Goal: Transaction & Acquisition: Book appointment/travel/reservation

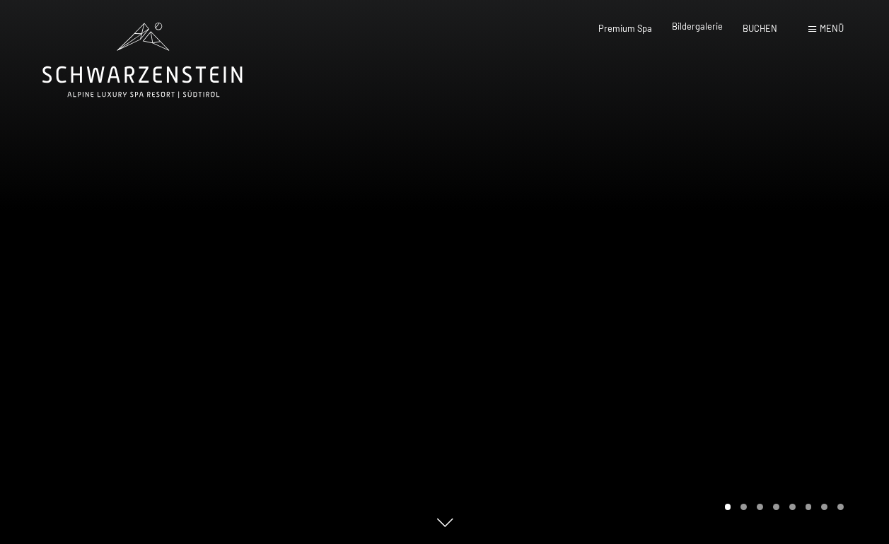
click at [710, 32] on div "Bildergalerie" at bounding box center [697, 27] width 51 height 13
click at [705, 27] on span "Bildergalerie" at bounding box center [697, 26] width 51 height 11
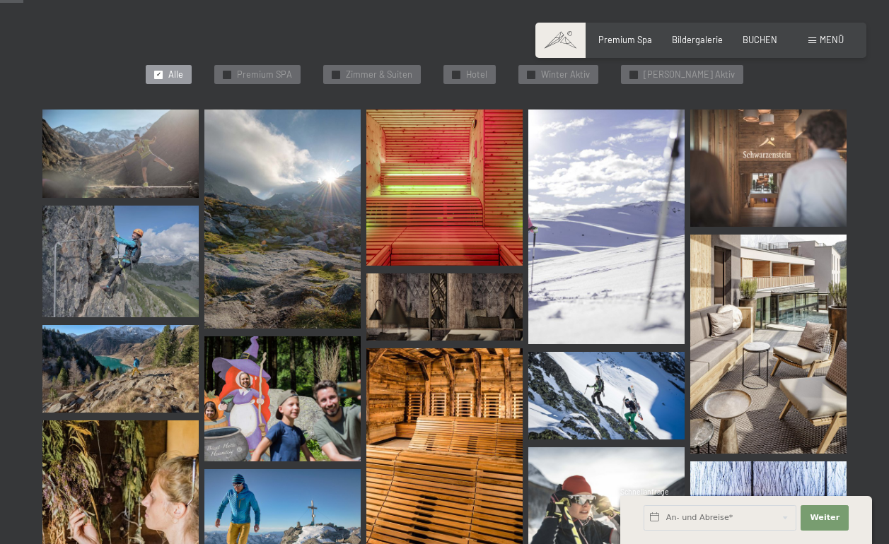
scroll to position [339, 0]
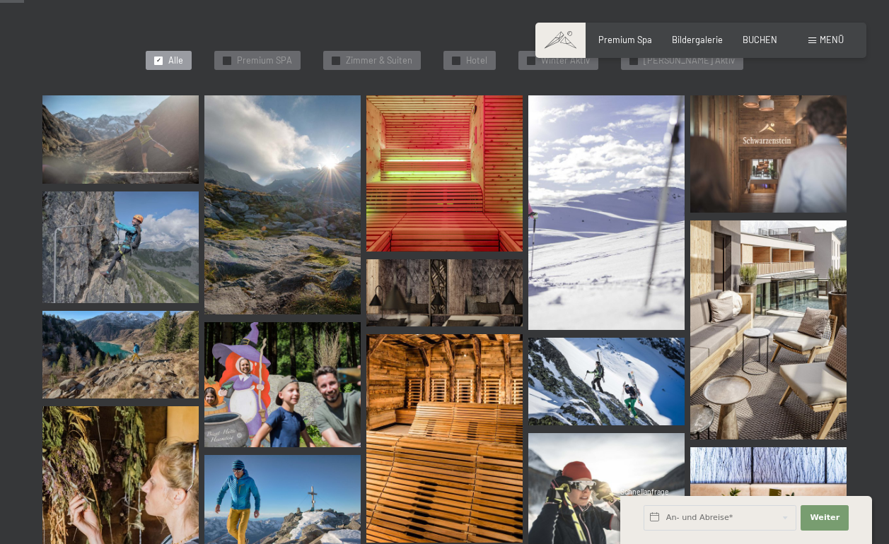
click at [751, 269] on img at bounding box center [768, 330] width 156 height 218
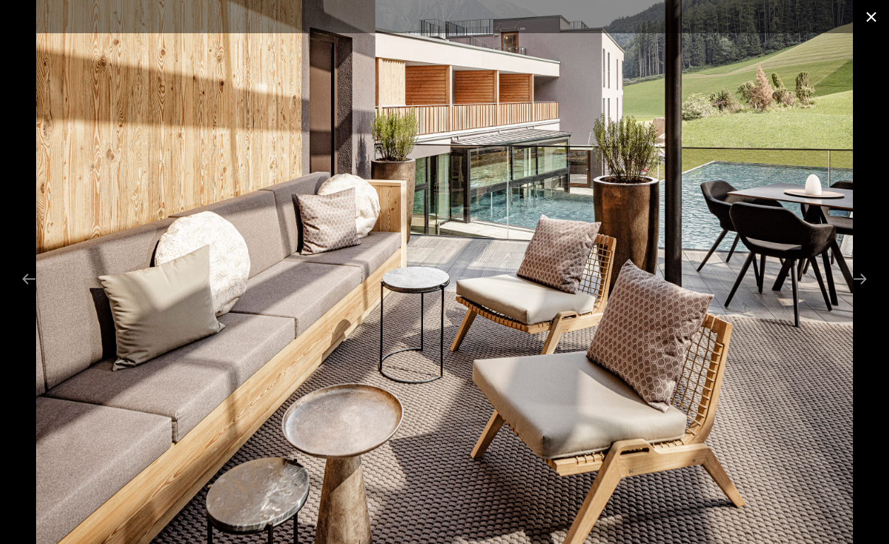
click at [873, 13] on button "Close gallery" at bounding box center [870, 16] width 35 height 33
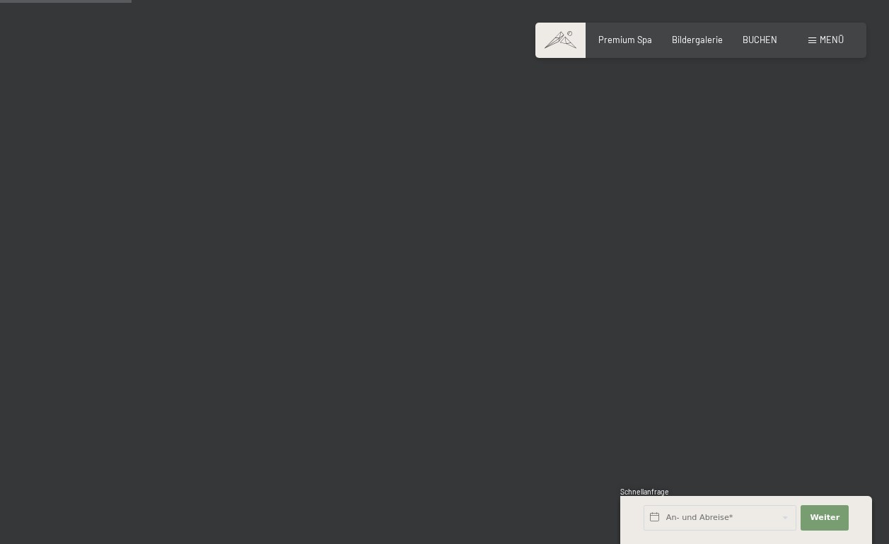
scroll to position [1871, 0]
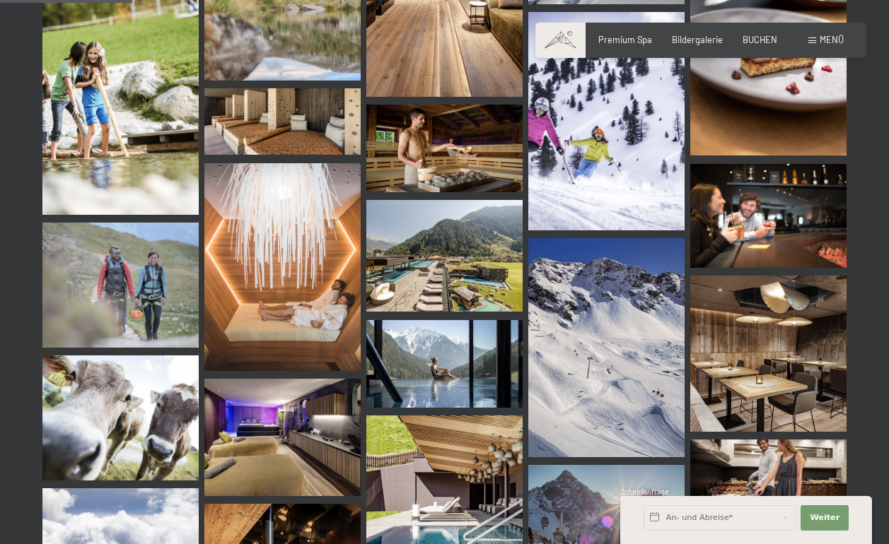
click at [463, 269] on img at bounding box center [444, 256] width 156 height 112
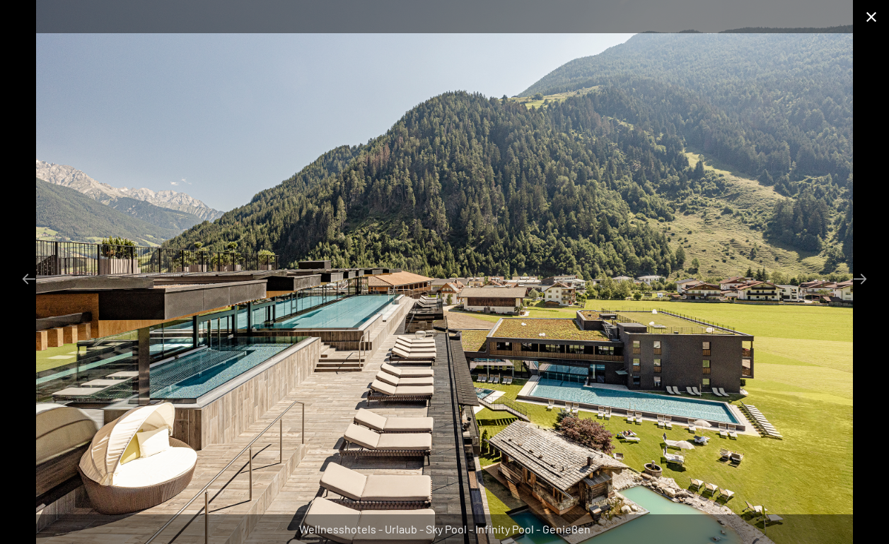
click at [865, 18] on button "Close gallery" at bounding box center [870, 16] width 35 height 33
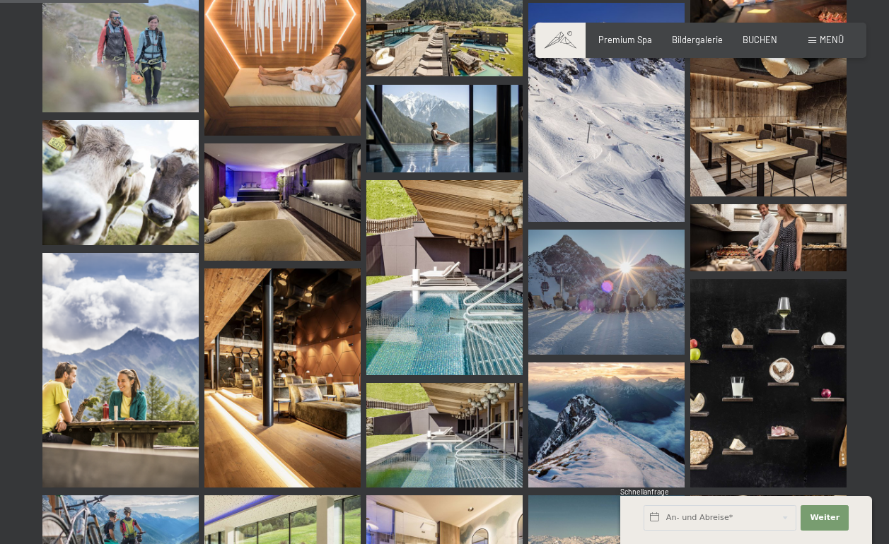
scroll to position [2107, 0]
click at [441, 287] on img at bounding box center [444, 277] width 156 height 195
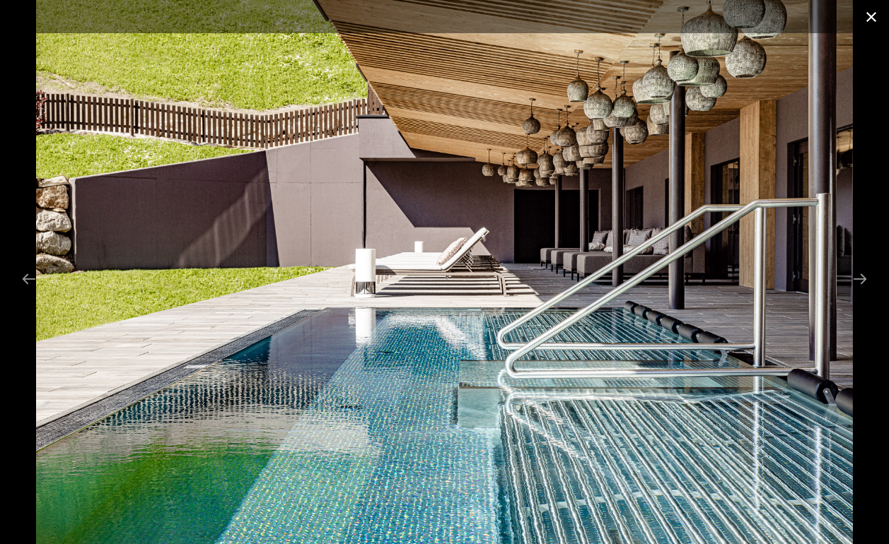
click at [872, 11] on button "Close gallery" at bounding box center [870, 16] width 35 height 33
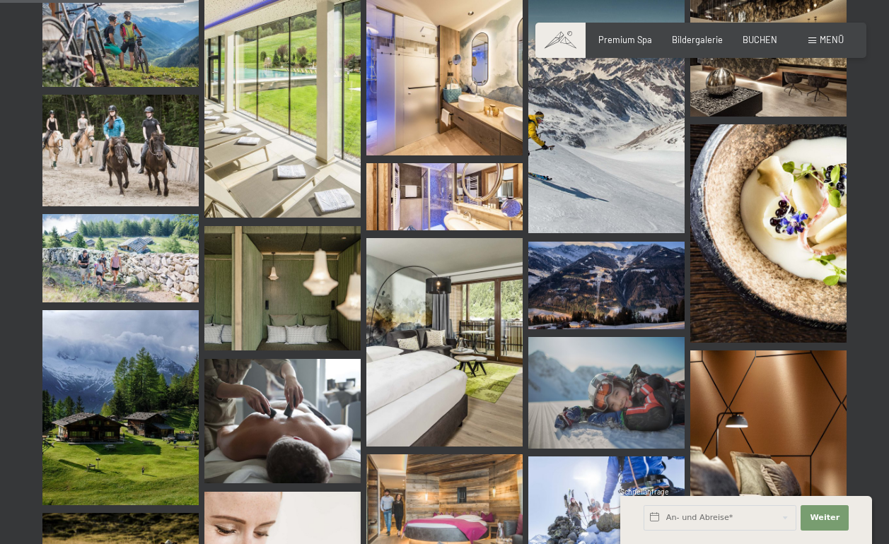
scroll to position [2612, 0]
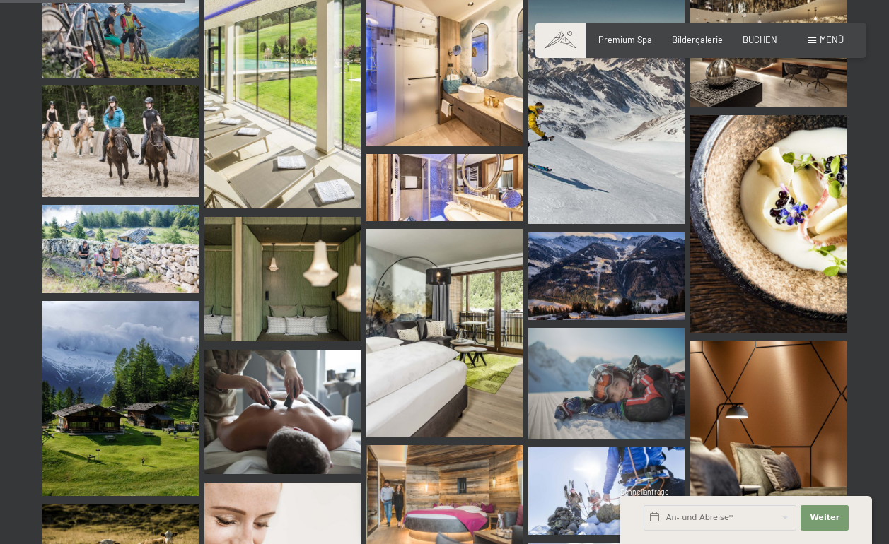
click at [562, 287] on img at bounding box center [606, 277] width 156 height 88
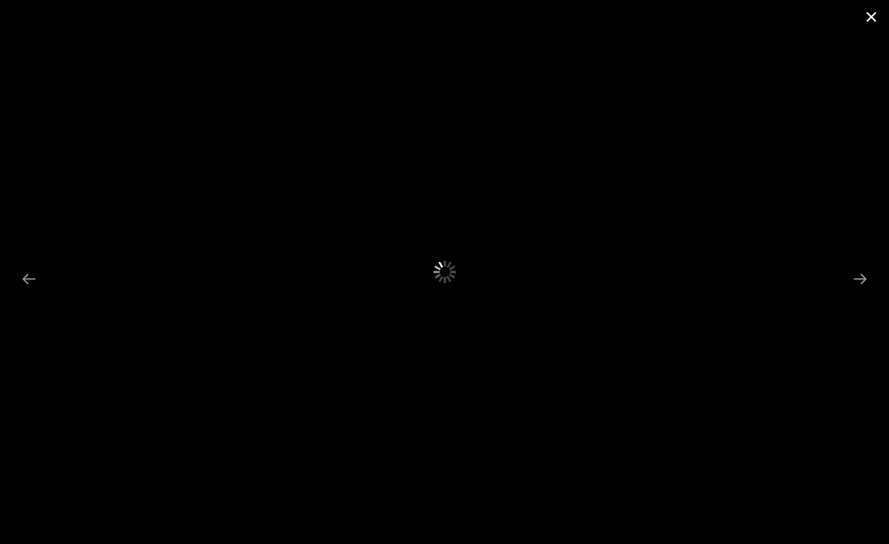
click at [875, 16] on button "Close gallery" at bounding box center [870, 16] width 35 height 33
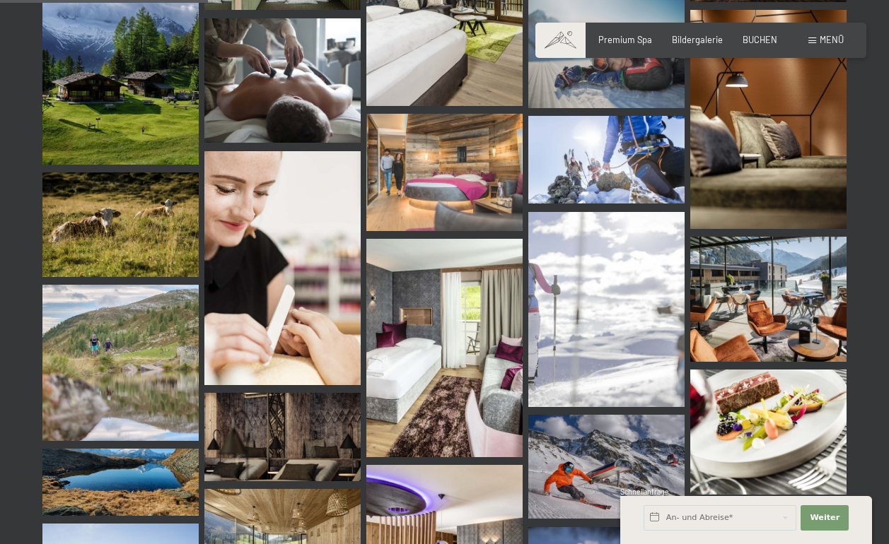
scroll to position [2944, 0]
click at [708, 293] on img at bounding box center [768, 299] width 156 height 125
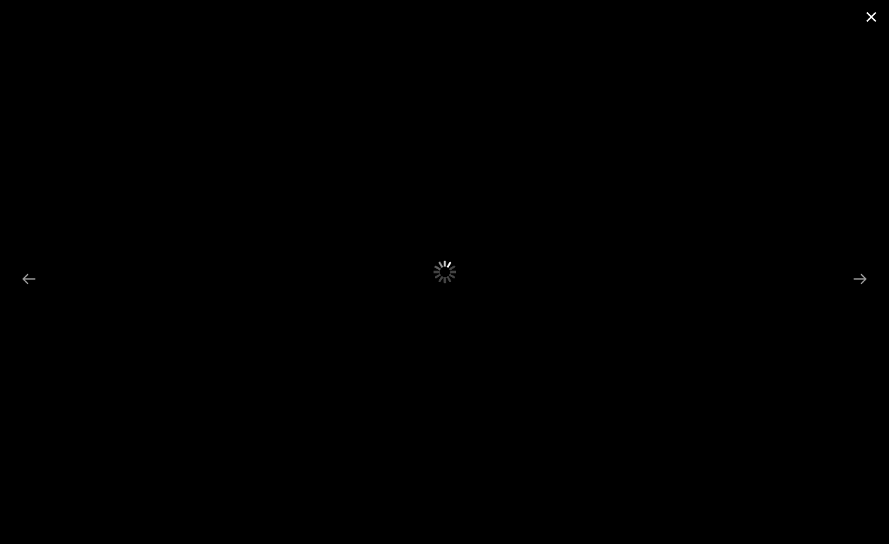
click at [869, 18] on button "Close gallery" at bounding box center [870, 16] width 35 height 33
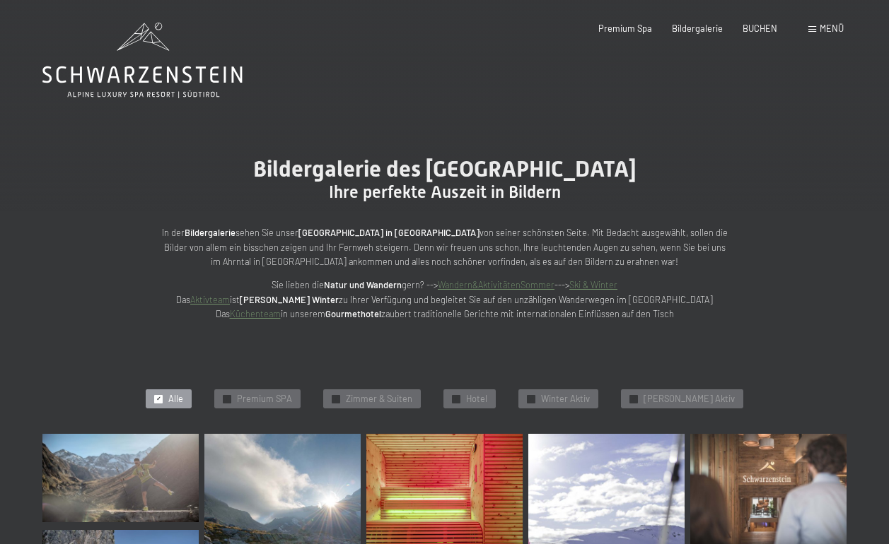
scroll to position [0, 0]
click at [621, 28] on span "Premium Spa" at bounding box center [625, 26] width 54 height 11
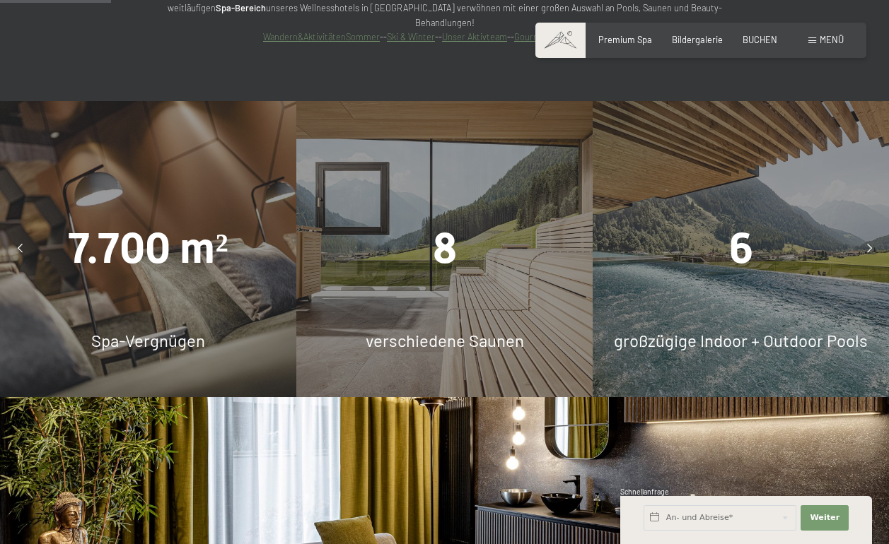
scroll to position [1046, 0]
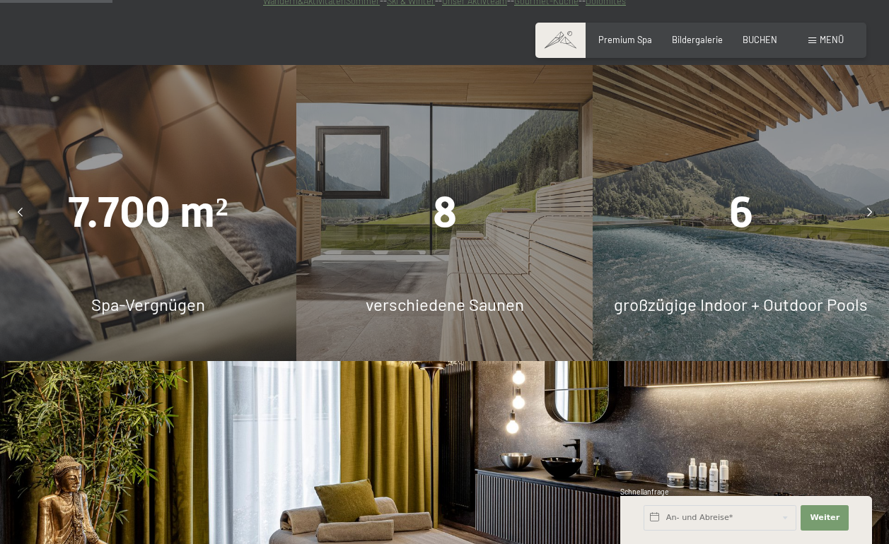
click at [438, 213] on div "8 verschiedene Saunen" at bounding box center [444, 213] width 296 height 296
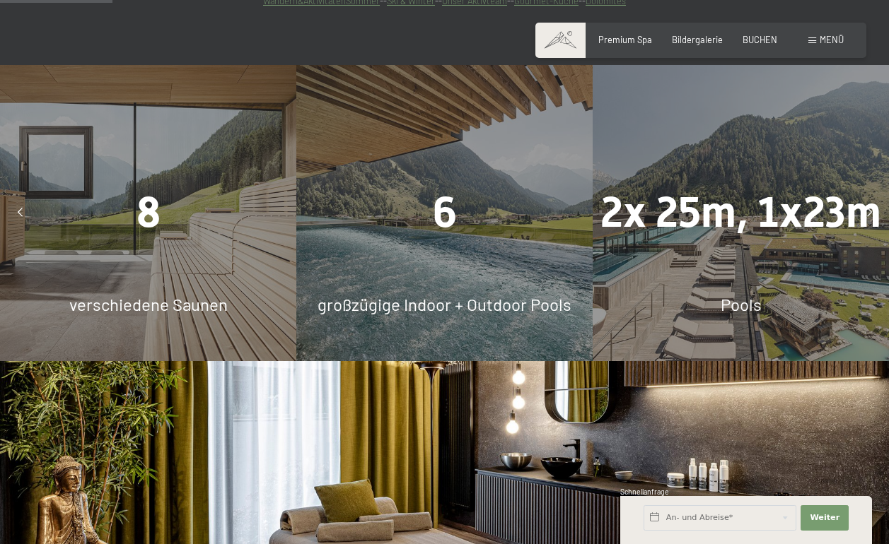
click at [438, 213] on div "6 großzügige Indoor + Outdoor Pools" at bounding box center [444, 213] width 296 height 296
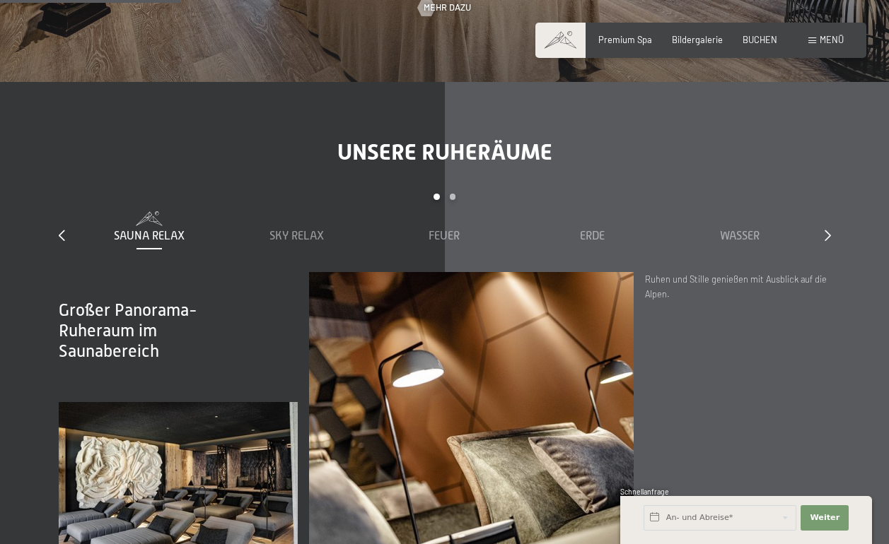
scroll to position [1774, 0]
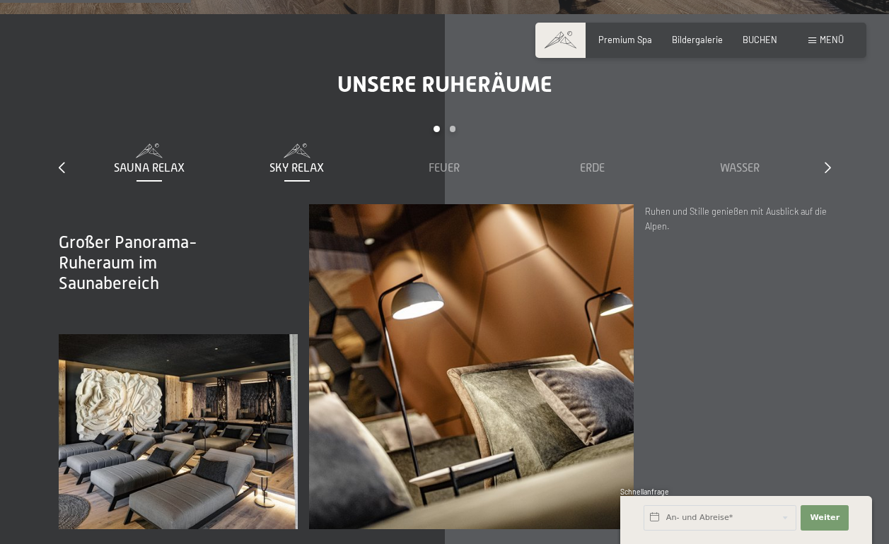
click at [297, 162] on span "Sky Relax" at bounding box center [296, 168] width 54 height 13
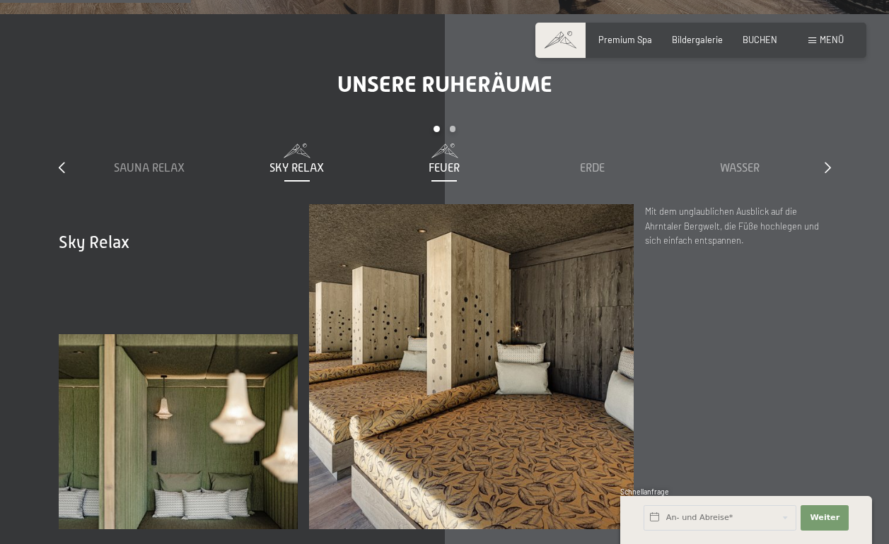
click at [438, 162] on span "Feuer" at bounding box center [443, 168] width 31 height 13
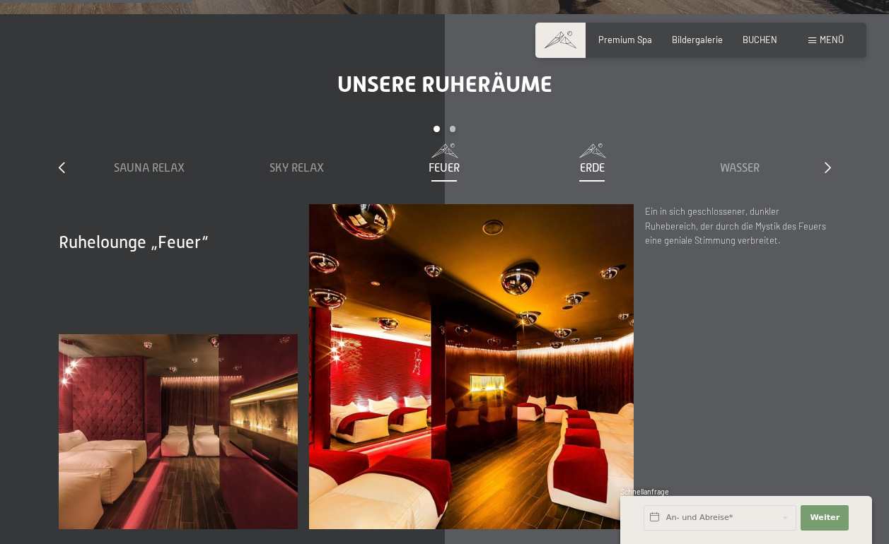
click at [601, 162] on span "Erde" at bounding box center [592, 168] width 25 height 13
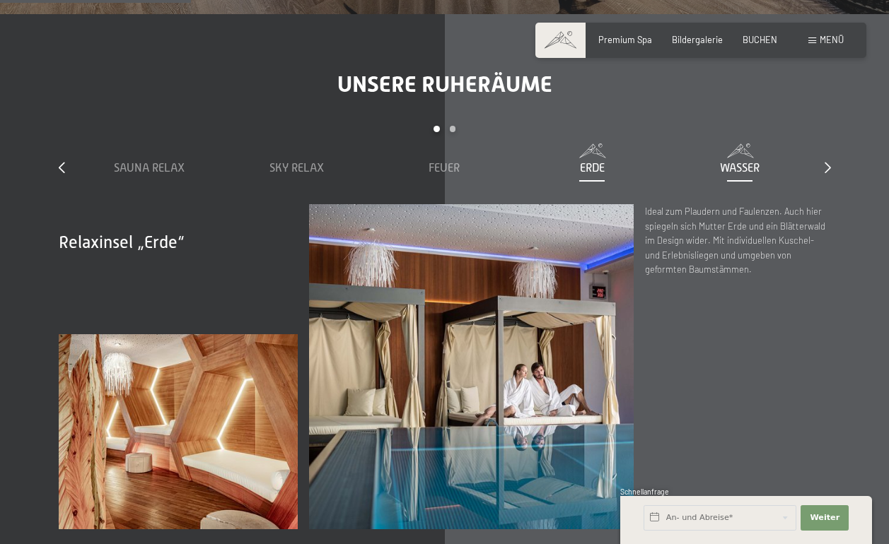
click at [727, 162] on span "Wasser" at bounding box center [740, 168] width 40 height 13
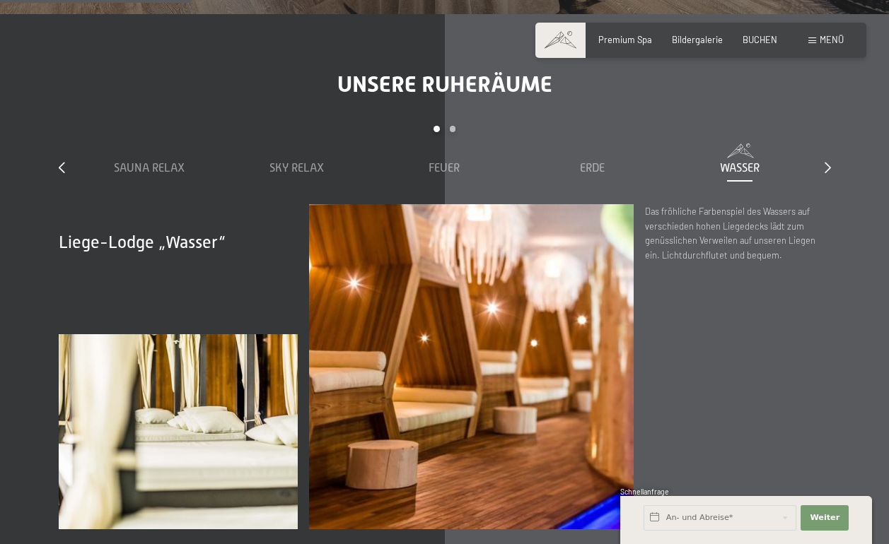
click at [832, 114] on div "Unsere Ruheräume slide 1 to 5 of 7 Sauna Relax Sky Relax Feuer Erde Wasser Luft…" at bounding box center [444, 300] width 857 height 459
click at [827, 162] on icon at bounding box center [827, 167] width 6 height 11
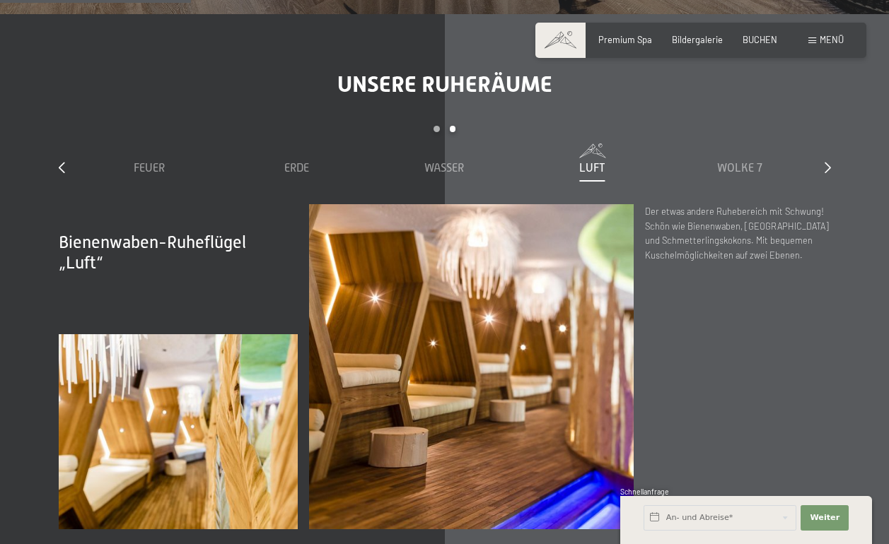
click at [583, 162] on span "Luft" at bounding box center [592, 168] width 26 height 13
click at [730, 162] on span "Wolke 7" at bounding box center [739, 168] width 45 height 13
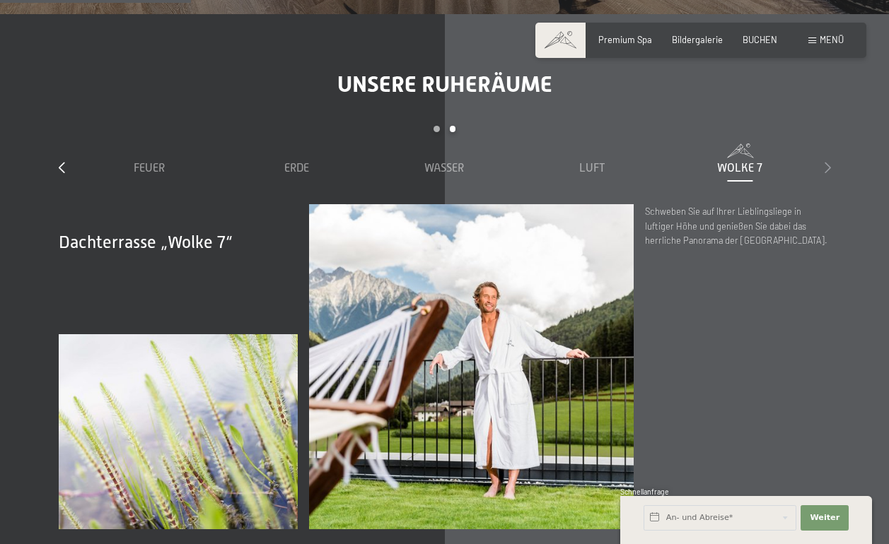
click at [825, 162] on icon at bounding box center [827, 167] width 6 height 11
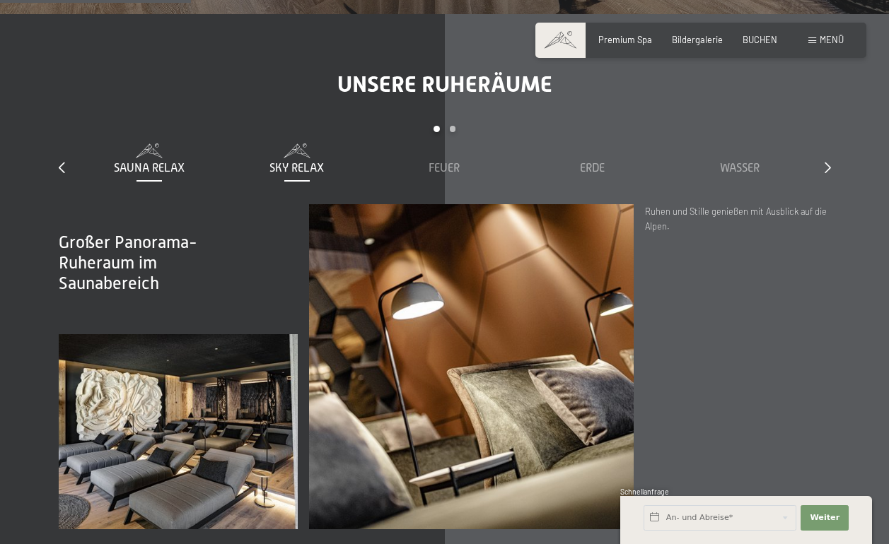
click at [287, 162] on span "Sky Relax" at bounding box center [296, 168] width 54 height 13
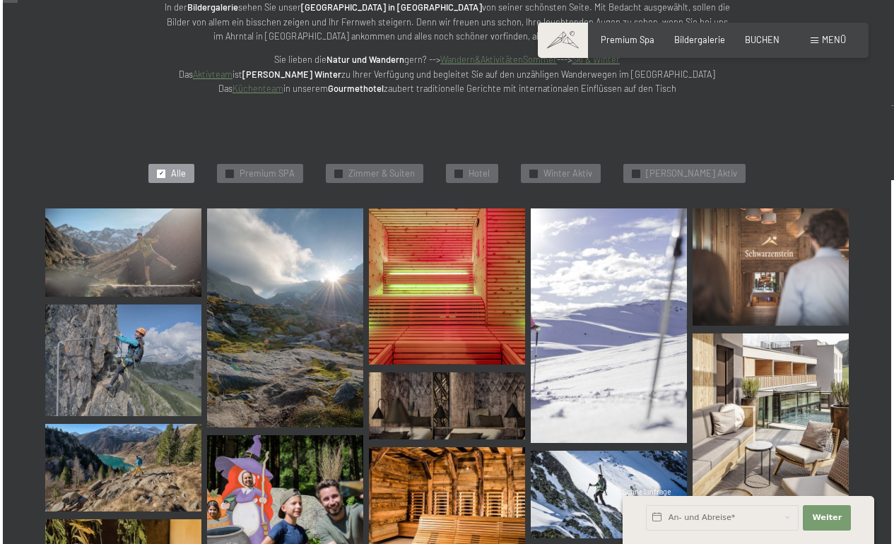
scroll to position [245, 0]
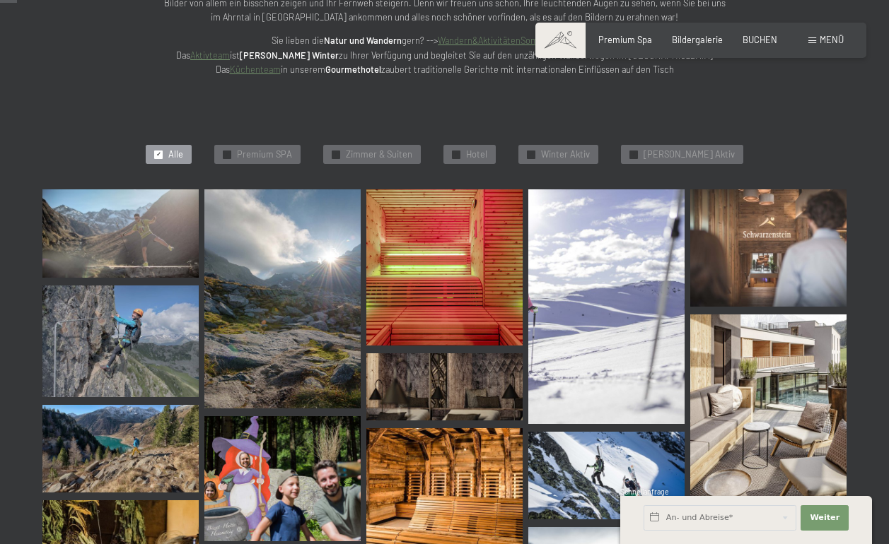
click at [809, 44] on div "Menü" at bounding box center [825, 40] width 35 height 13
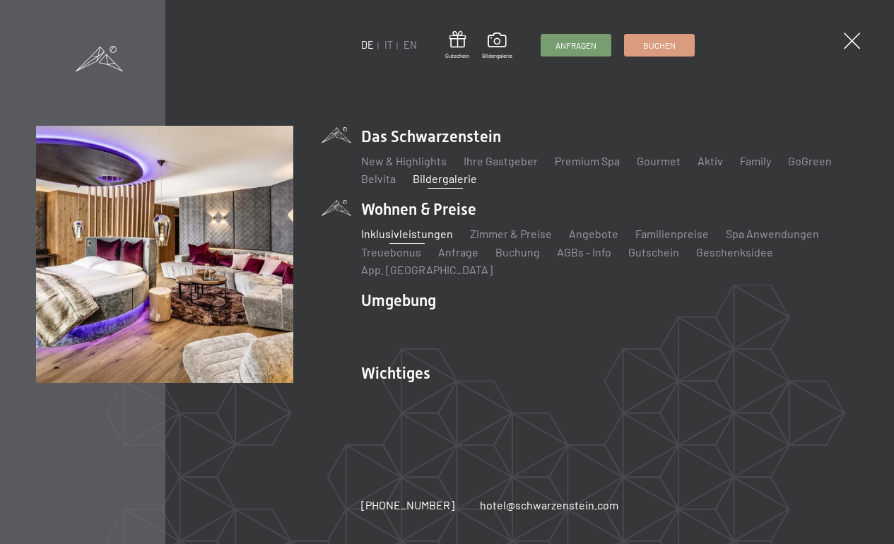
click at [414, 236] on link "Inklusivleistungen" at bounding box center [407, 233] width 92 height 13
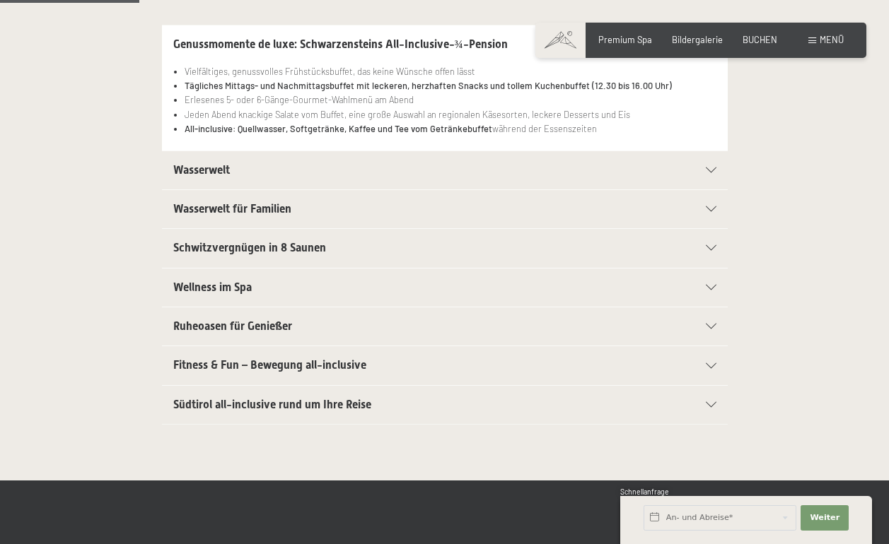
scroll to position [334, 0]
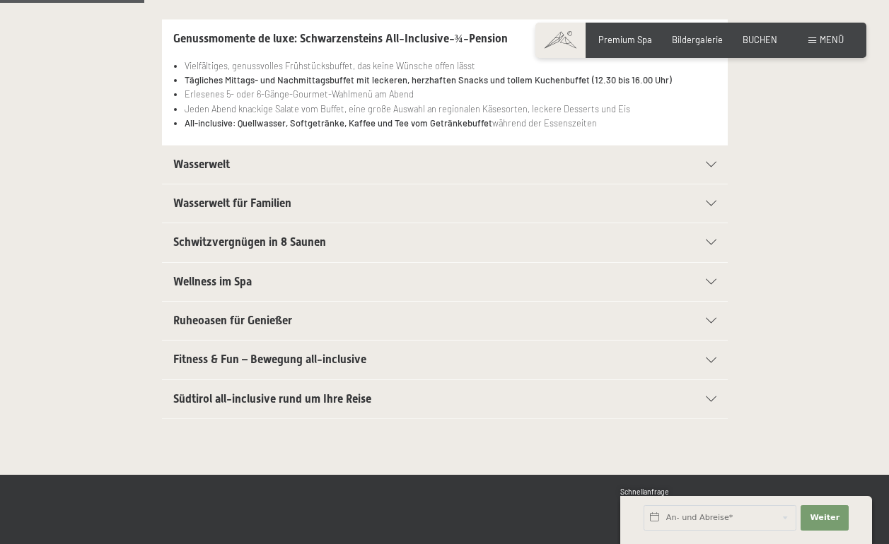
click at [390, 240] on h2 "Schwitzvergnügen in 8 Saunen" at bounding box center [417, 243] width 489 height 16
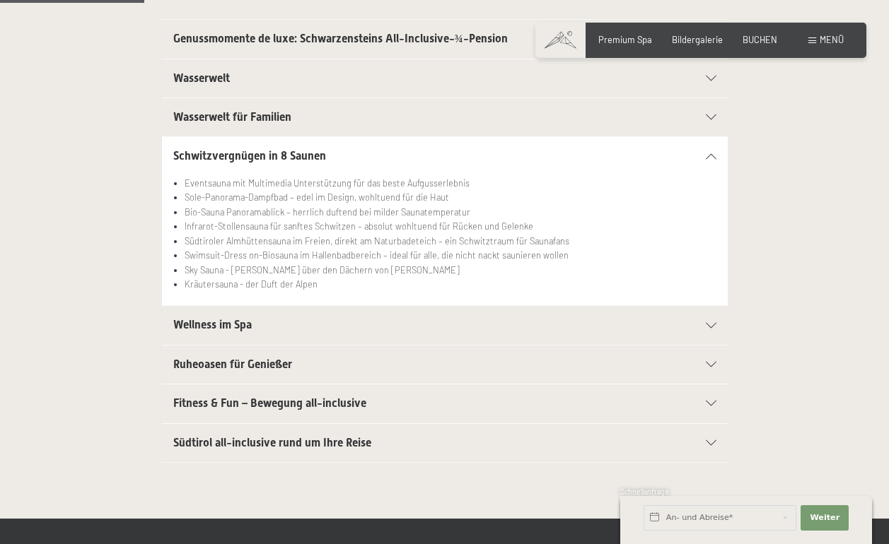
click at [242, 119] on span "Wasserwelt für Familien" at bounding box center [232, 116] width 118 height 13
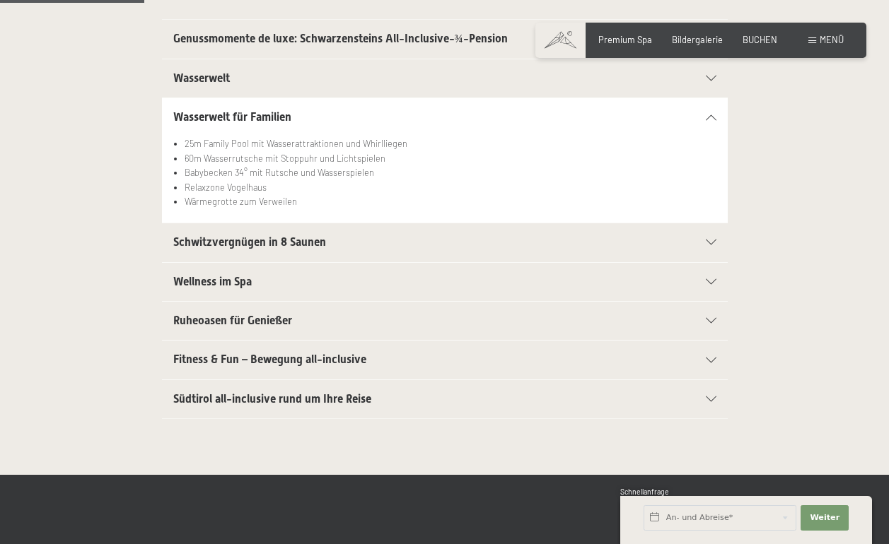
click at [222, 285] on span "Wellness im Spa" at bounding box center [212, 281] width 78 height 13
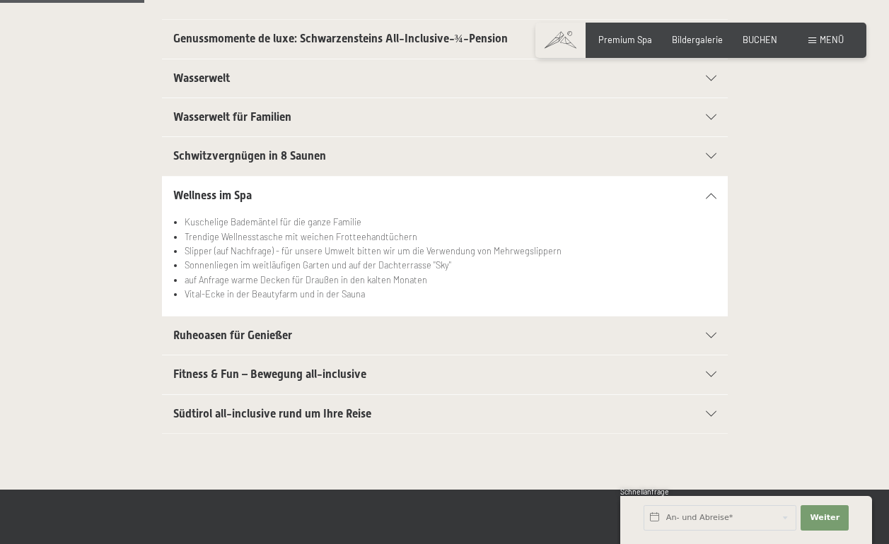
click at [304, 411] on span "Südtirol all-inclusive rund um Ihre Reise" at bounding box center [272, 413] width 198 height 13
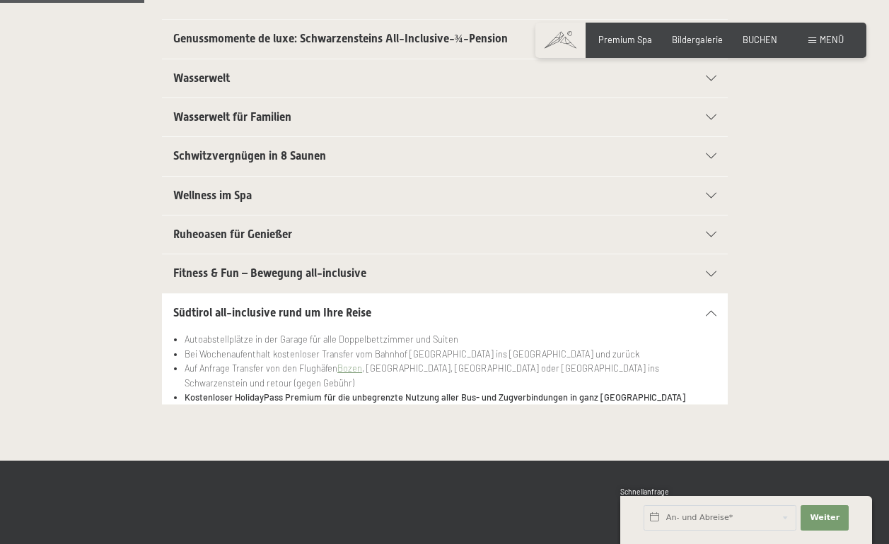
click at [240, 230] on span "Ruheoasen für Genießer" at bounding box center [232, 234] width 119 height 13
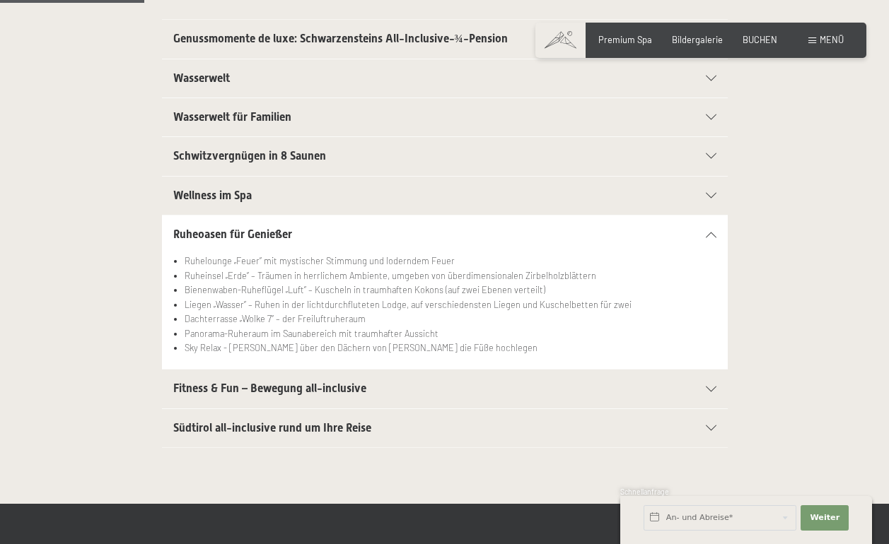
click at [240, 230] on span "Ruheoasen für Genießer" at bounding box center [232, 234] width 119 height 13
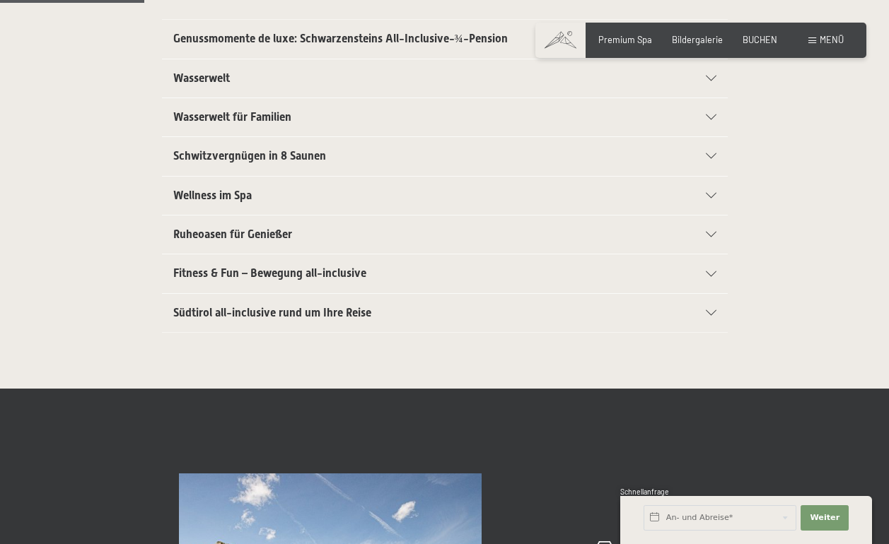
click at [225, 189] on span "Wellness im Spa" at bounding box center [212, 195] width 78 height 13
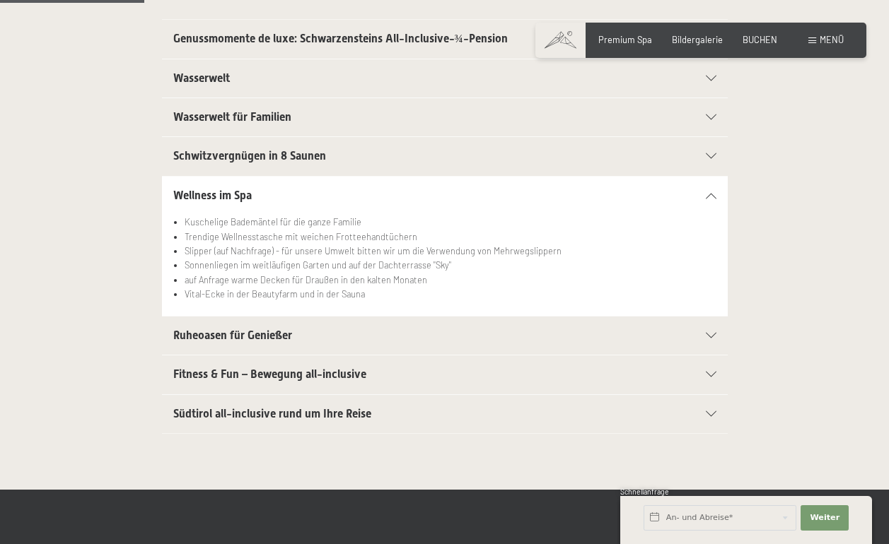
click at [225, 189] on span "Wellness im Spa" at bounding box center [212, 195] width 78 height 13
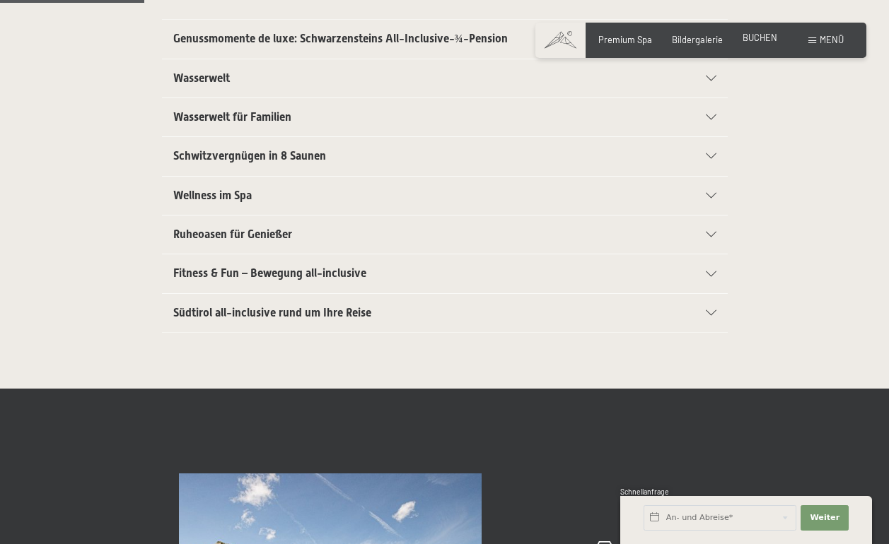
click at [756, 41] on span "BUCHEN" at bounding box center [759, 37] width 35 height 11
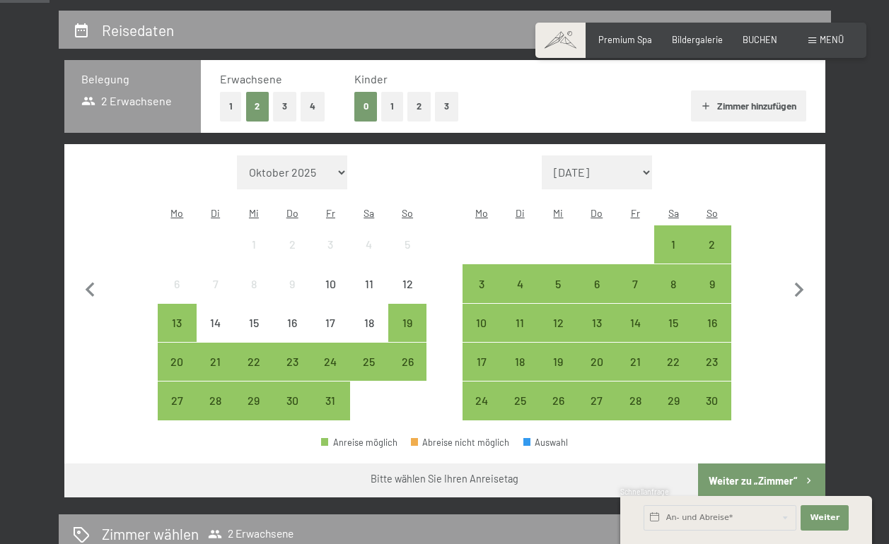
scroll to position [257, 0]
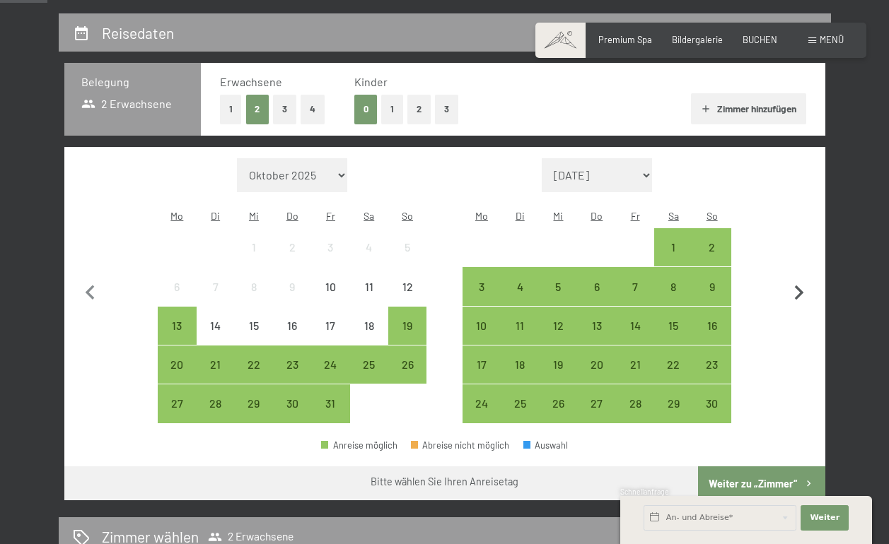
click at [798, 279] on icon "button" at bounding box center [799, 294] width 30 height 30
select select "[DATE]"
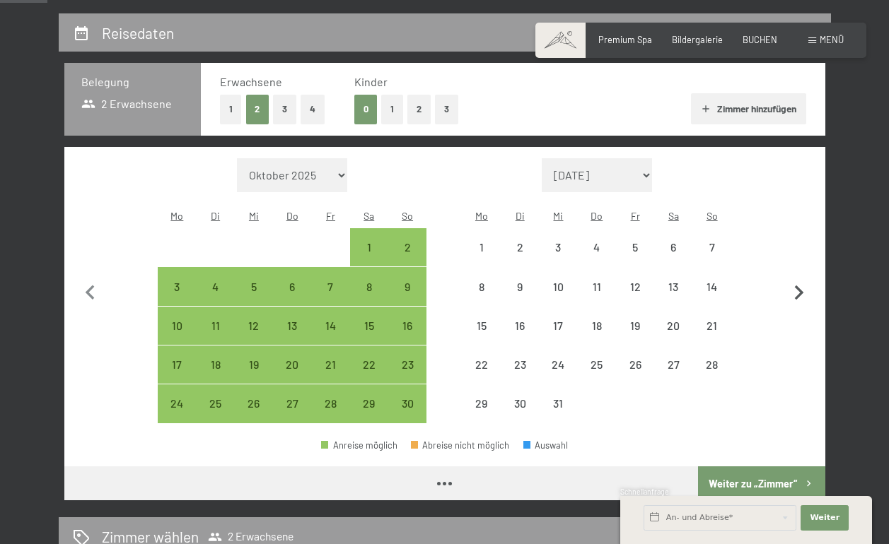
select select "[DATE]"
select select "2025-12-01"
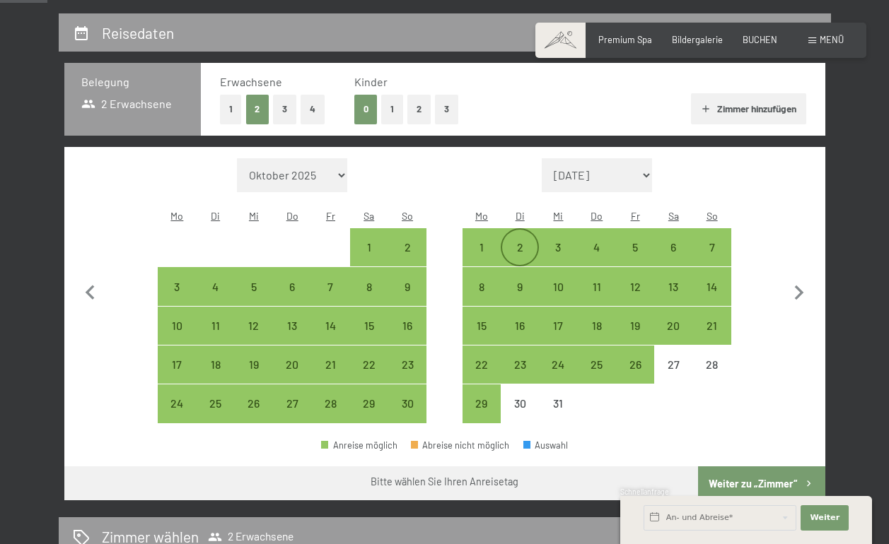
click at [525, 242] on div "2" at bounding box center [519, 259] width 35 height 35
select select "2025-11-01"
select select "2025-12-01"
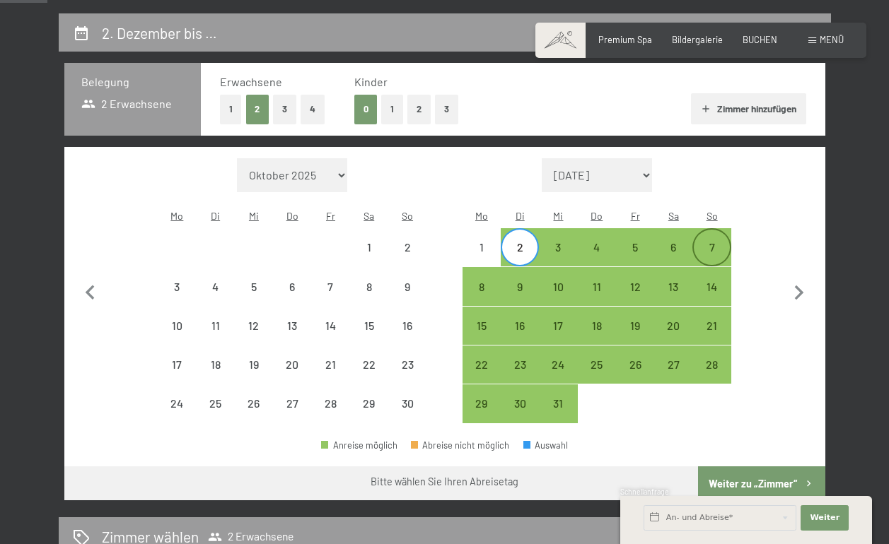
click at [713, 230] on div "7" at bounding box center [711, 247] width 35 height 35
select select "2025-11-01"
select select "2025-12-01"
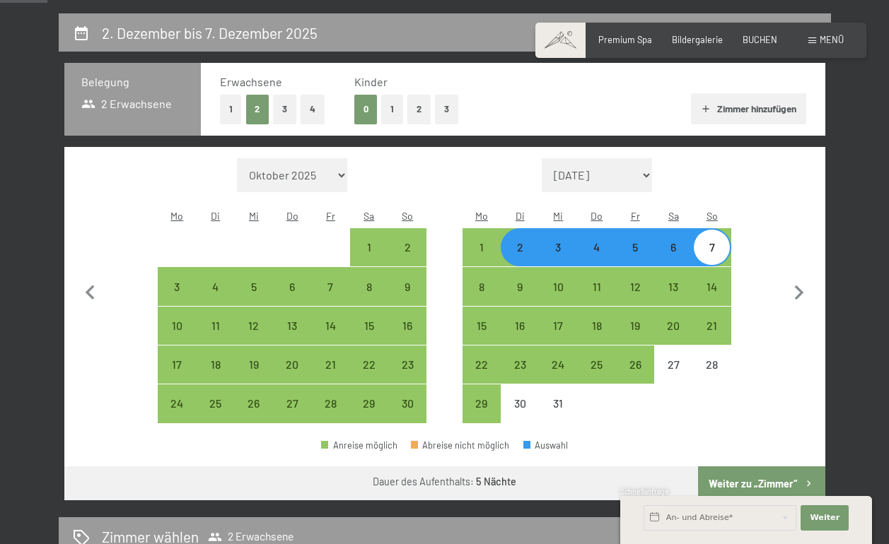
click at [742, 467] on button "Weiter zu „Zimmer“" at bounding box center [761, 484] width 127 height 34
select select "2025-11-01"
select select "2025-12-01"
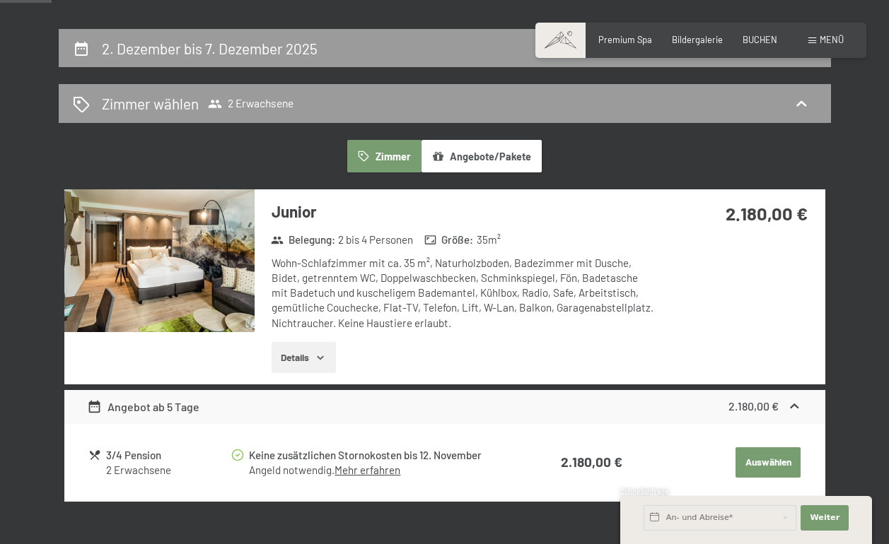
scroll to position [245, 0]
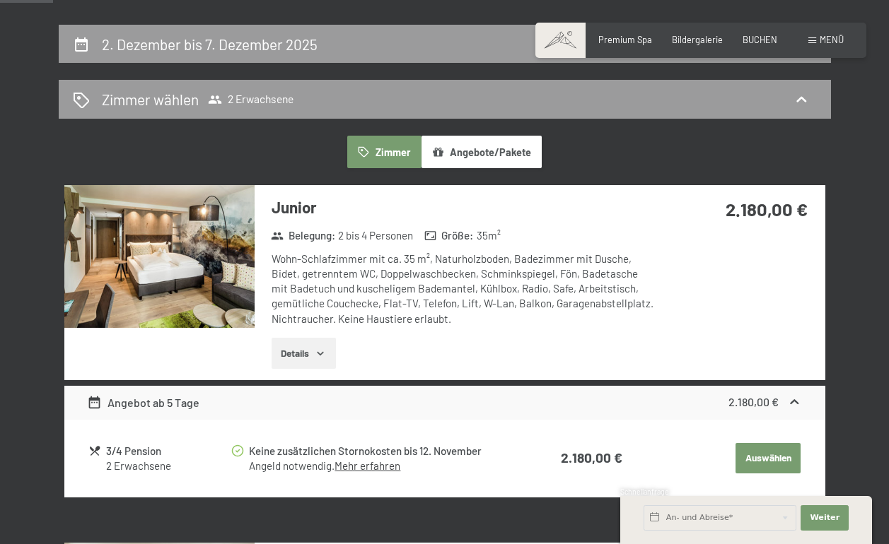
click at [322, 344] on button "Details" at bounding box center [303, 353] width 64 height 31
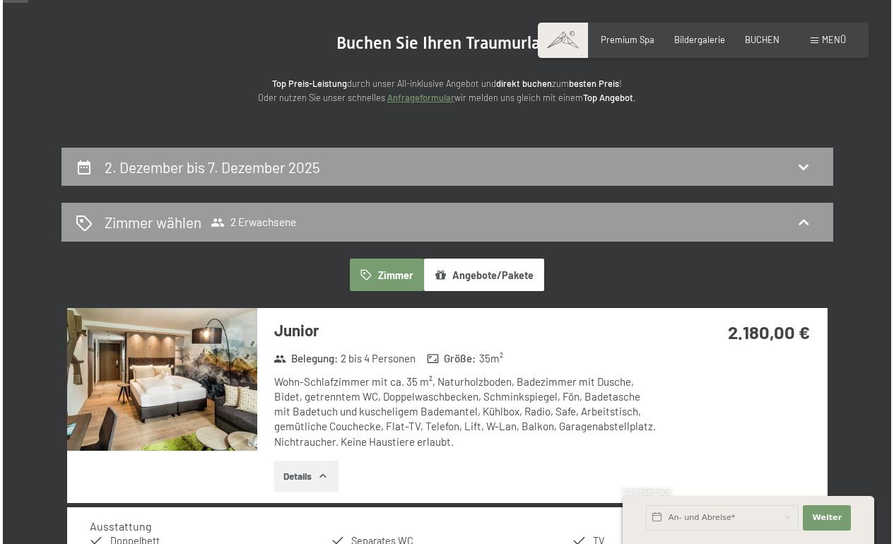
scroll to position [120, 0]
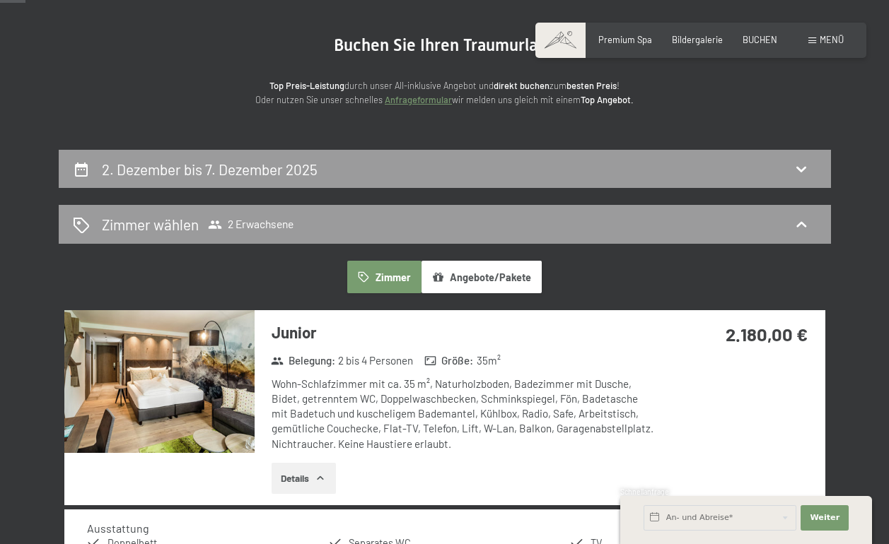
click at [816, 42] on span at bounding box center [812, 40] width 8 height 6
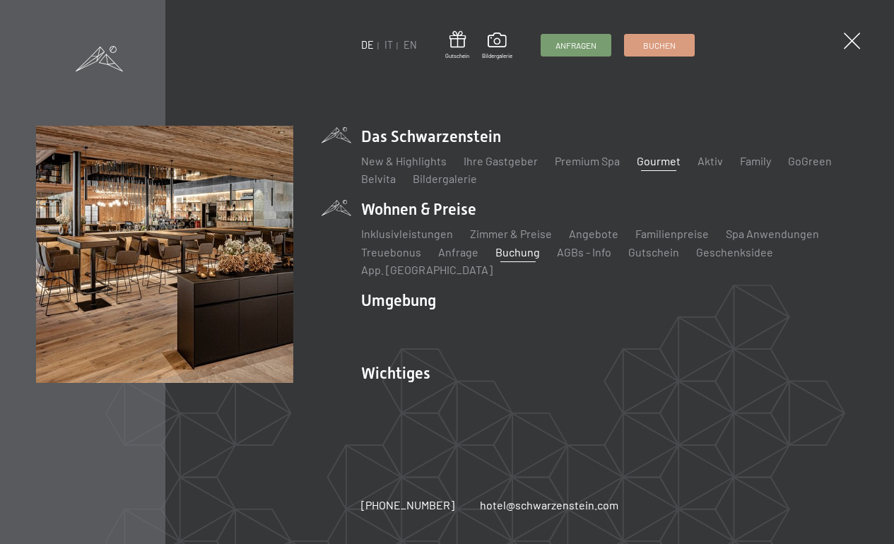
click at [643, 160] on link "Gourmet" at bounding box center [659, 160] width 44 height 13
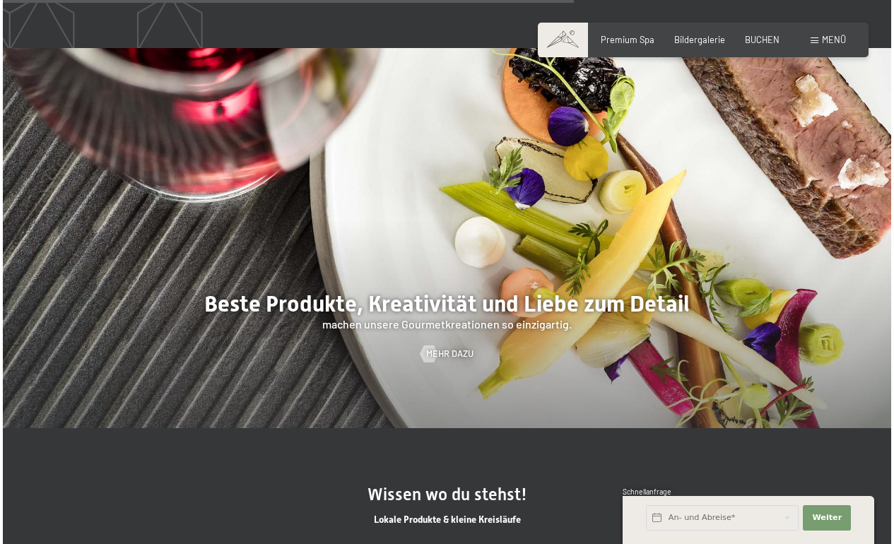
scroll to position [2727, 0]
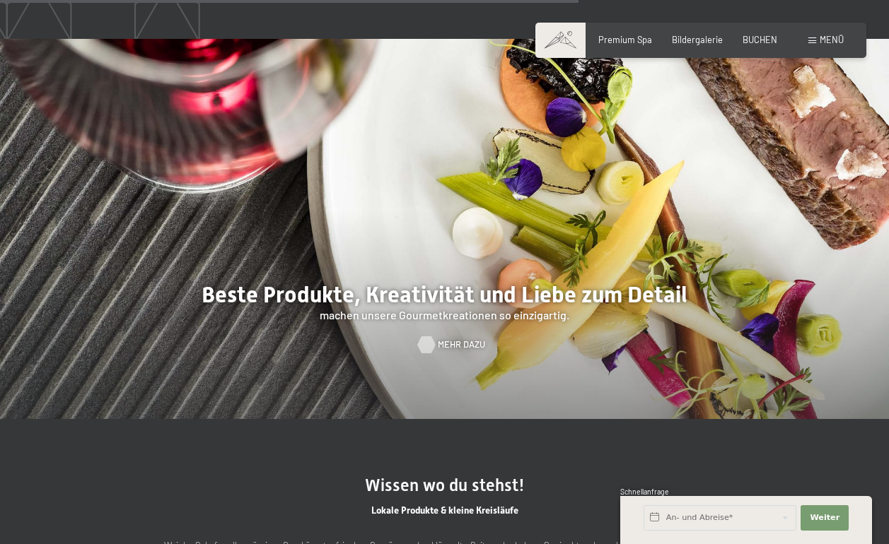
click at [431, 340] on div at bounding box center [426, 345] width 10 height 17
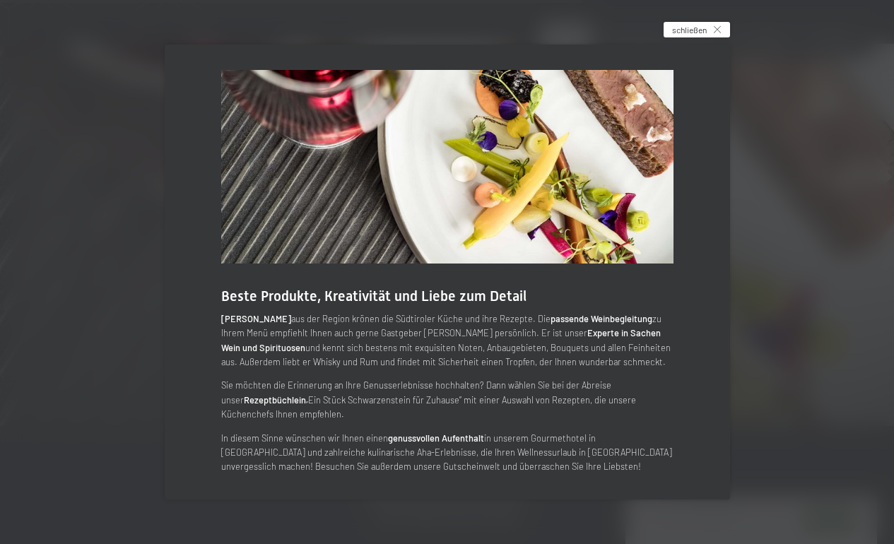
click at [679, 31] on span "schließen" at bounding box center [689, 30] width 35 height 12
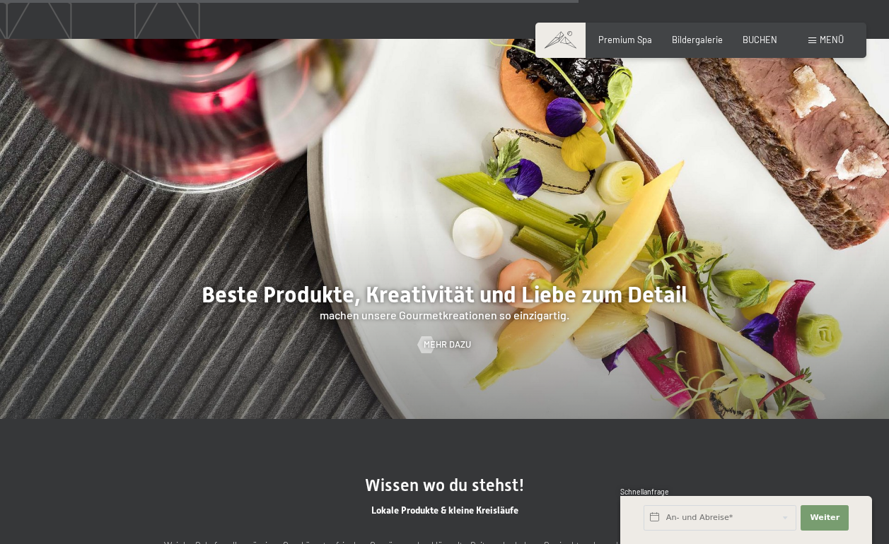
click at [819, 34] on div "Buchen Anfragen Premium Spa Bildergalerie BUCHEN Menü DE IT EN Gutschein Bilder…" at bounding box center [701, 40] width 286 height 13
click at [812, 38] on span at bounding box center [812, 40] width 8 height 6
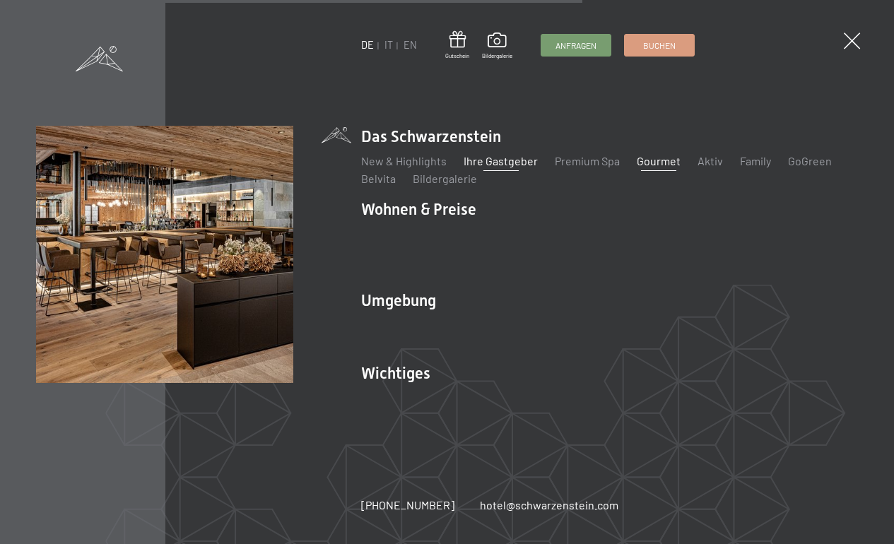
click at [471, 164] on link "Ihre Gastgeber" at bounding box center [501, 160] width 74 height 13
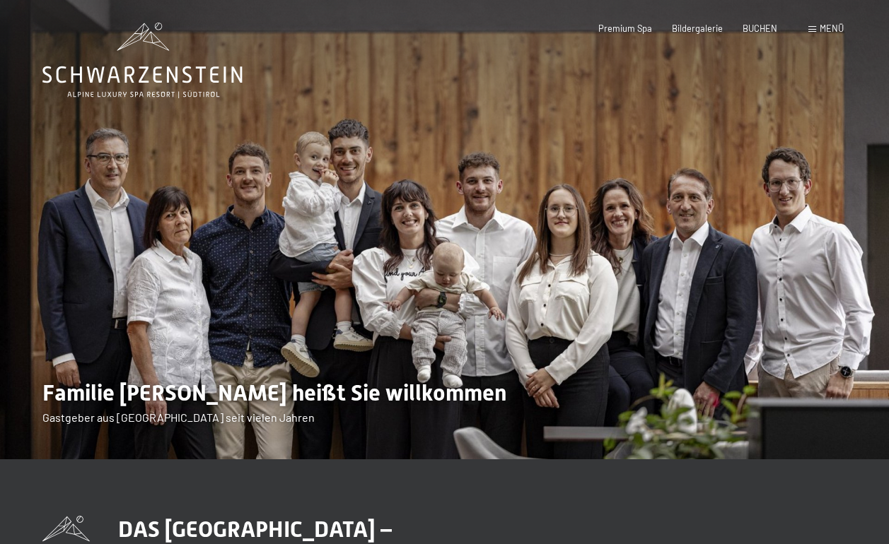
click at [822, 26] on span "Menü" at bounding box center [831, 28] width 24 height 11
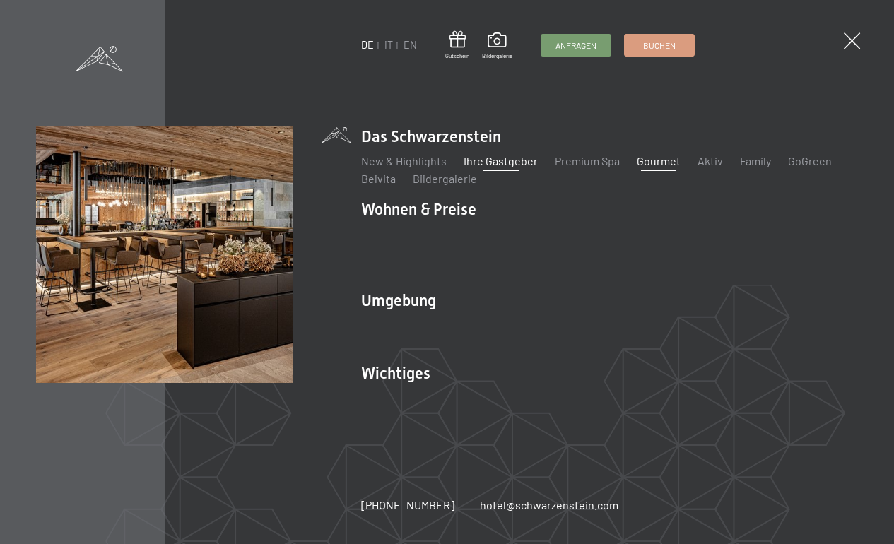
click at [671, 159] on link "Gourmet" at bounding box center [659, 160] width 44 height 13
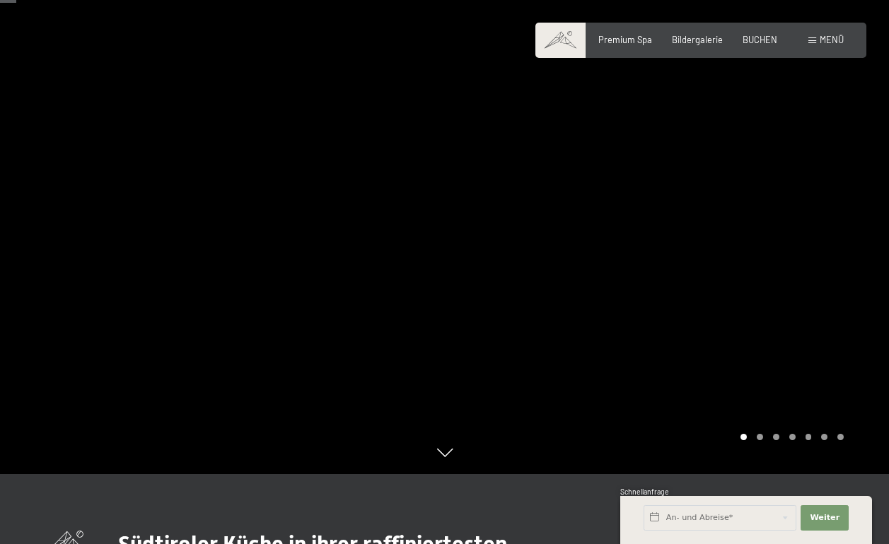
scroll to position [85, 0]
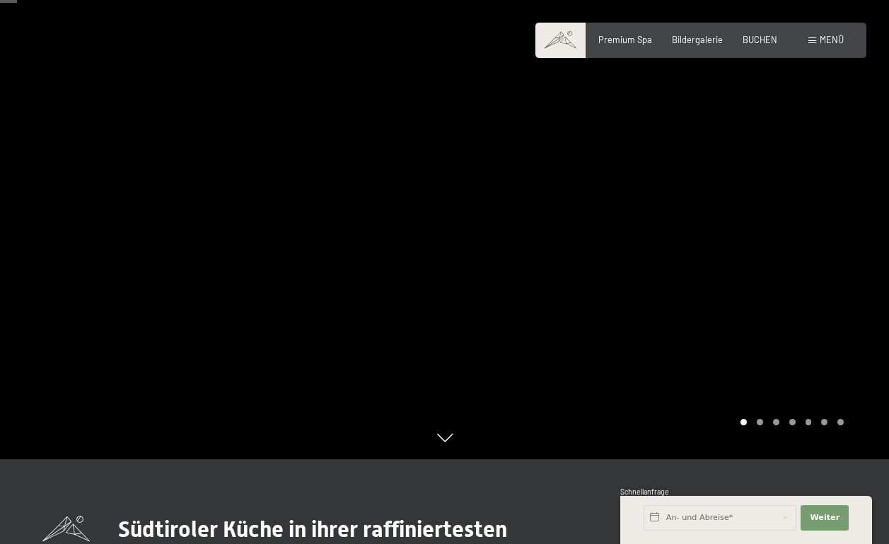
click at [761, 422] on div "Carousel Page 2" at bounding box center [759, 422] width 6 height 6
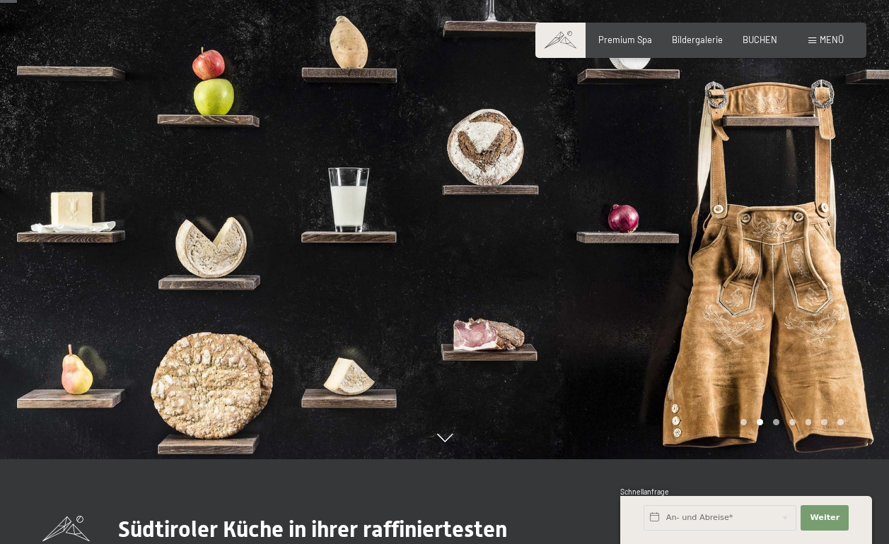
click at [776, 423] on div "Carousel Page 3" at bounding box center [776, 422] width 6 height 6
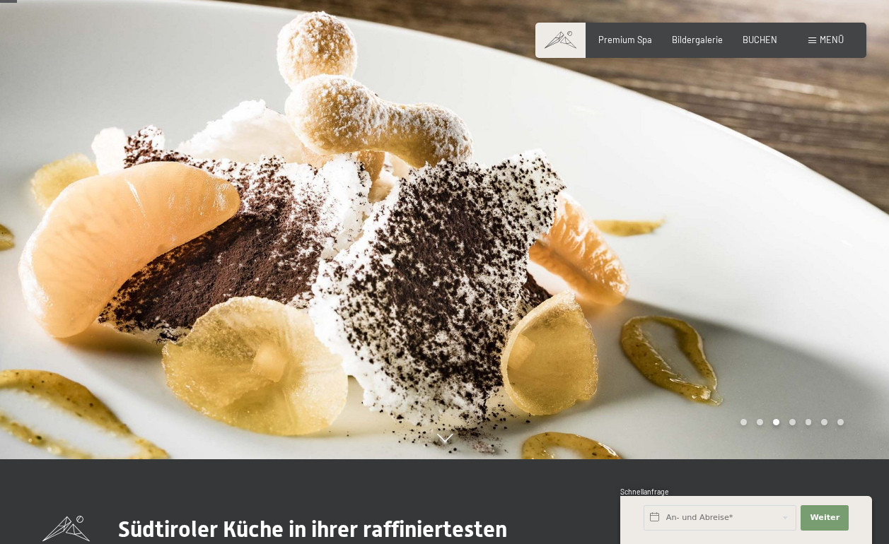
click at [796, 422] on div "Carousel Pagination" at bounding box center [789, 422] width 108 height 6
click at [790, 422] on div "Carousel Page 4" at bounding box center [792, 422] width 6 height 6
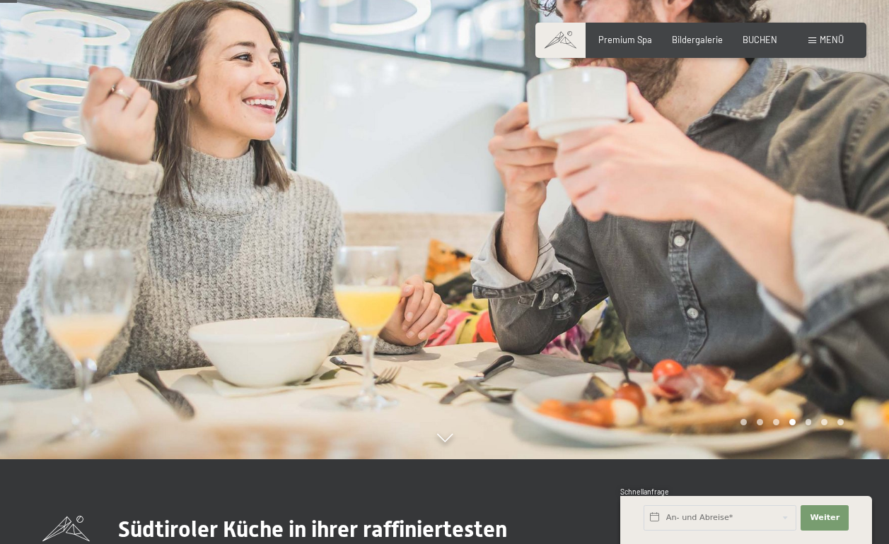
click at [812, 422] on div "Carousel Pagination" at bounding box center [789, 422] width 108 height 6
click at [808, 422] on div "Carousel Page 5" at bounding box center [808, 422] width 6 height 6
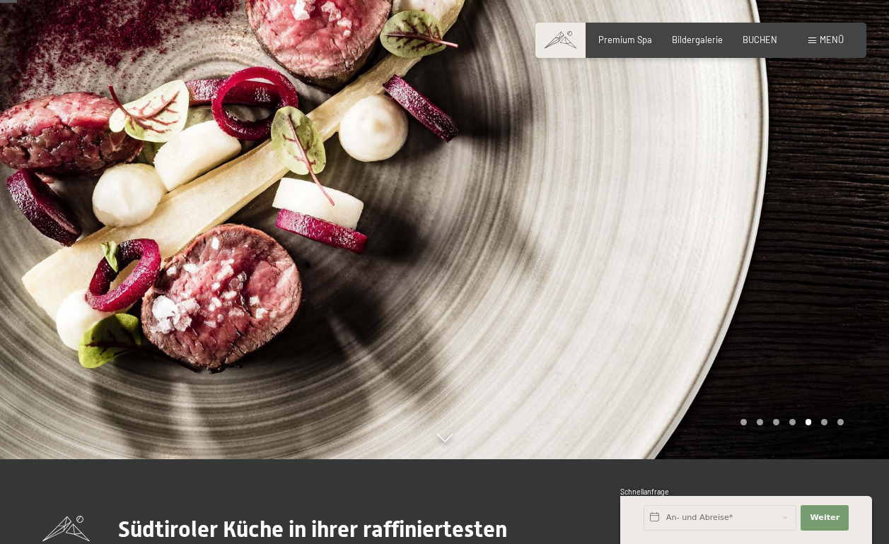
click at [823, 422] on div "Carousel Page 6" at bounding box center [824, 422] width 6 height 6
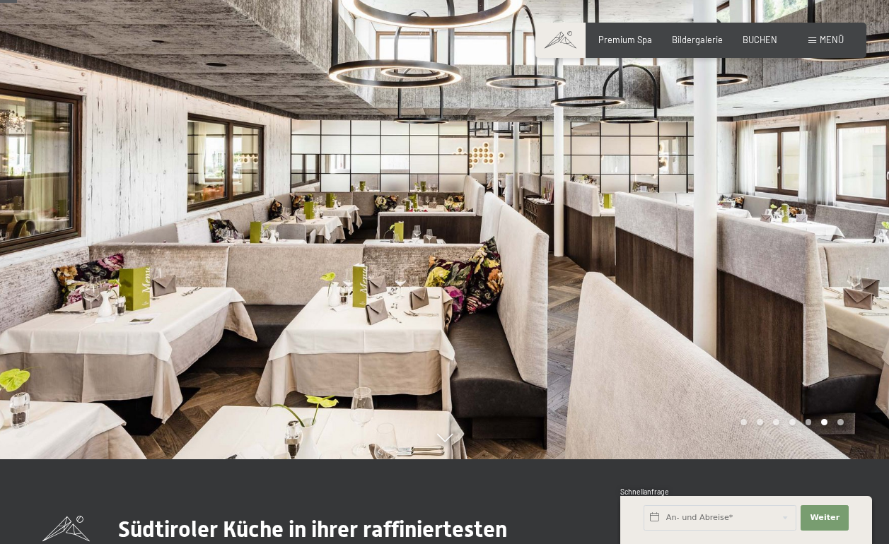
click at [841, 422] on div "Carousel Page 7" at bounding box center [840, 422] width 6 height 6
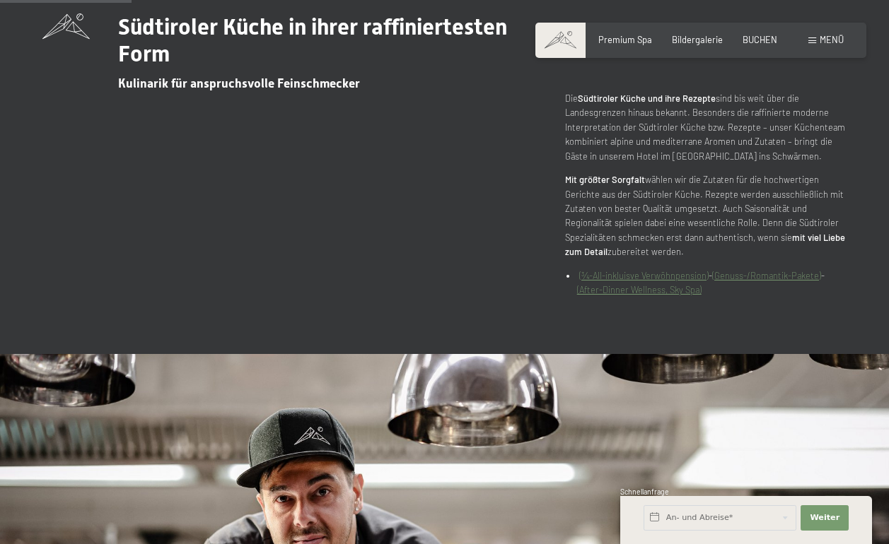
scroll to position [544, 0]
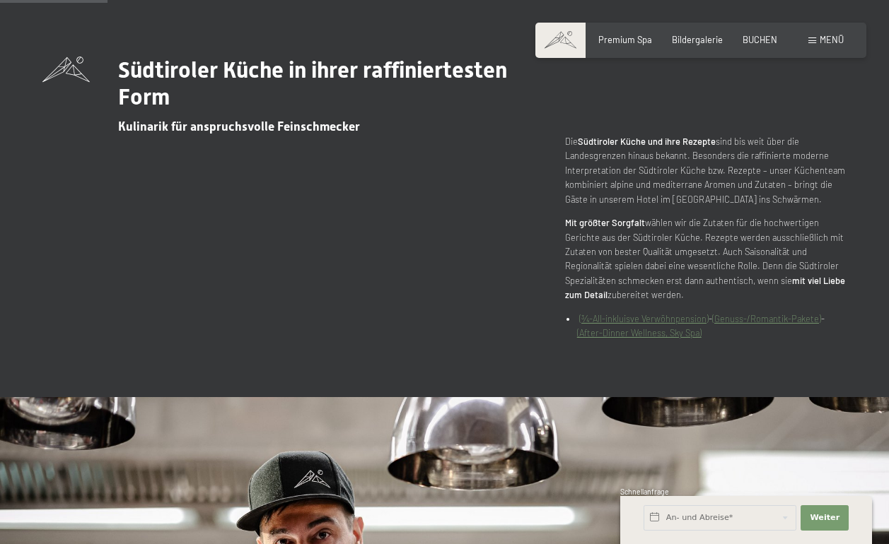
click at [604, 313] on link "(¾-All-inkluisve Verwöhnpension)" at bounding box center [643, 318] width 129 height 11
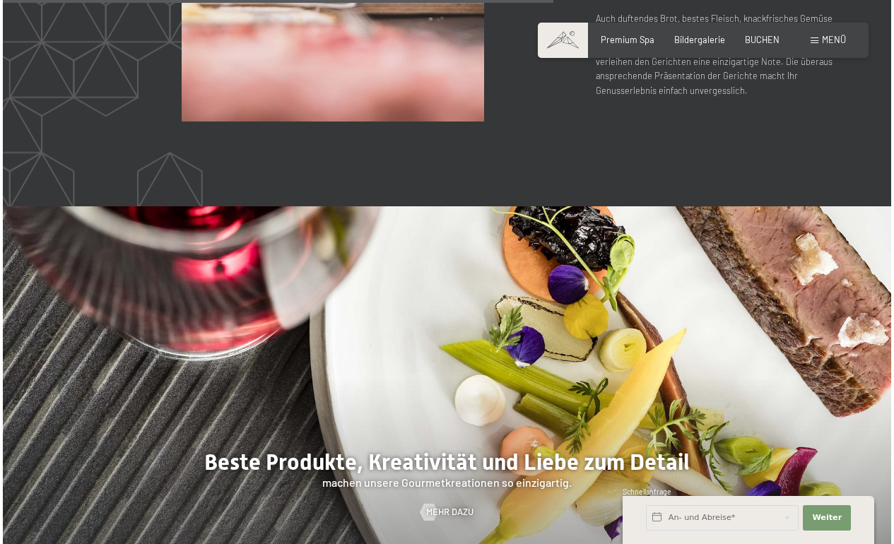
scroll to position [2560, 0]
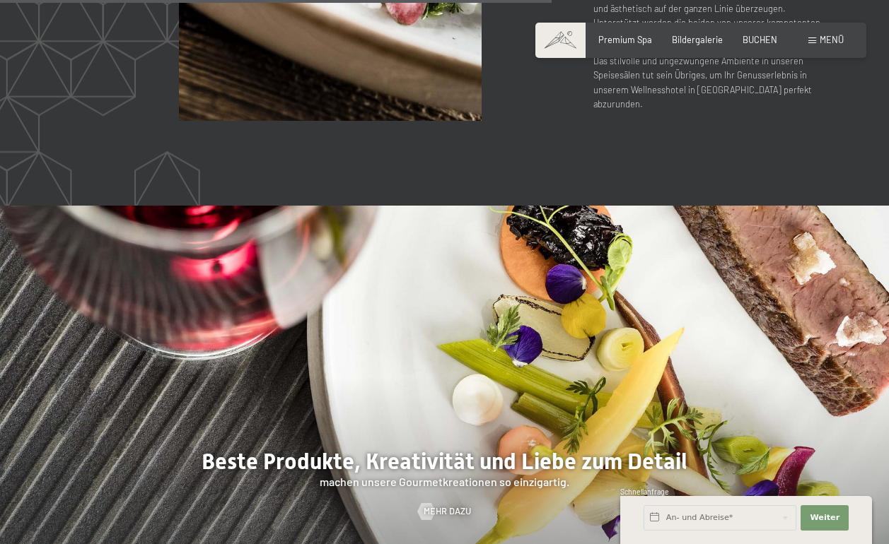
click at [814, 40] on span at bounding box center [812, 40] width 8 height 6
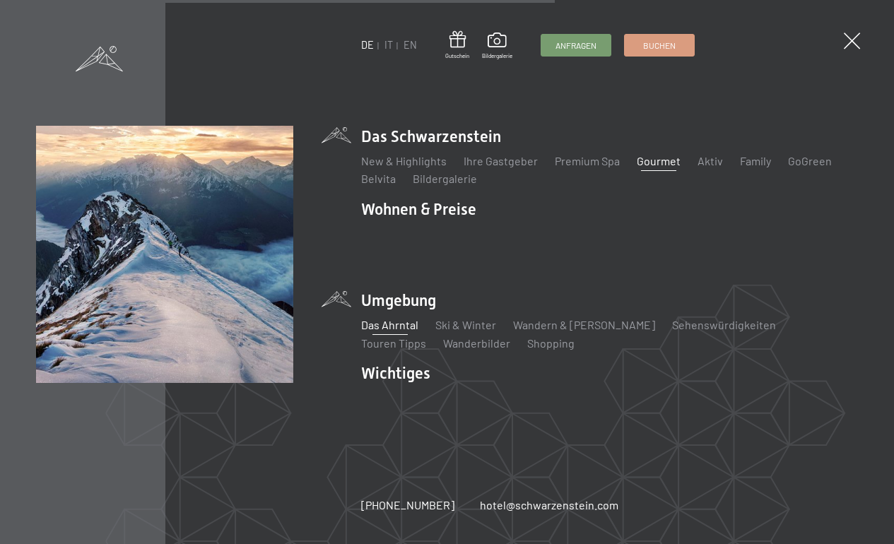
click at [391, 325] on link "Das Ahrntal" at bounding box center [389, 324] width 57 height 13
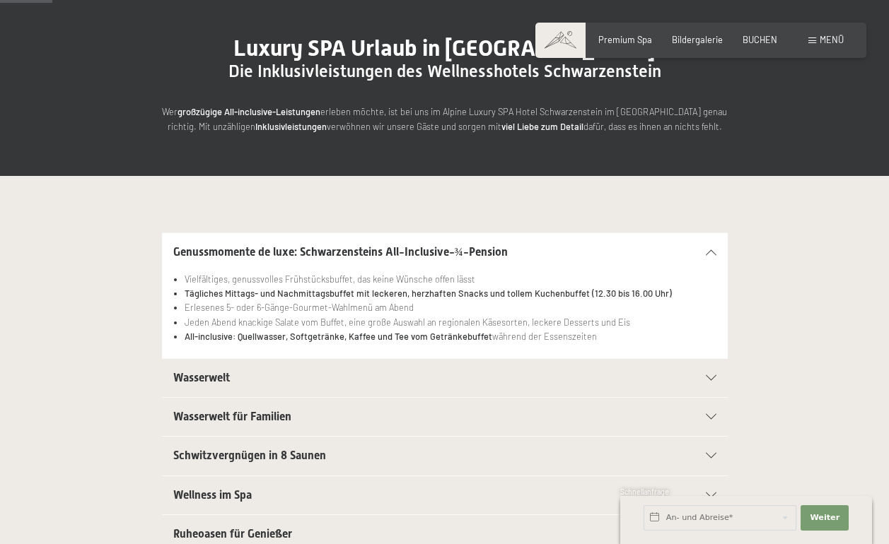
scroll to position [121, 0]
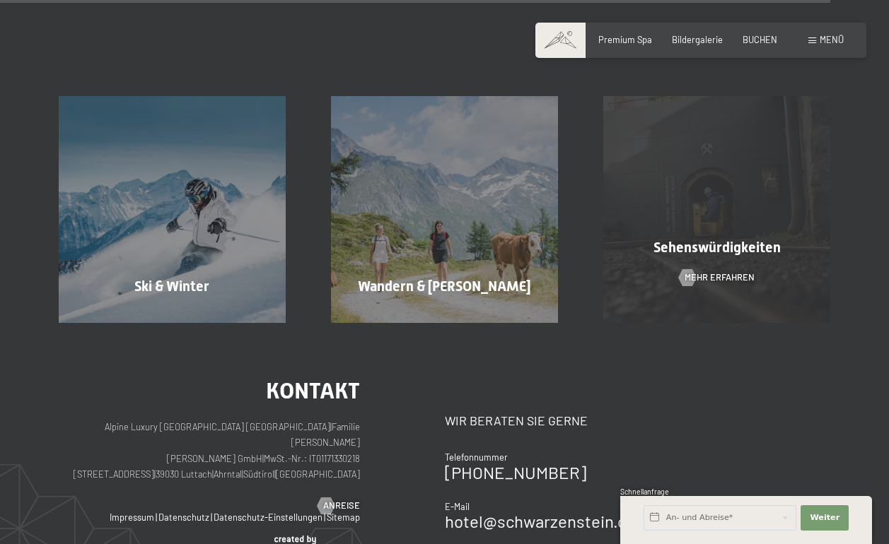
scroll to position [3683, 0]
click at [745, 239] on span "Sehenswürdigkeiten" at bounding box center [716, 247] width 127 height 17
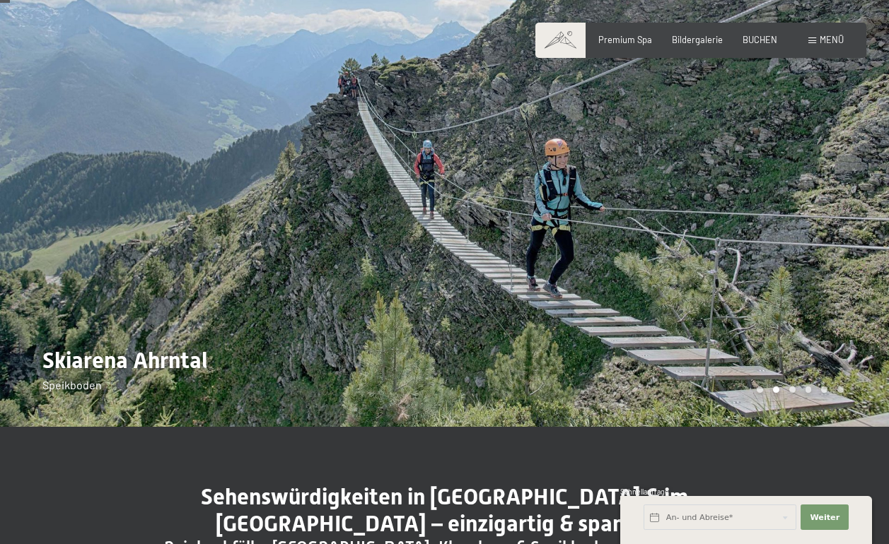
scroll to position [40, 0]
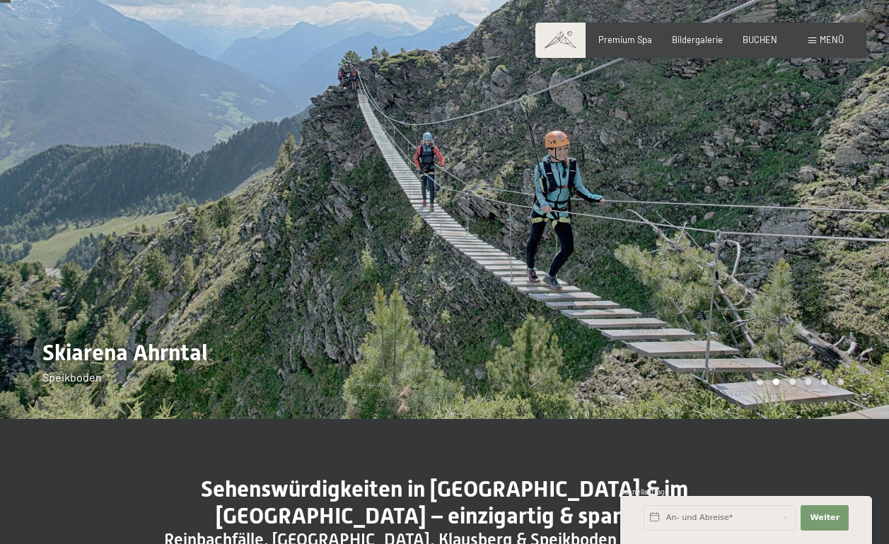
click at [760, 384] on div "Carousel Page 1" at bounding box center [759, 382] width 6 height 6
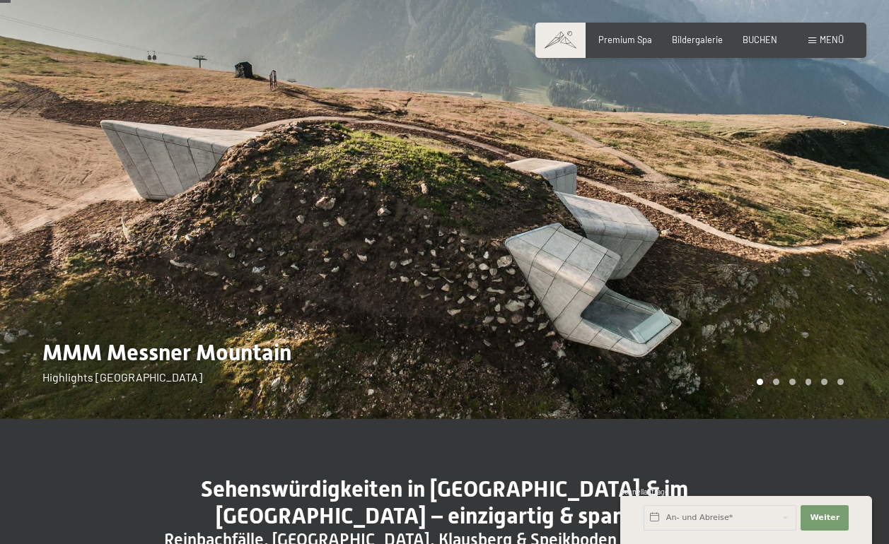
click at [792, 384] on div "Carousel Page 3" at bounding box center [792, 382] width 6 height 6
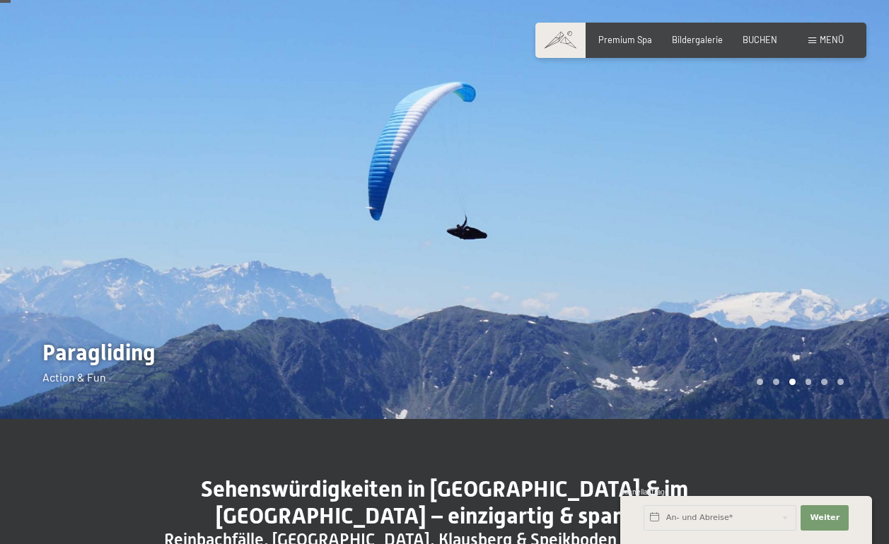
click at [808, 384] on div "Carousel Page 4" at bounding box center [808, 382] width 6 height 6
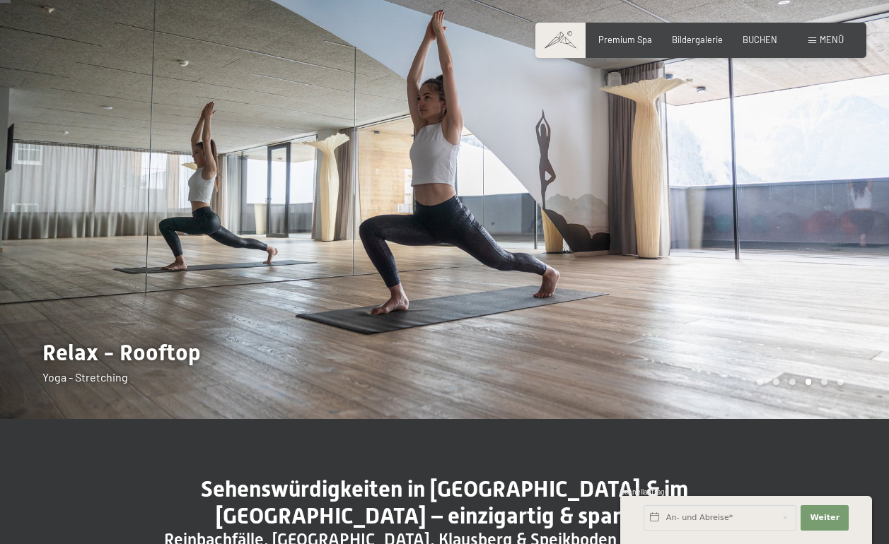
click at [829, 384] on div "Carousel Pagination" at bounding box center [797, 382] width 92 height 6
click at [824, 382] on div "Carousel Page 5" at bounding box center [824, 382] width 6 height 6
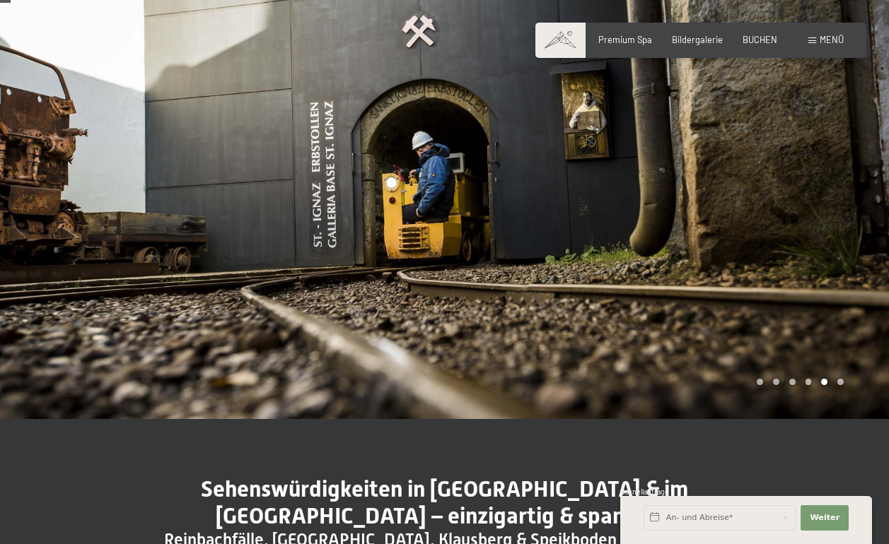
click at [841, 382] on div "Carousel Page 6" at bounding box center [840, 382] width 6 height 6
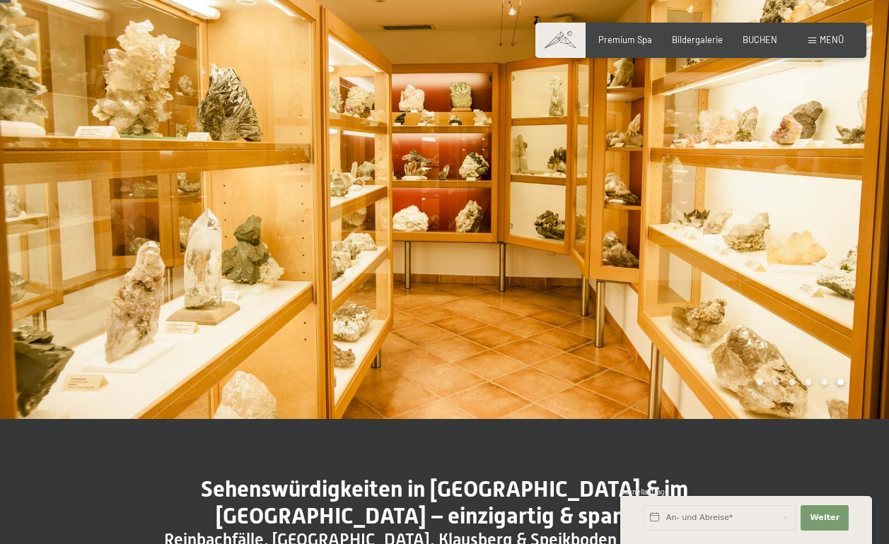
click at [758, 381] on div "Carousel Page 1" at bounding box center [759, 382] width 6 height 6
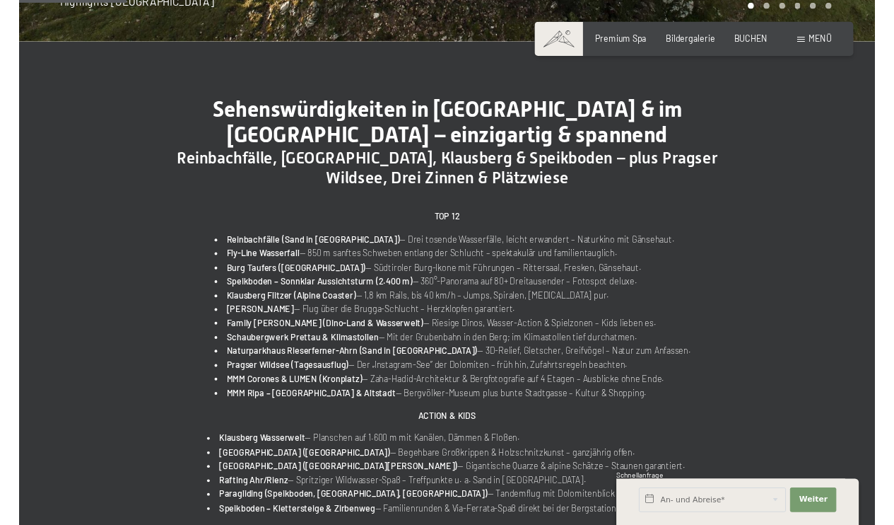
scroll to position [430, 0]
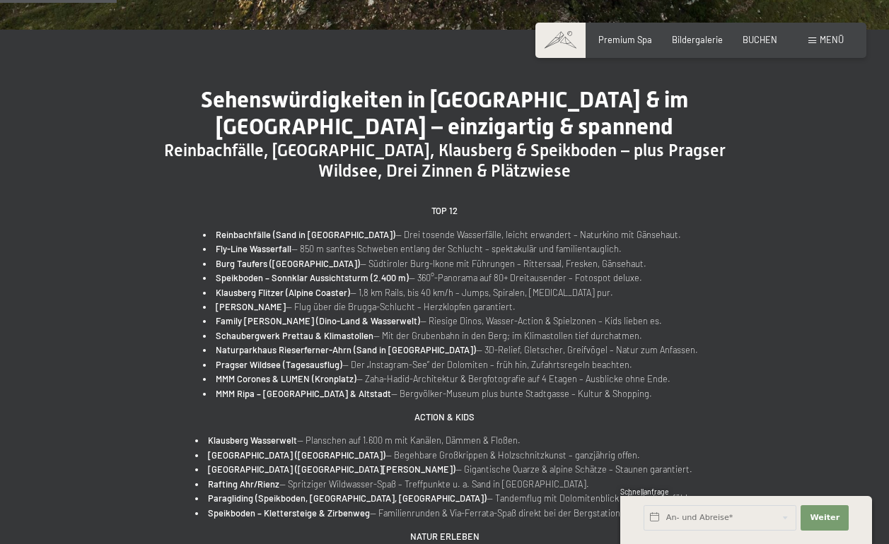
click at [814, 40] on span at bounding box center [812, 40] width 8 height 6
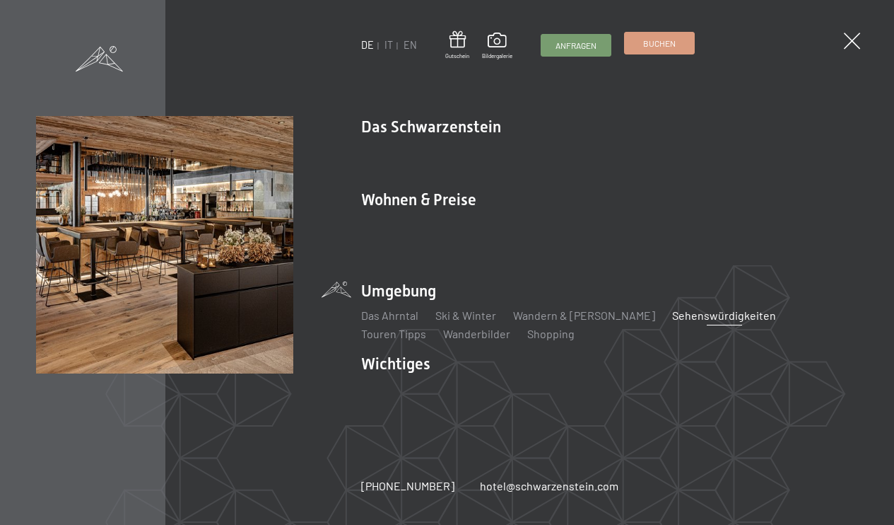
click at [650, 40] on span "Buchen" at bounding box center [659, 43] width 33 height 12
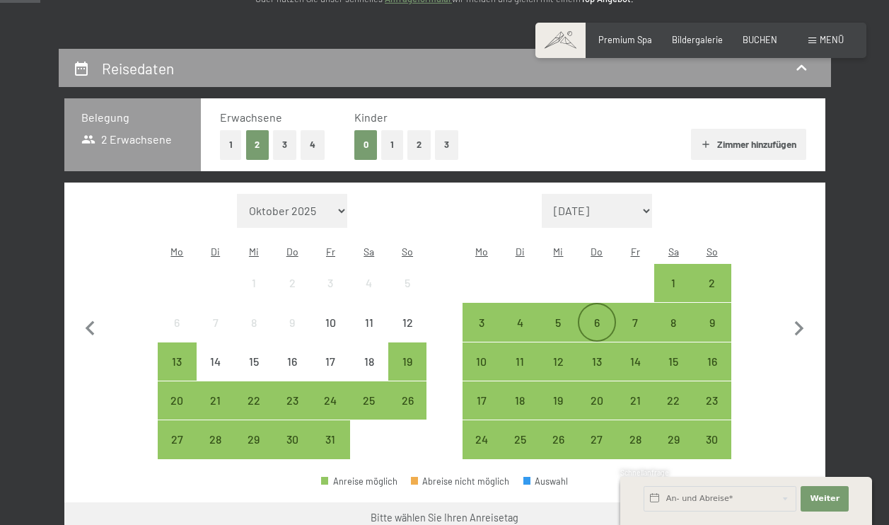
scroll to position [223, 0]
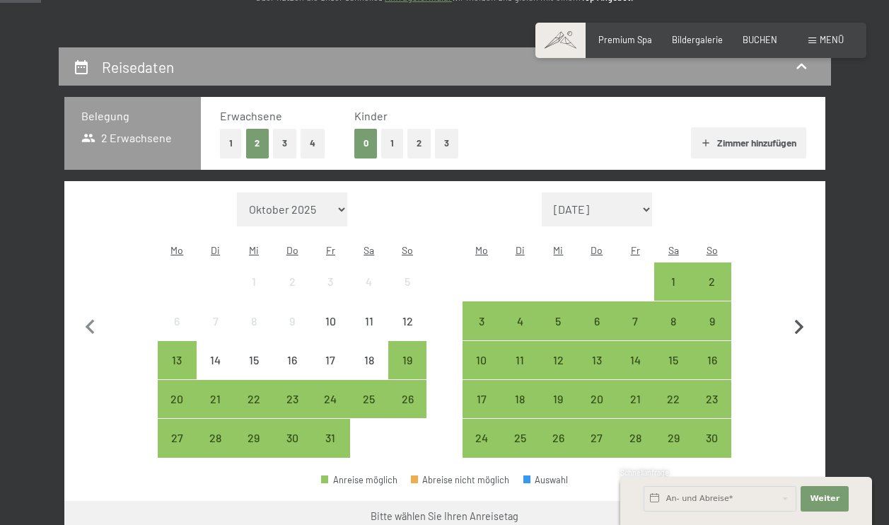
click at [802, 320] on icon "button" at bounding box center [799, 327] width 9 height 15
select select "[DATE]"
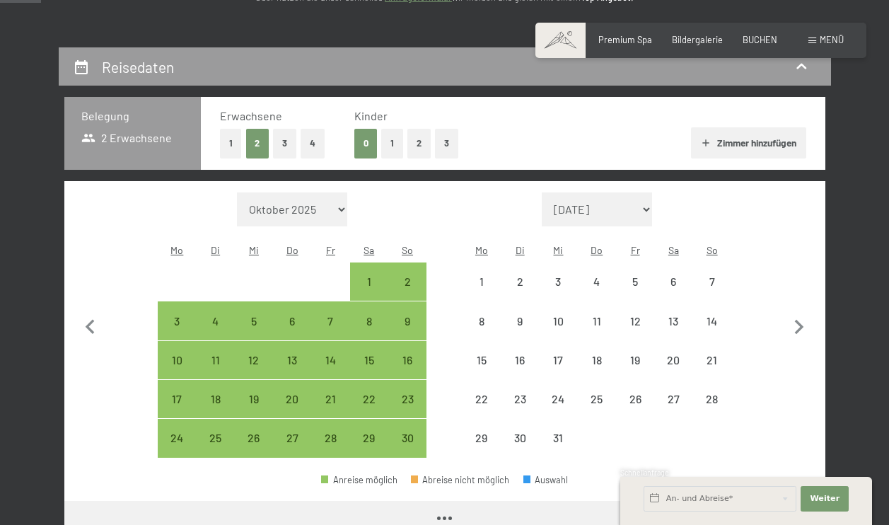
select select "2025-11-01"
select select "2025-12-01"
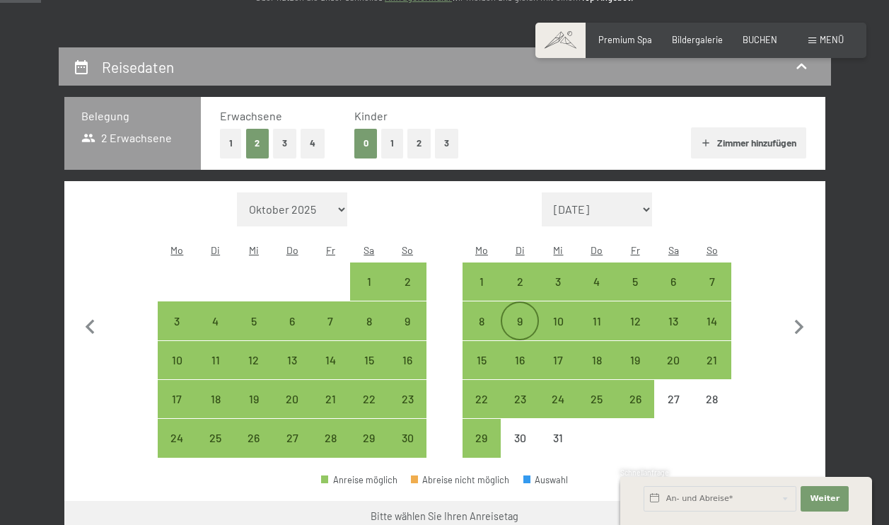
click at [520, 315] on div "9" at bounding box center [519, 332] width 35 height 35
select select "2025-11-01"
select select "2025-12-01"
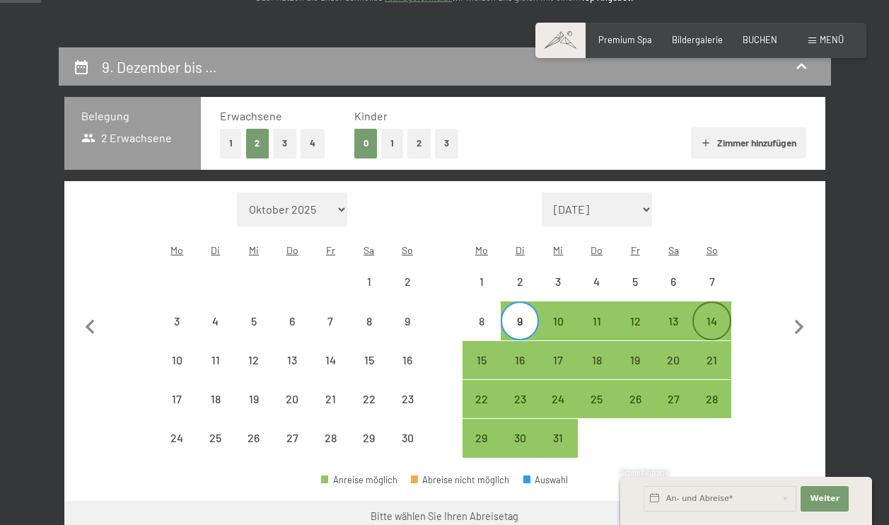
click at [710, 315] on div "14" at bounding box center [711, 332] width 35 height 35
select select "2025-11-01"
select select "2025-12-01"
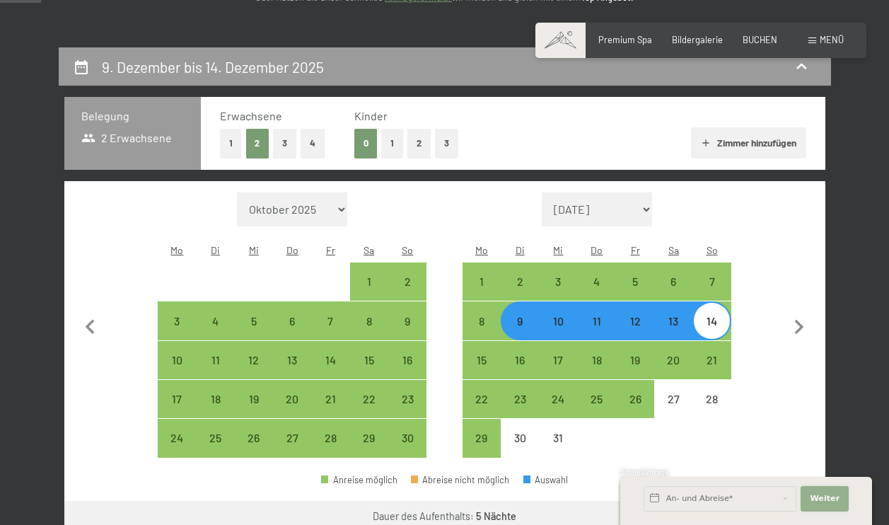
click at [815, 493] on span "Weiter" at bounding box center [824, 498] width 30 height 11
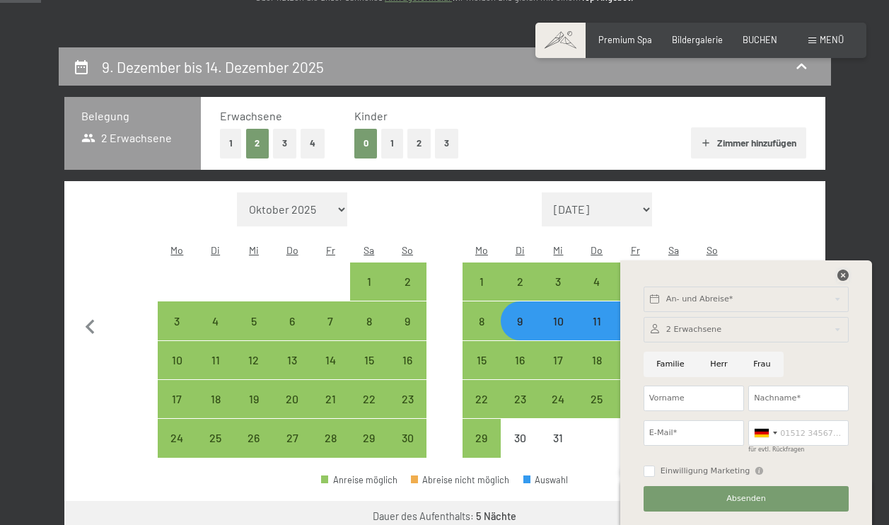
click at [843, 273] on icon at bounding box center [842, 274] width 11 height 11
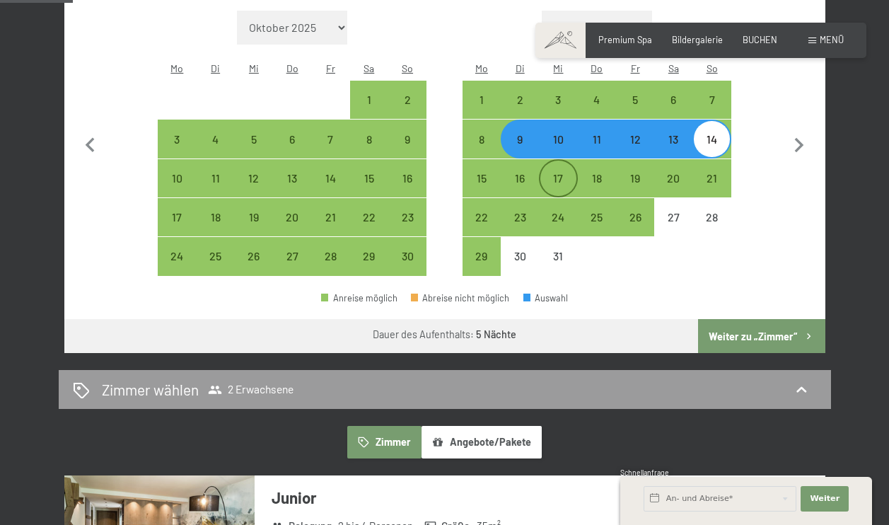
scroll to position [439, 0]
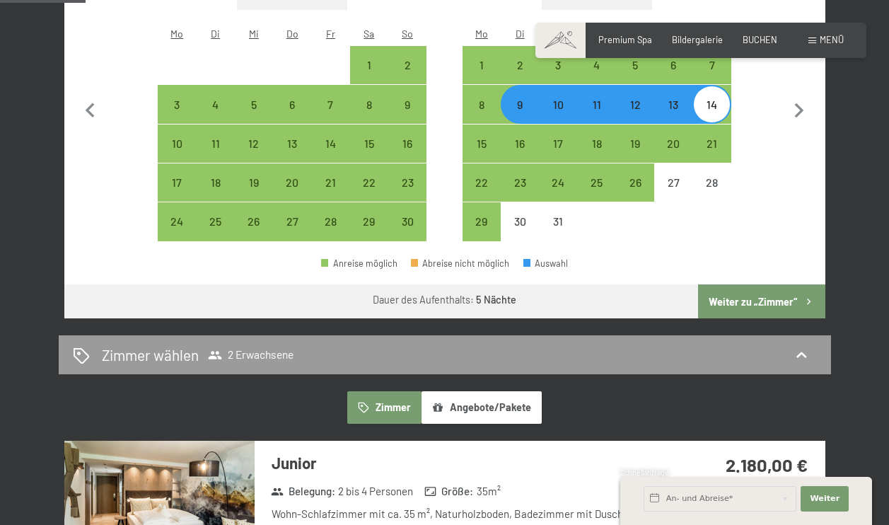
click at [757, 284] on button "Weiter zu „Zimmer“" at bounding box center [761, 301] width 127 height 34
select select "2025-11-01"
select select "2025-12-01"
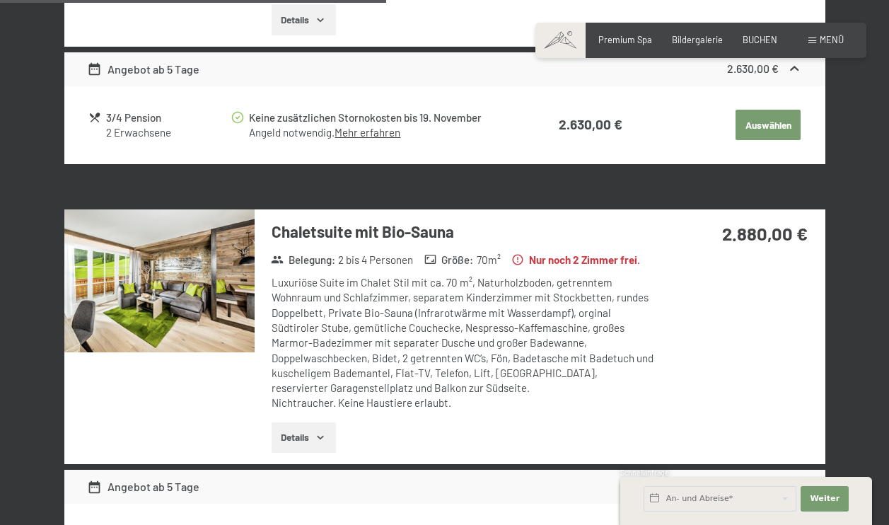
scroll to position [1803, 0]
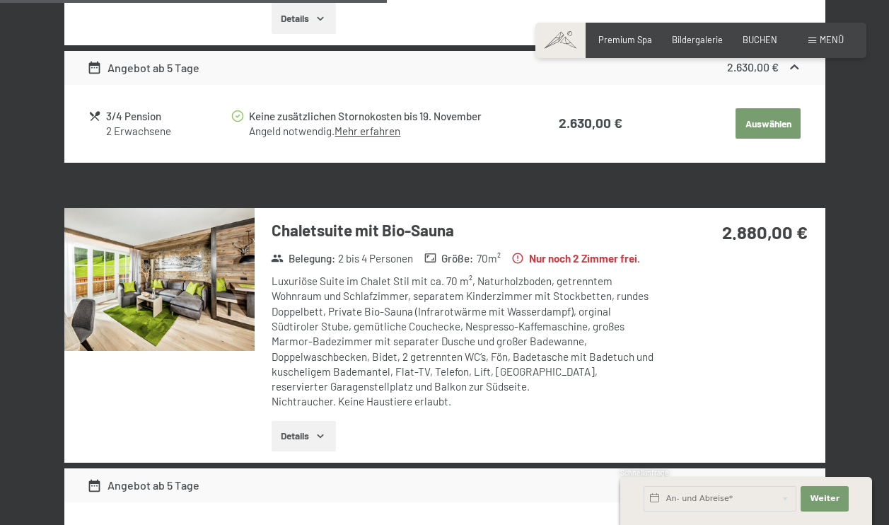
click at [317, 432] on icon "button" at bounding box center [320, 435] width 11 height 11
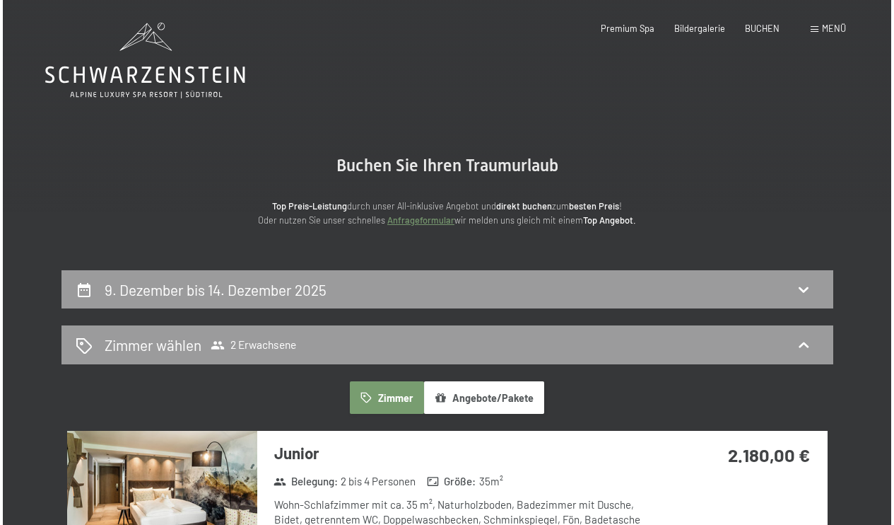
scroll to position [0, 0]
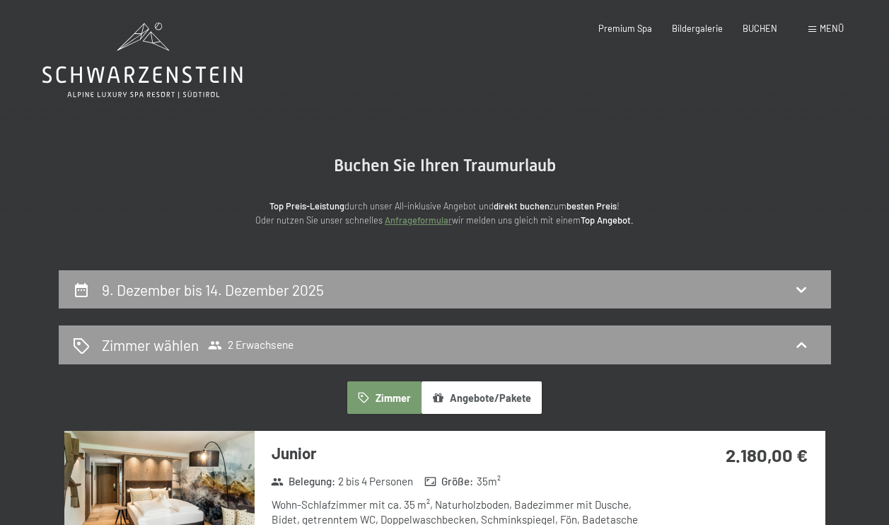
click at [817, 28] on div "Menü" at bounding box center [825, 29] width 35 height 13
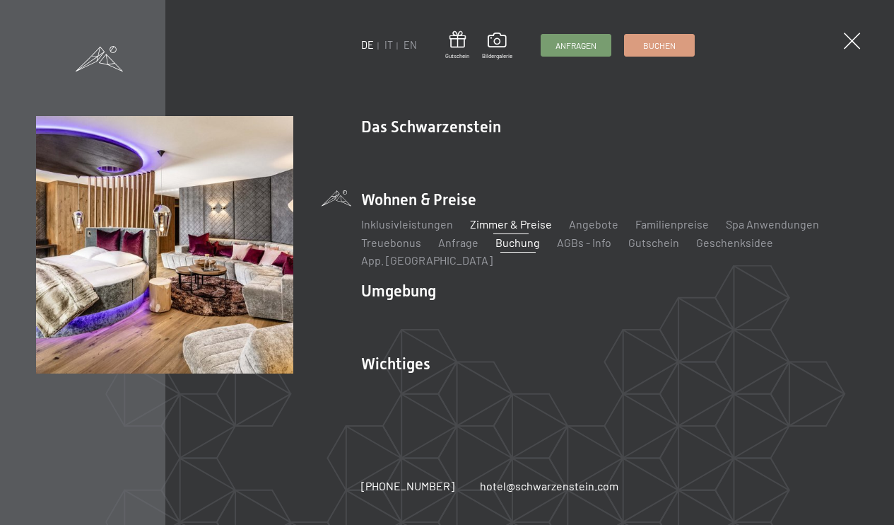
click at [484, 221] on link "Zimmer & Preise" at bounding box center [511, 223] width 82 height 13
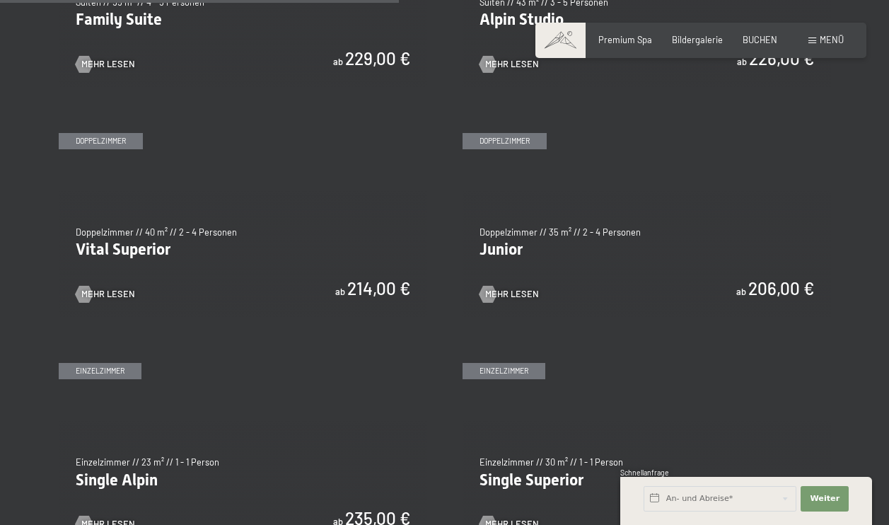
scroll to position [1559, 0]
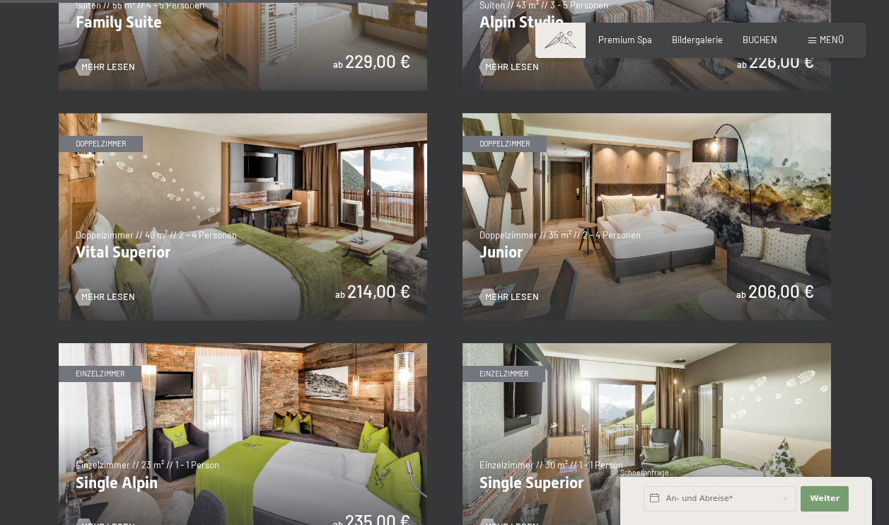
click at [498, 243] on img at bounding box center [646, 216] width 368 height 207
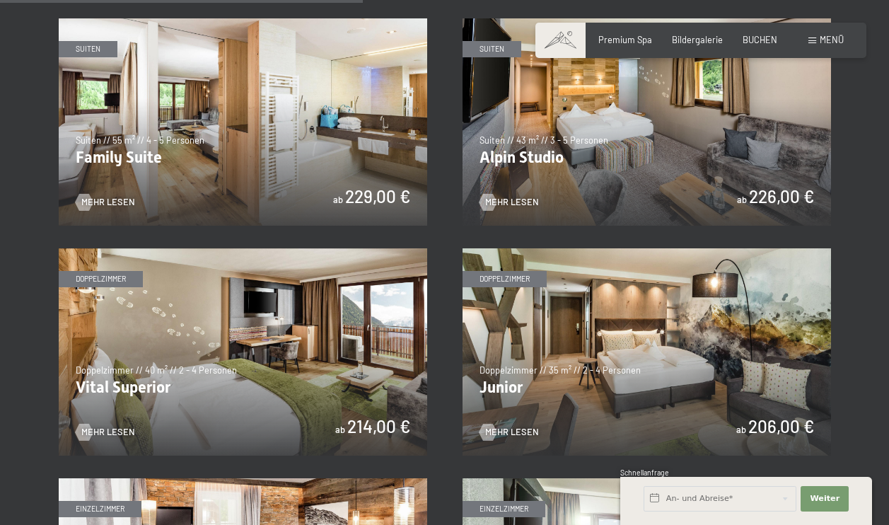
scroll to position [1428, 0]
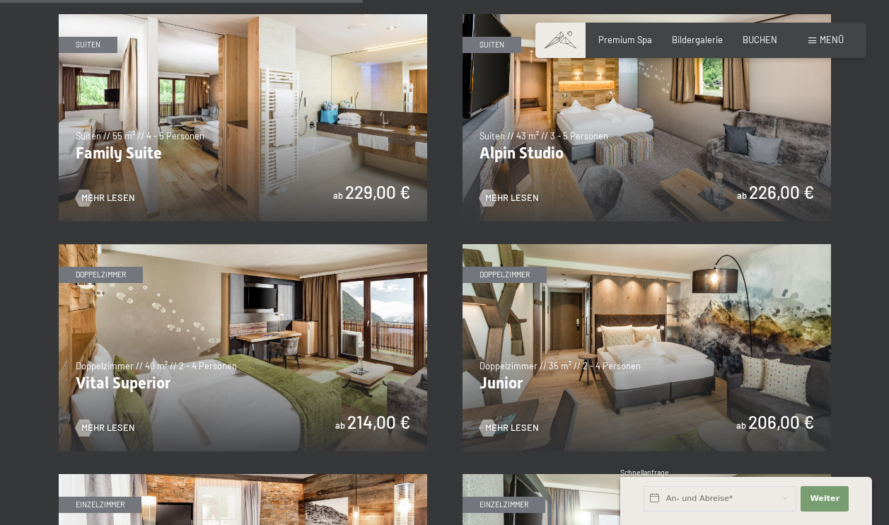
click at [324, 320] on img at bounding box center [243, 347] width 368 height 207
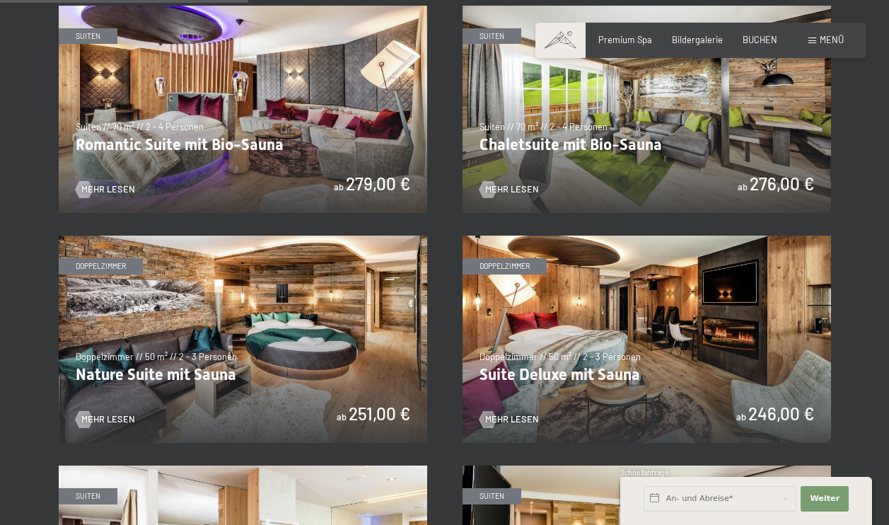
scroll to position [976, 0]
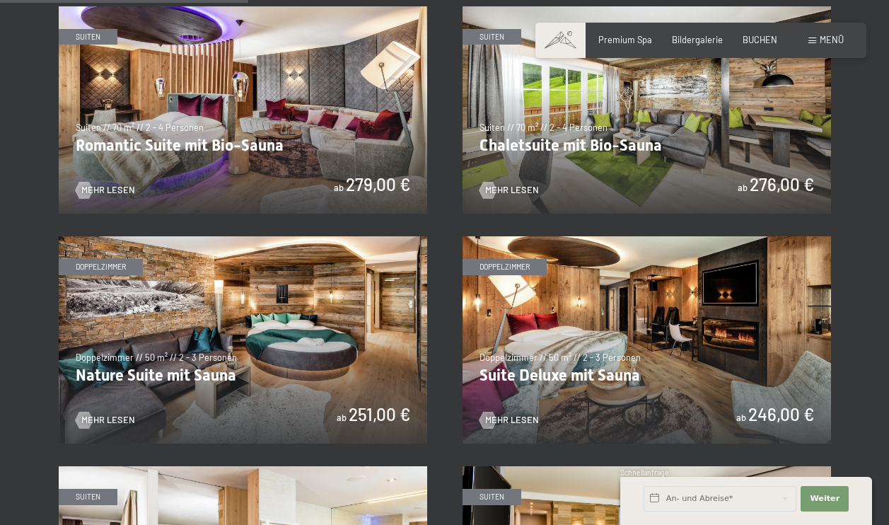
click at [530, 329] on img at bounding box center [646, 339] width 368 height 207
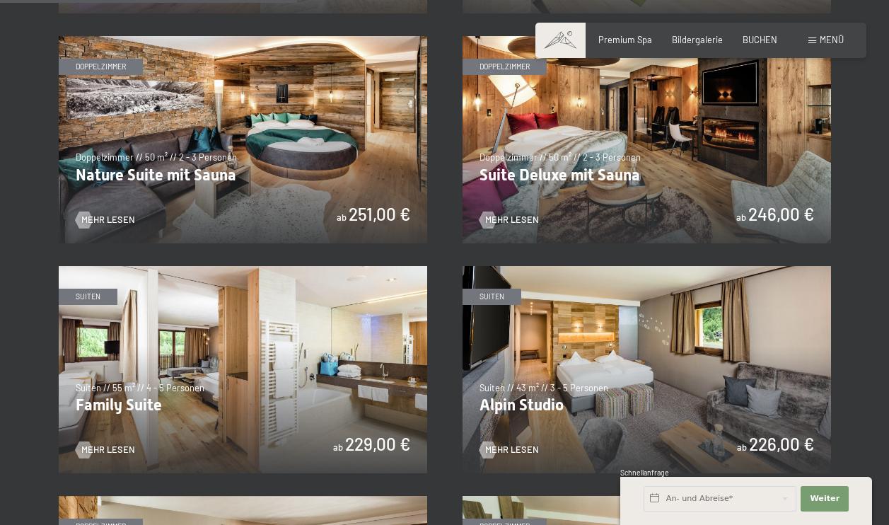
scroll to position [1168, 0]
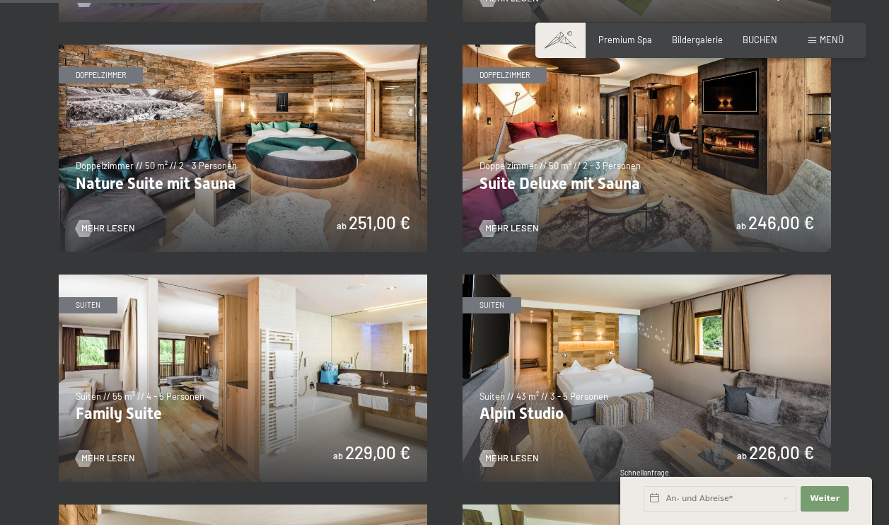
click at [274, 194] on img at bounding box center [243, 148] width 368 height 207
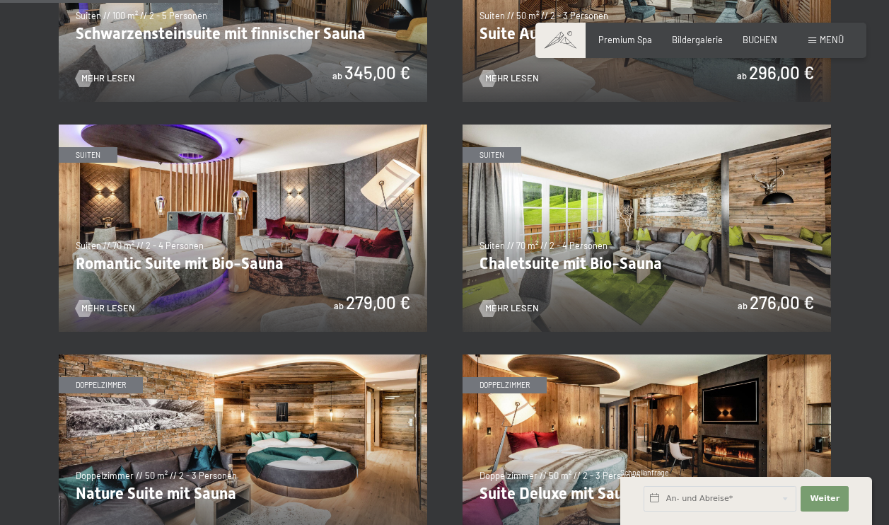
scroll to position [860, 0]
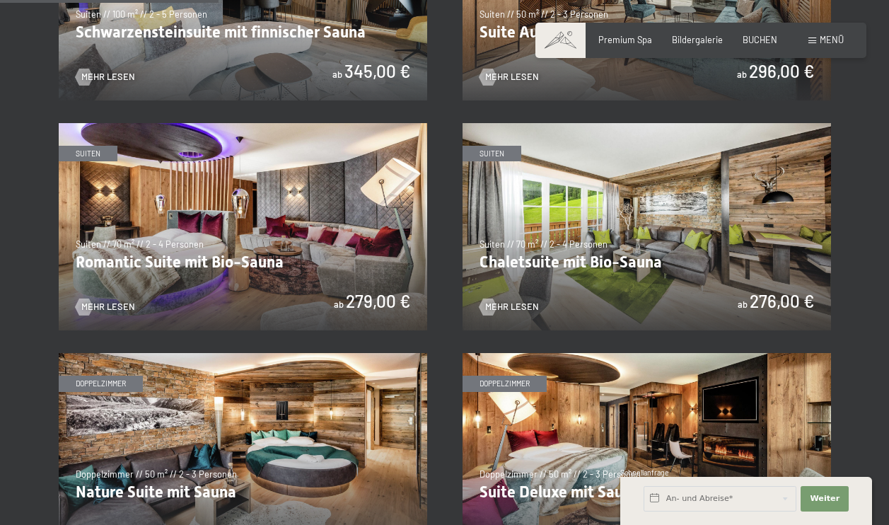
click at [561, 196] on img at bounding box center [646, 226] width 368 height 207
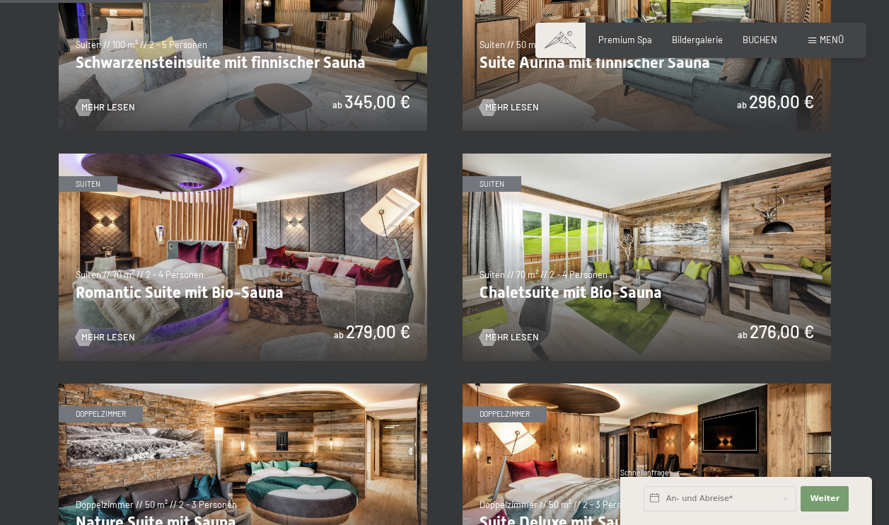
scroll to position [819, 0]
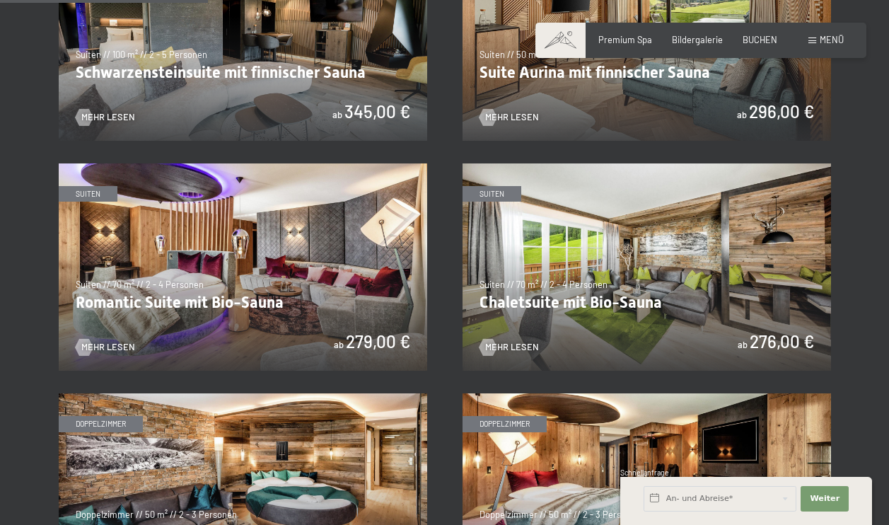
click at [298, 244] on img at bounding box center [243, 266] width 368 height 207
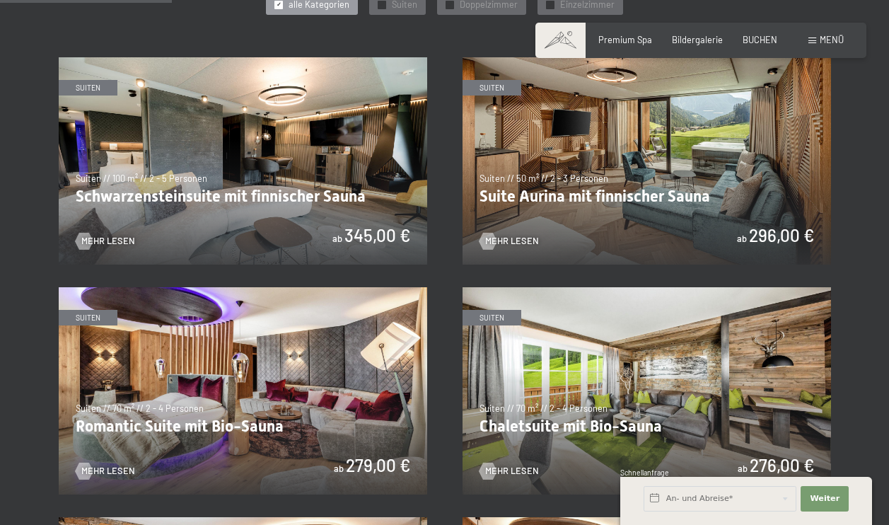
scroll to position [669, 0]
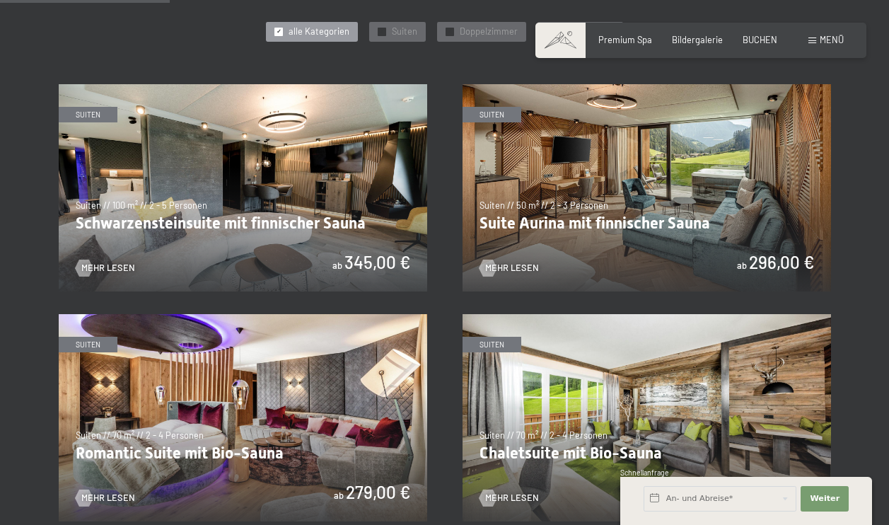
click at [612, 239] on img at bounding box center [646, 187] width 368 height 207
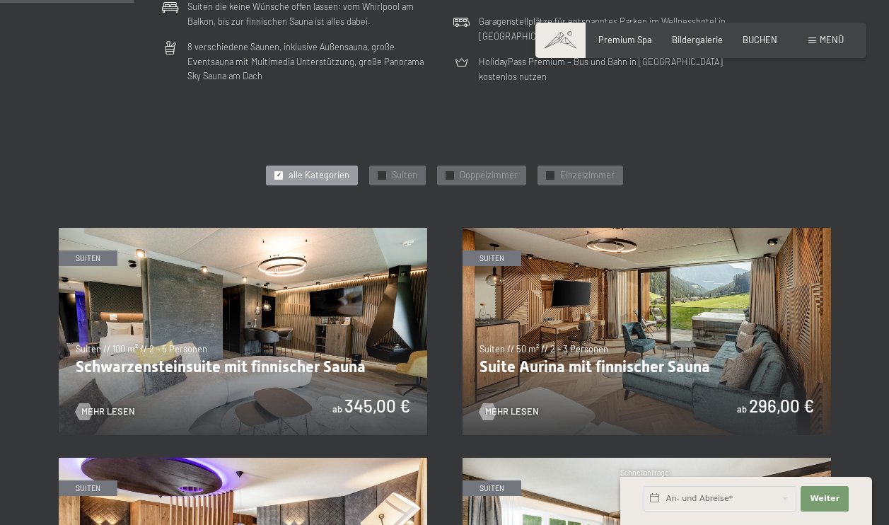
scroll to position [527, 0]
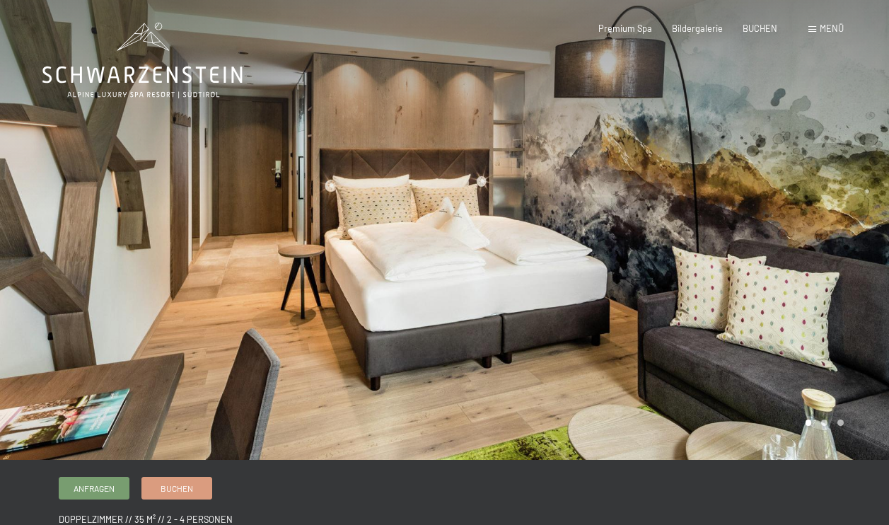
click at [811, 283] on div at bounding box center [667, 230] width 445 height 460
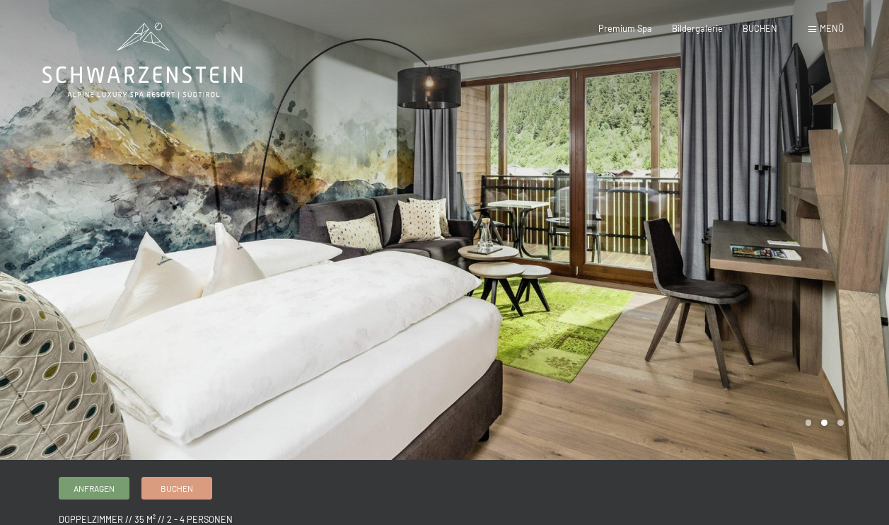
click at [811, 283] on div at bounding box center [667, 230] width 445 height 460
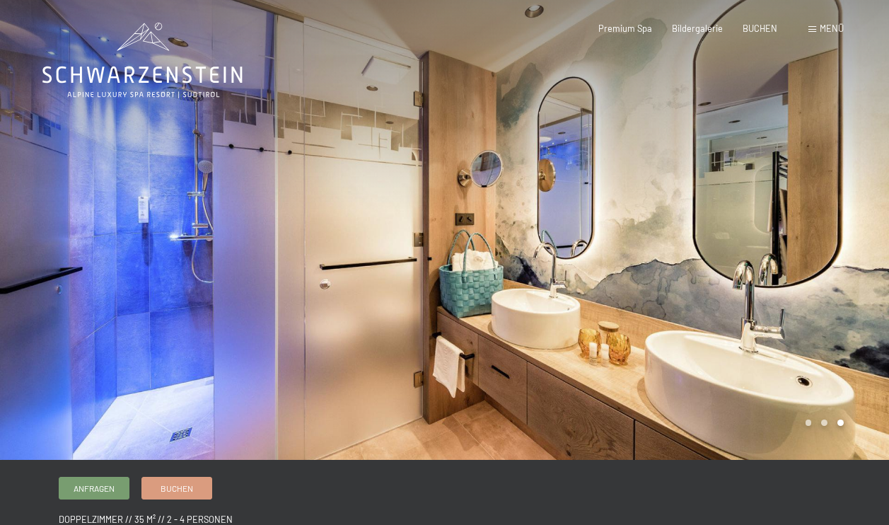
click at [811, 283] on div at bounding box center [667, 230] width 445 height 460
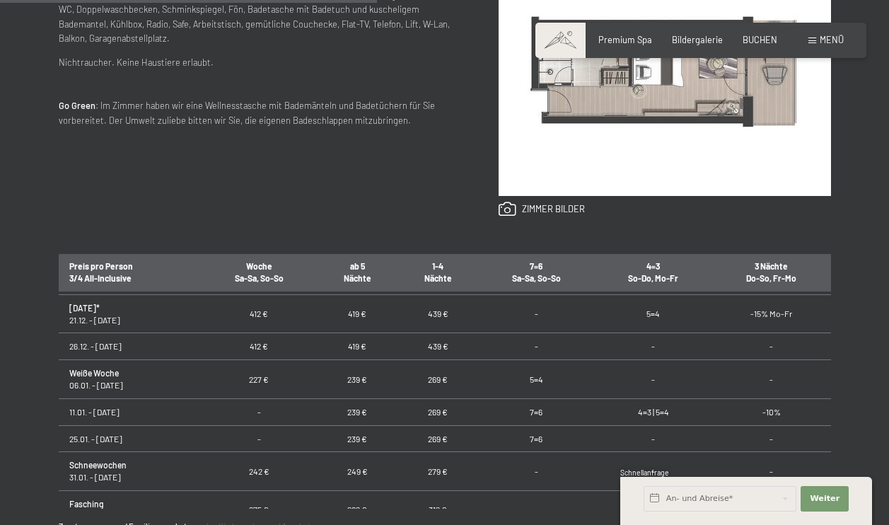
scroll to position [253, 0]
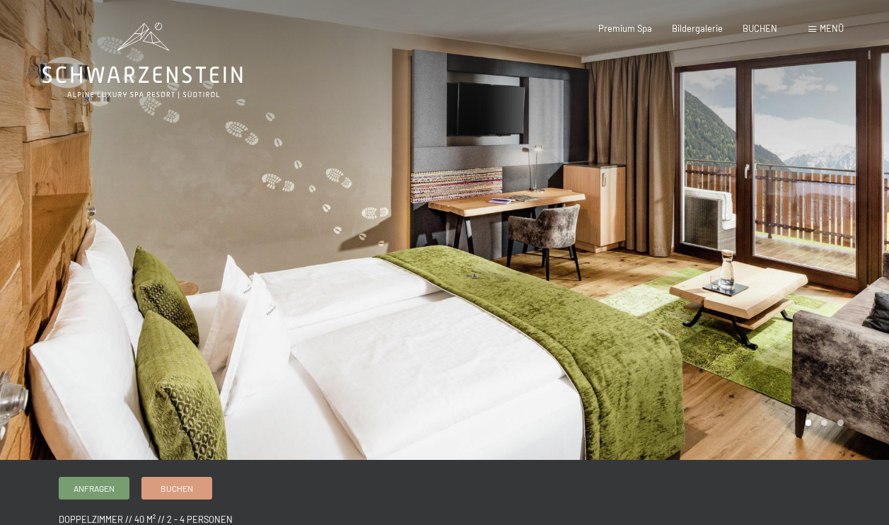
click at [829, 310] on div at bounding box center [667, 230] width 445 height 460
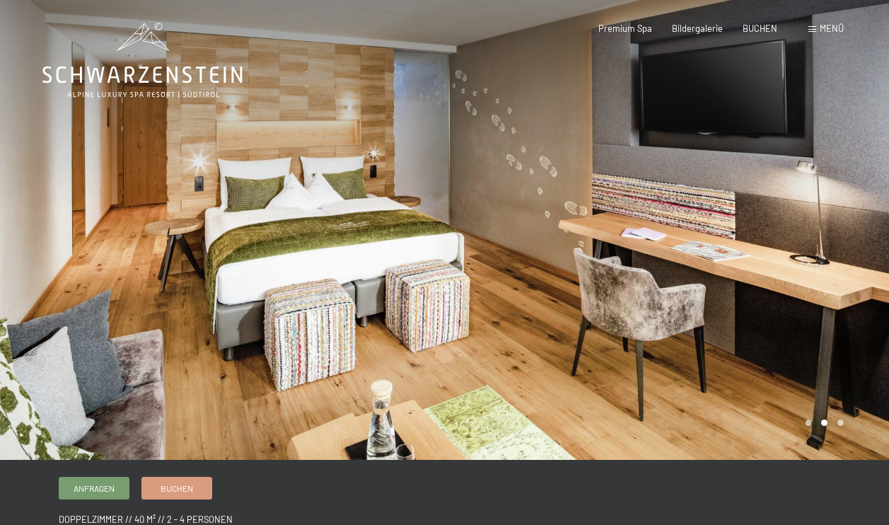
click at [829, 310] on div at bounding box center [667, 230] width 445 height 460
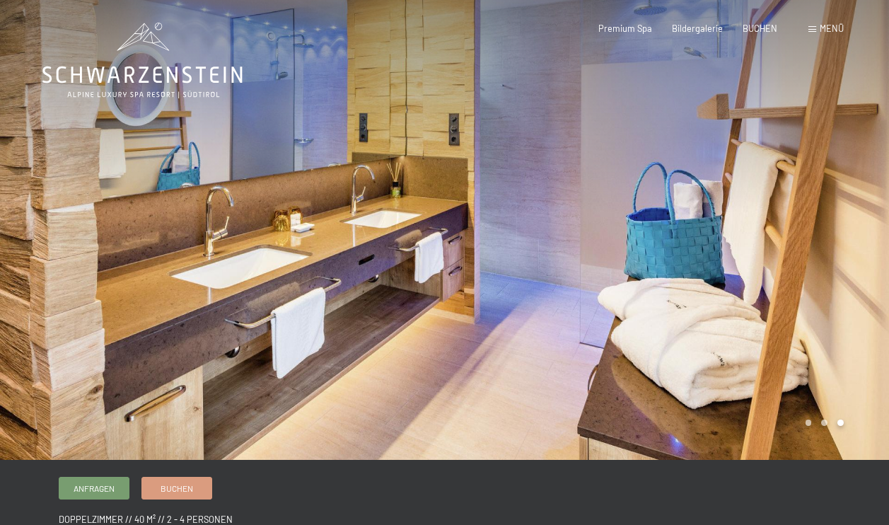
click at [829, 310] on div at bounding box center [667, 230] width 445 height 460
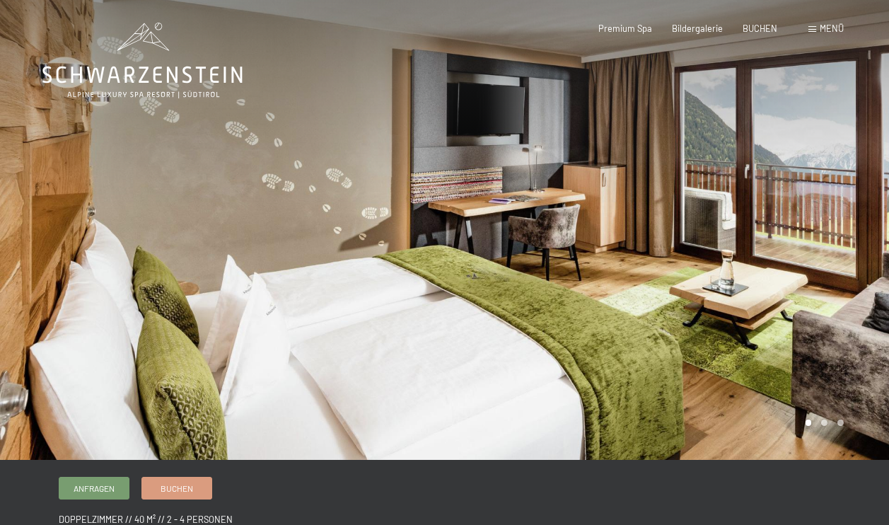
click at [829, 310] on div at bounding box center [667, 230] width 445 height 460
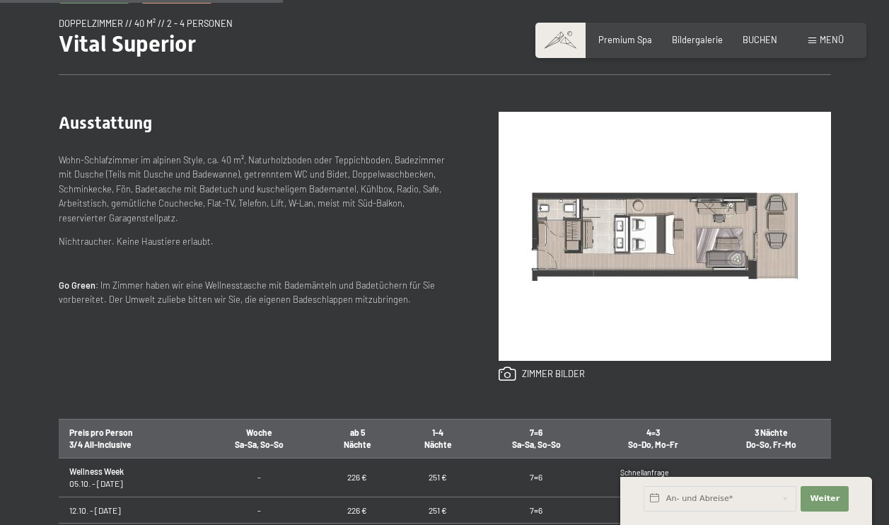
scroll to position [497, 0]
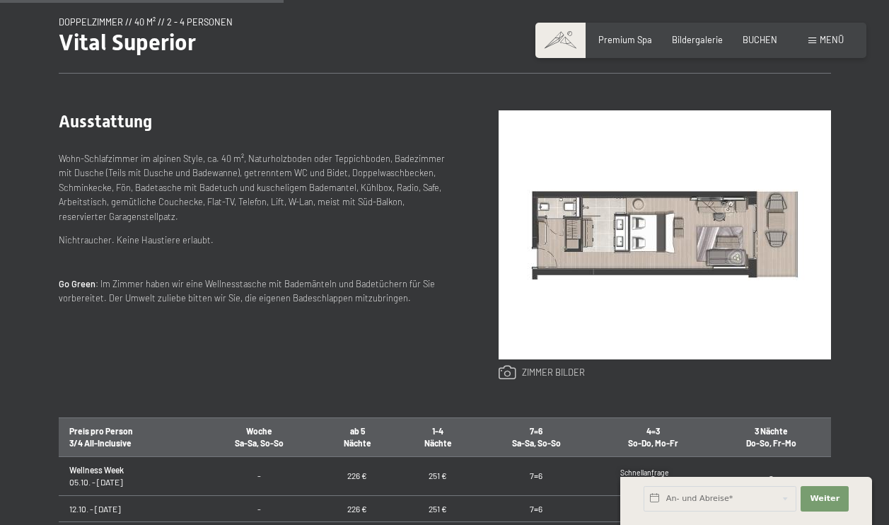
click at [506, 371] on link at bounding box center [541, 373] width 86 height 16
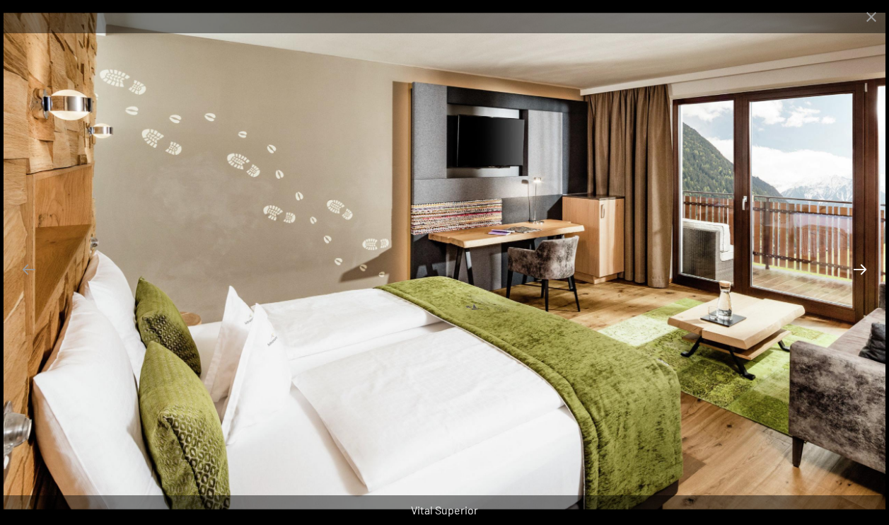
click at [860, 271] on button "Next slide" at bounding box center [860, 269] width 30 height 28
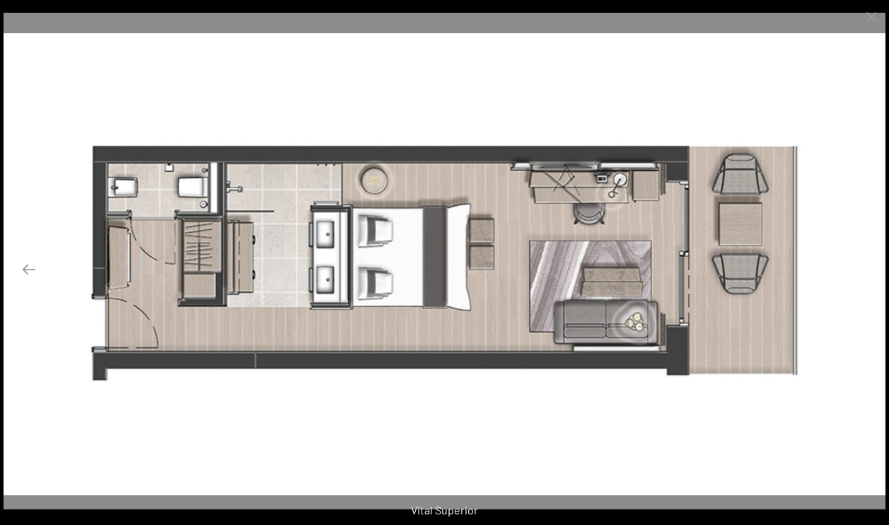
click at [860, 271] on button "Next slide" at bounding box center [860, 269] width 30 height 28
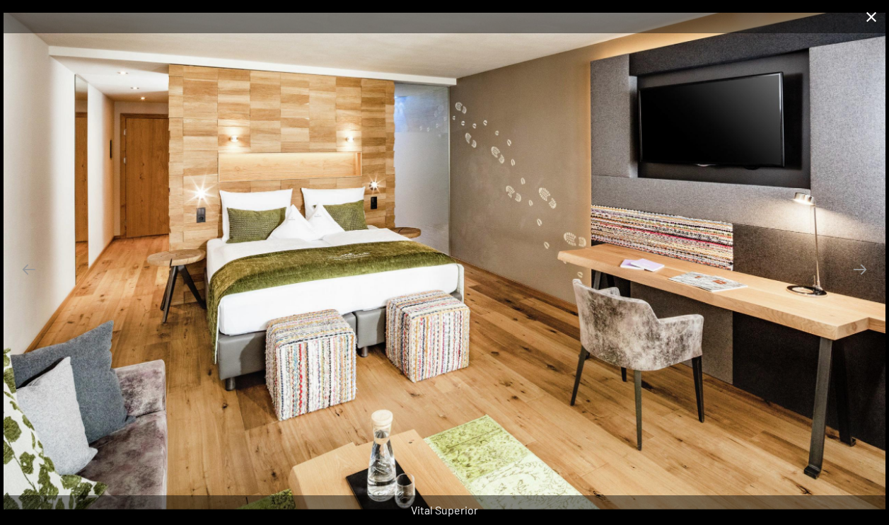
click at [872, 11] on button "Close gallery" at bounding box center [870, 16] width 35 height 33
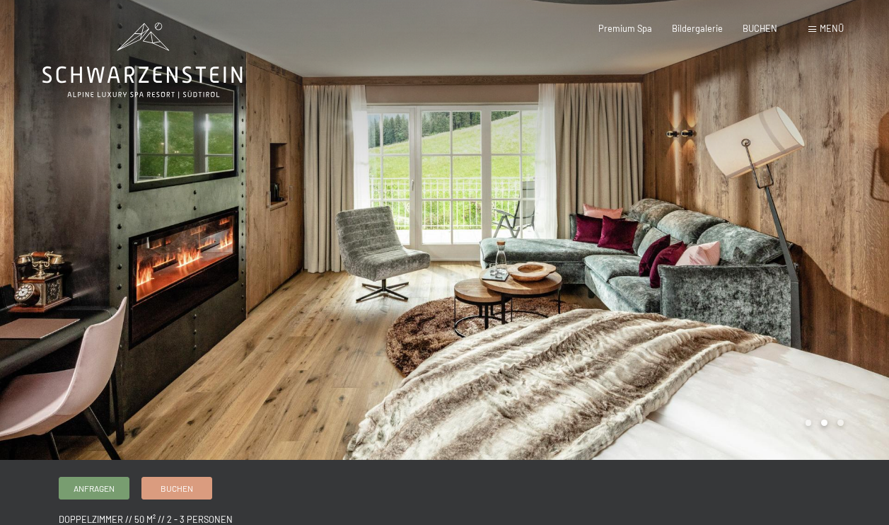
click at [650, 330] on div at bounding box center [667, 230] width 445 height 460
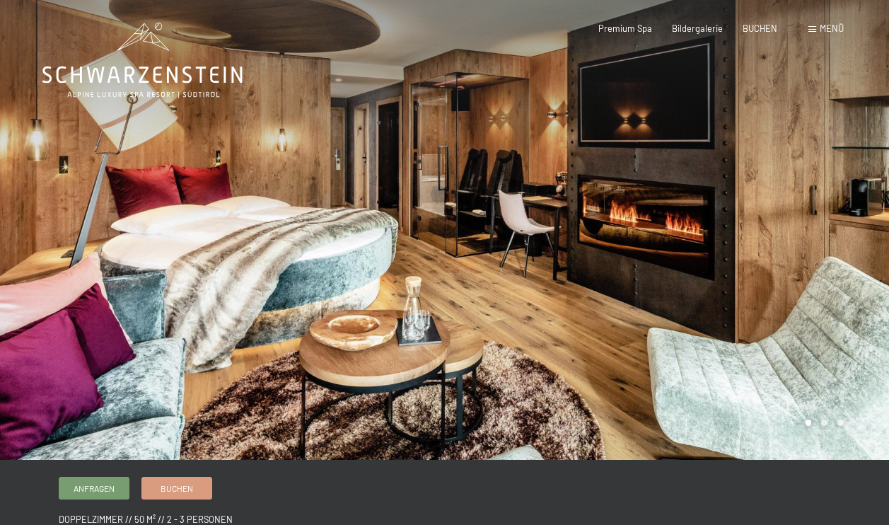
click at [650, 330] on div at bounding box center [667, 230] width 445 height 460
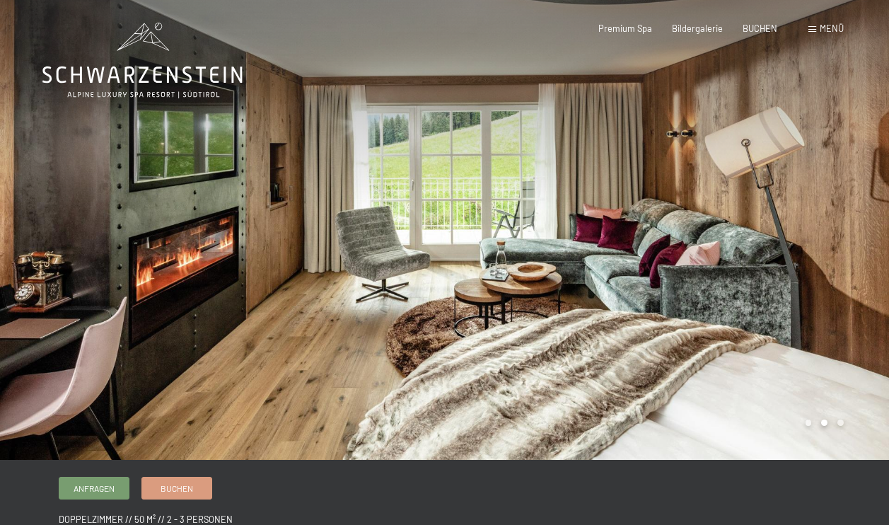
click at [650, 330] on div at bounding box center [667, 230] width 445 height 460
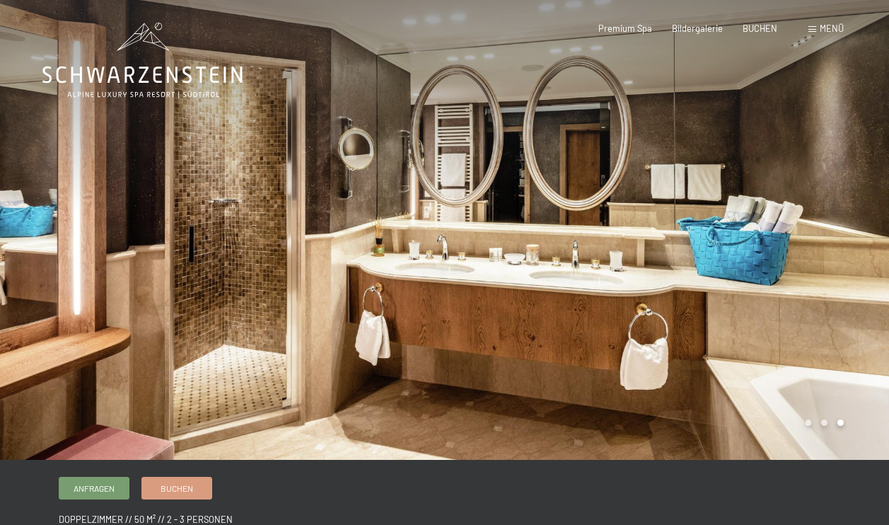
click at [650, 330] on div at bounding box center [667, 230] width 445 height 460
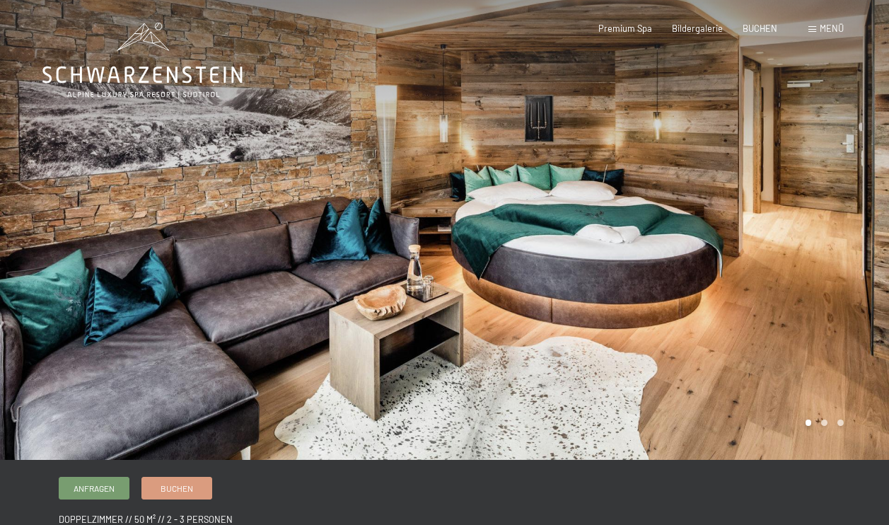
click at [836, 377] on div at bounding box center [667, 230] width 445 height 460
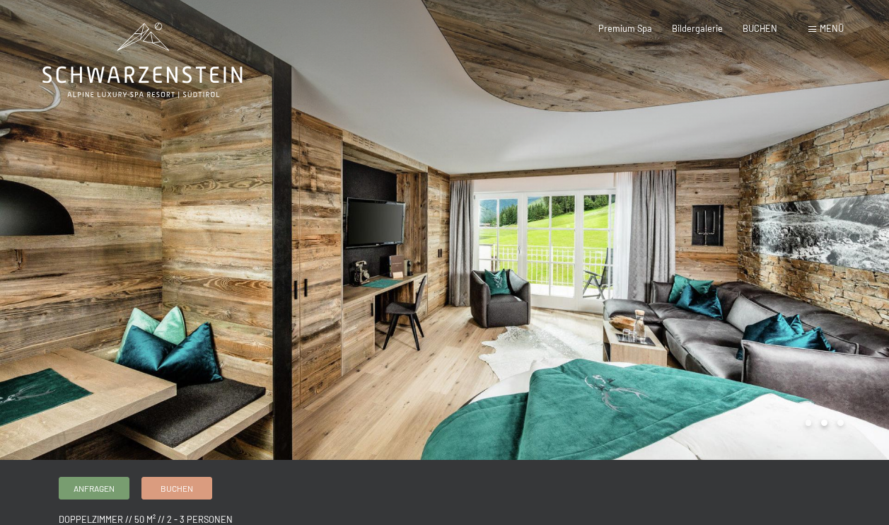
click at [836, 377] on div at bounding box center [667, 230] width 445 height 460
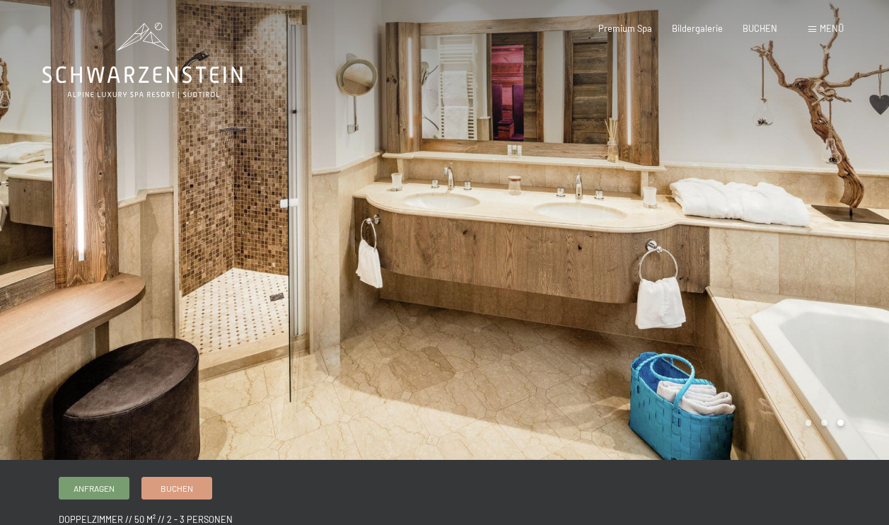
click at [836, 377] on div at bounding box center [667, 230] width 445 height 460
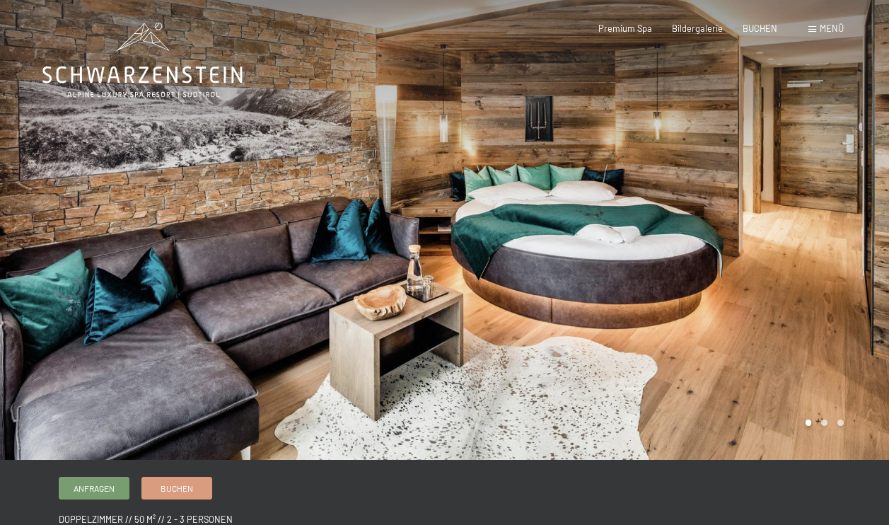
click at [836, 377] on div at bounding box center [667, 230] width 445 height 460
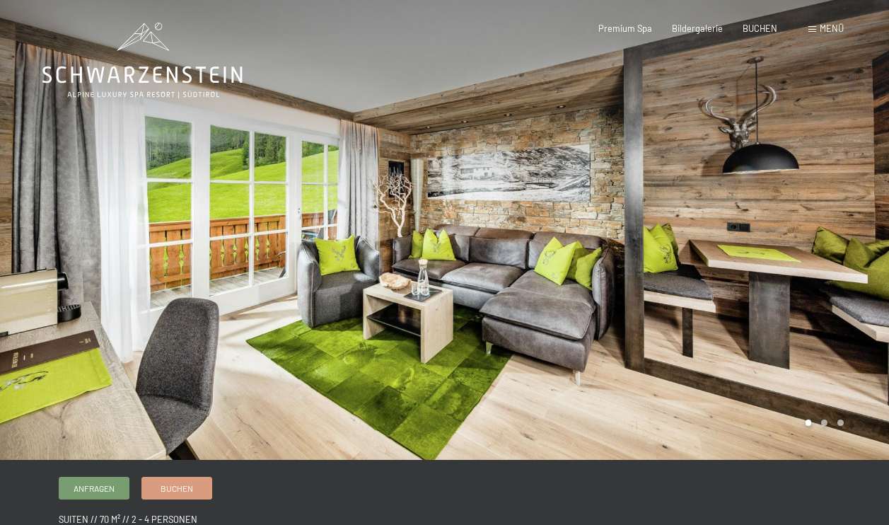
click at [834, 323] on div at bounding box center [667, 230] width 445 height 460
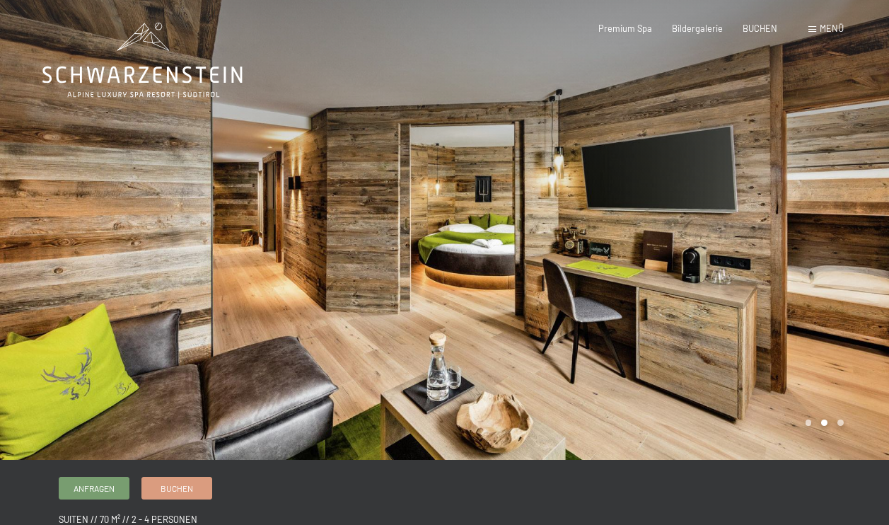
click at [834, 323] on div at bounding box center [667, 230] width 445 height 460
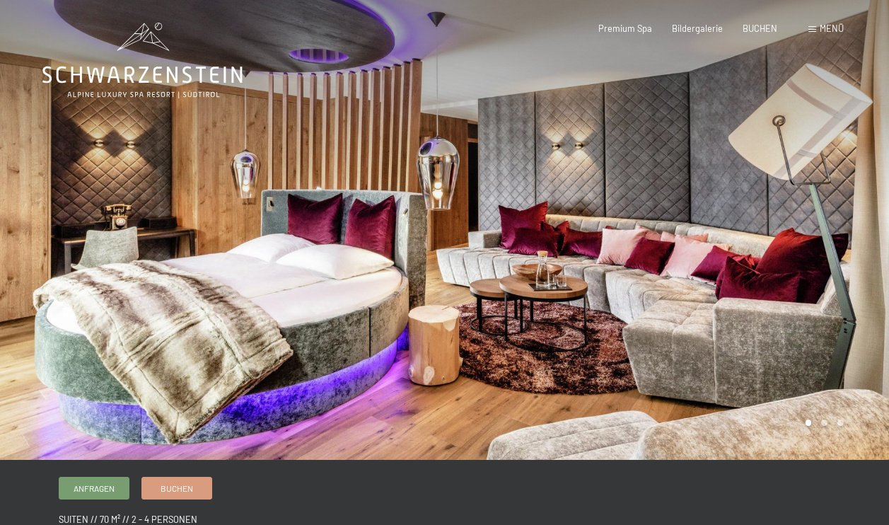
click at [610, 249] on div at bounding box center [667, 230] width 445 height 460
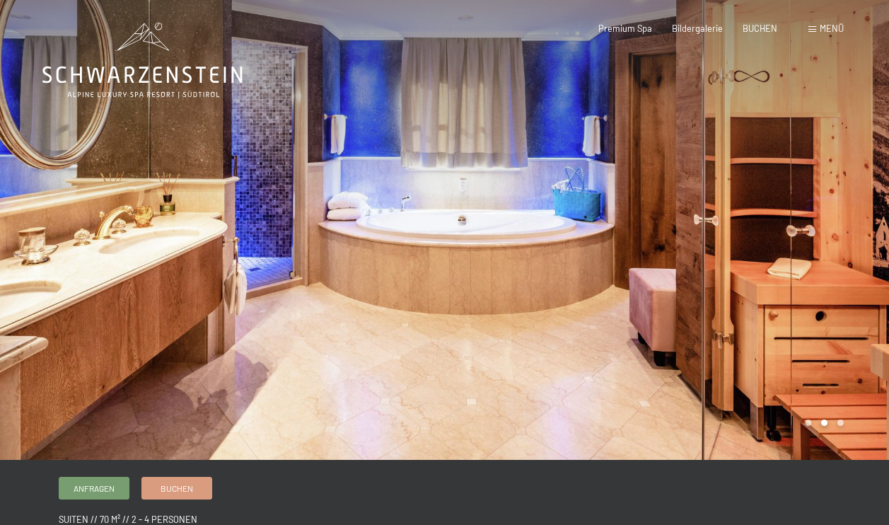
click at [610, 249] on div at bounding box center [667, 230] width 445 height 460
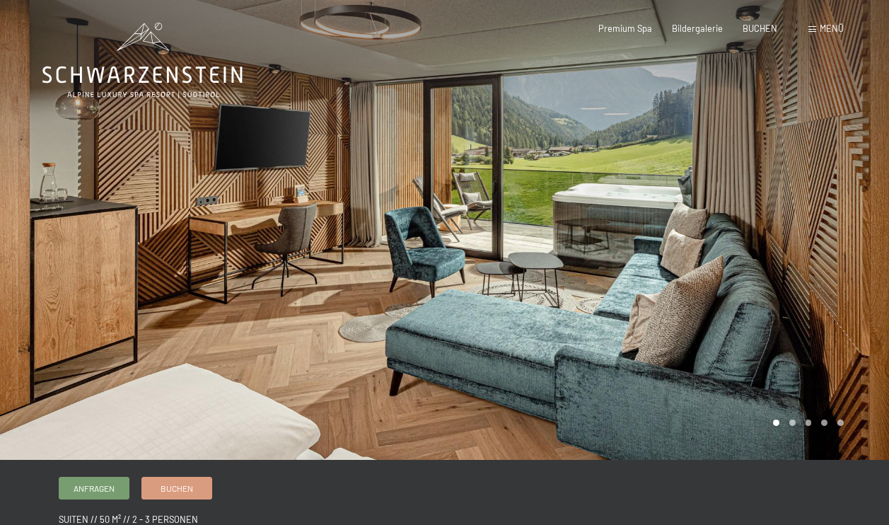
click at [710, 245] on div at bounding box center [667, 230] width 445 height 460
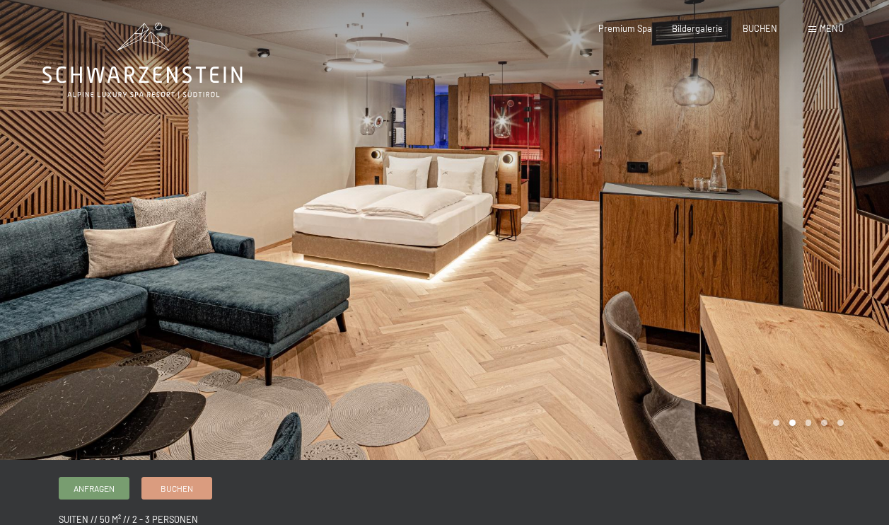
click at [710, 245] on div at bounding box center [667, 230] width 445 height 460
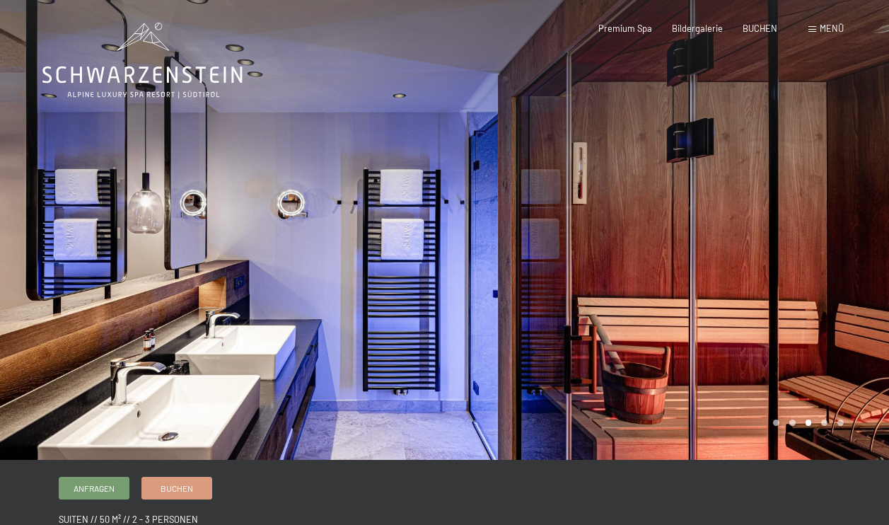
click at [710, 245] on div at bounding box center [667, 230] width 445 height 460
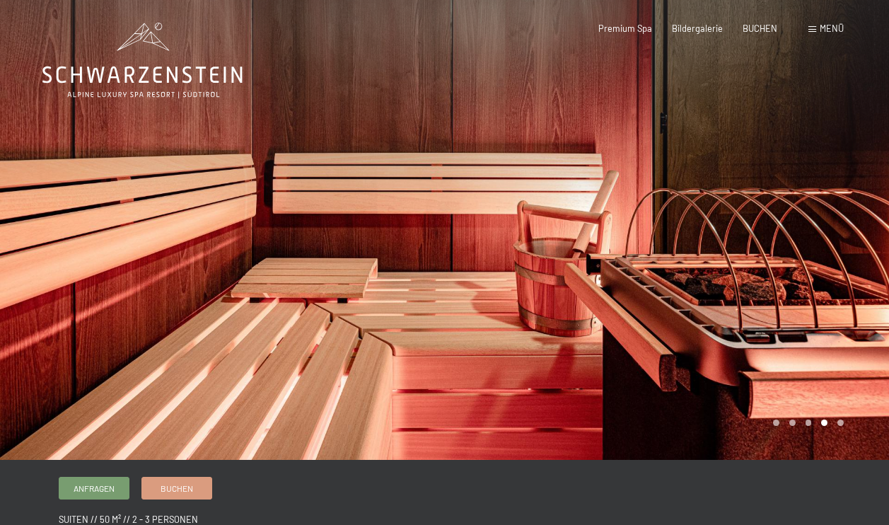
click at [710, 245] on div at bounding box center [667, 230] width 445 height 460
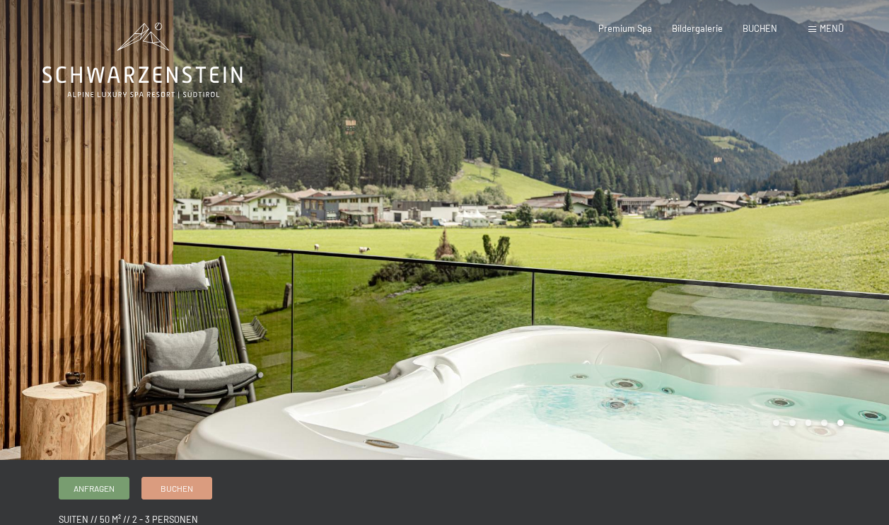
click at [710, 245] on div at bounding box center [667, 230] width 445 height 460
